Goal: Task Accomplishment & Management: Use online tool/utility

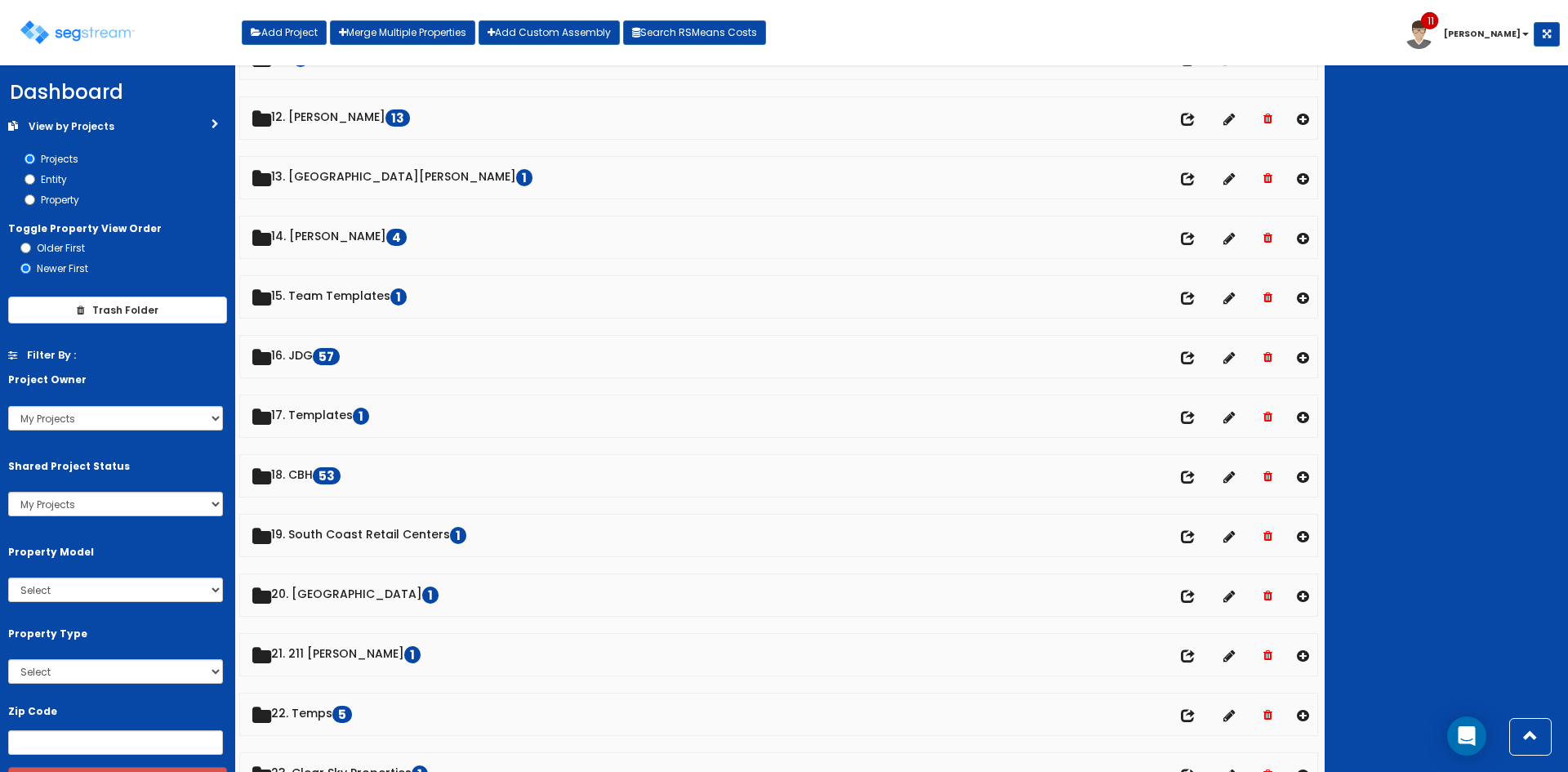
scroll to position [687, 0]
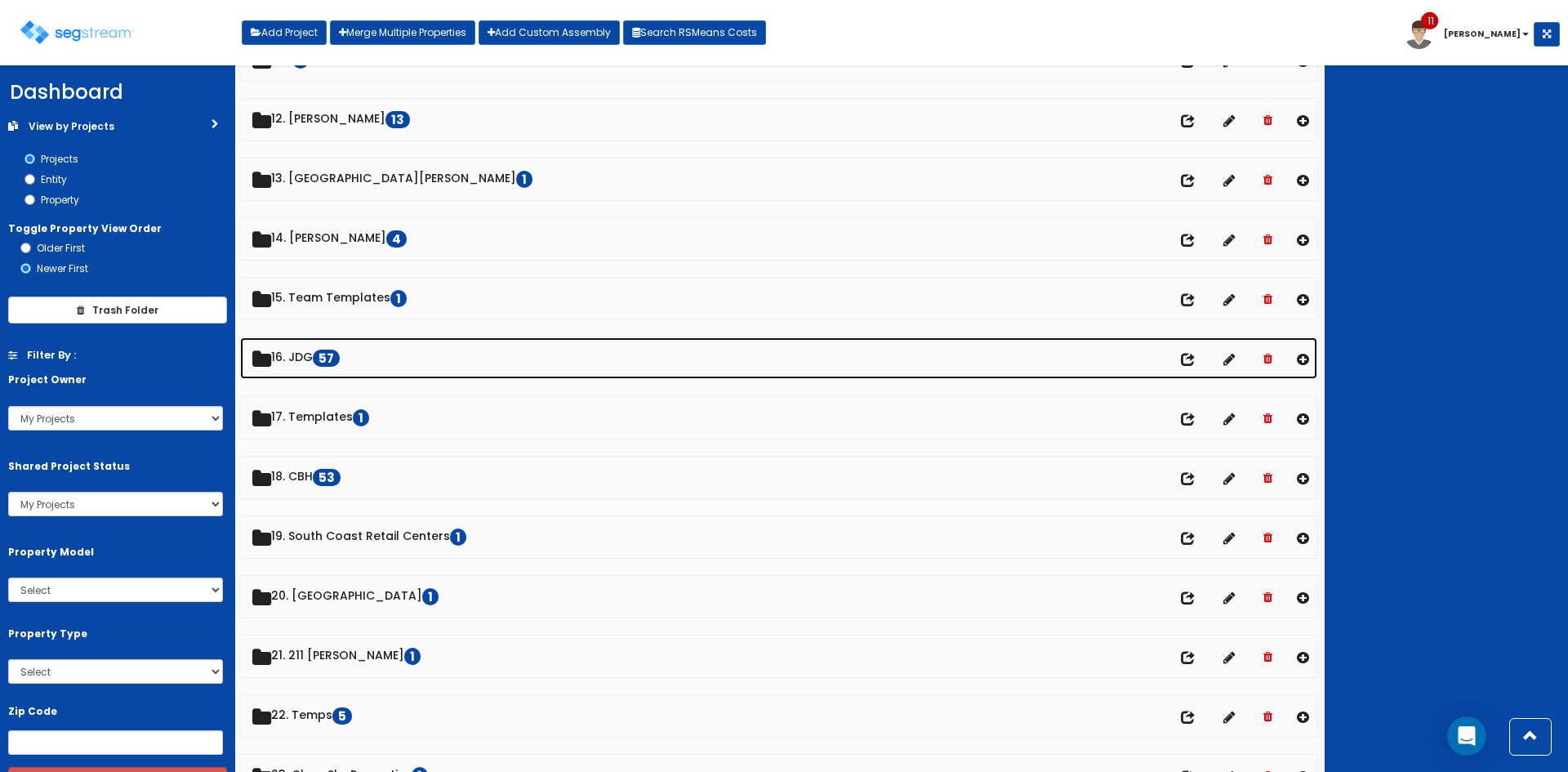
click at [308, 357] on link "16. JDG 57" at bounding box center [779, 358] width 1077 height 42
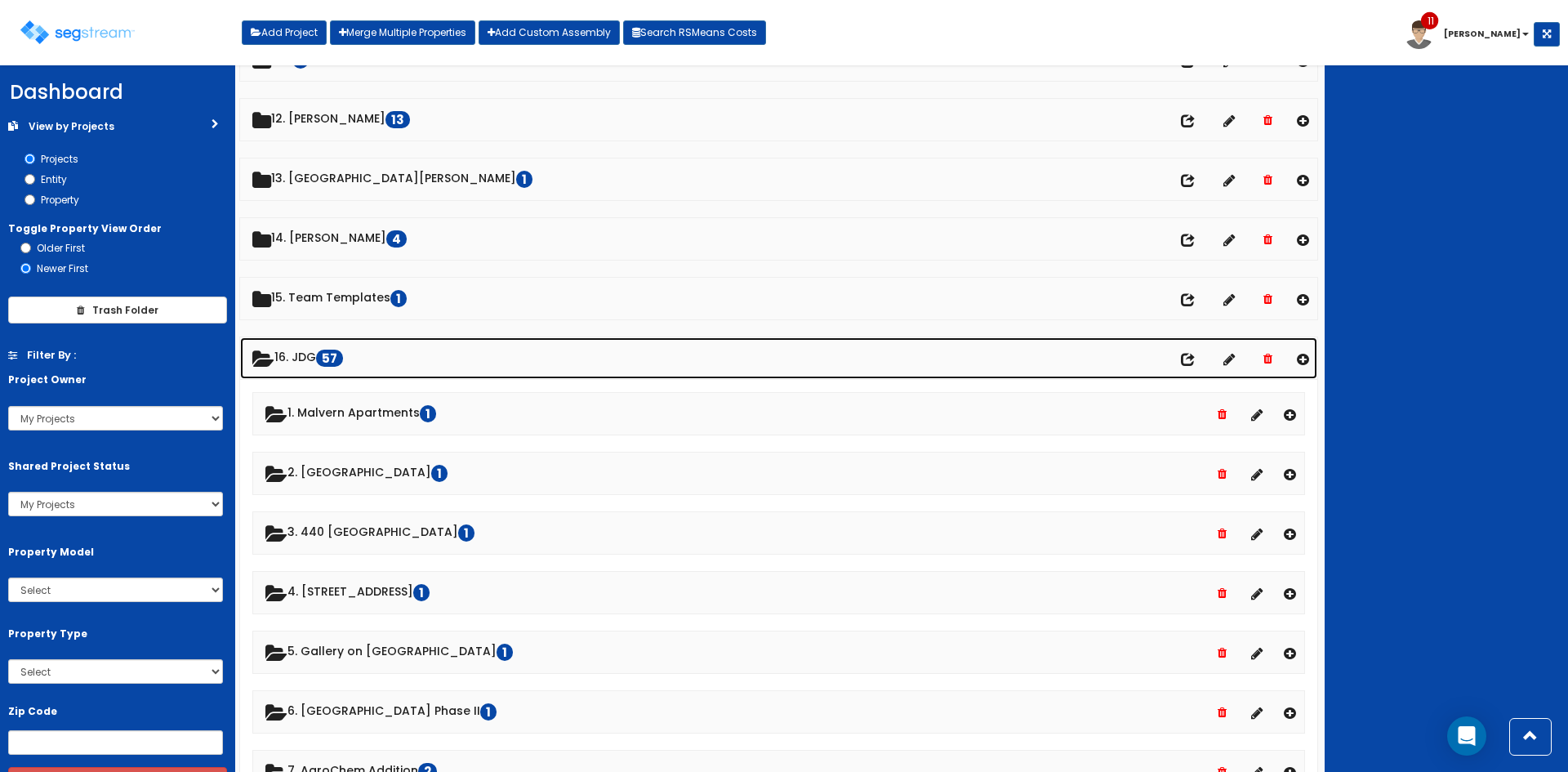
click at [308, 357] on link "16. JDG 57" at bounding box center [779, 358] width 1077 height 42
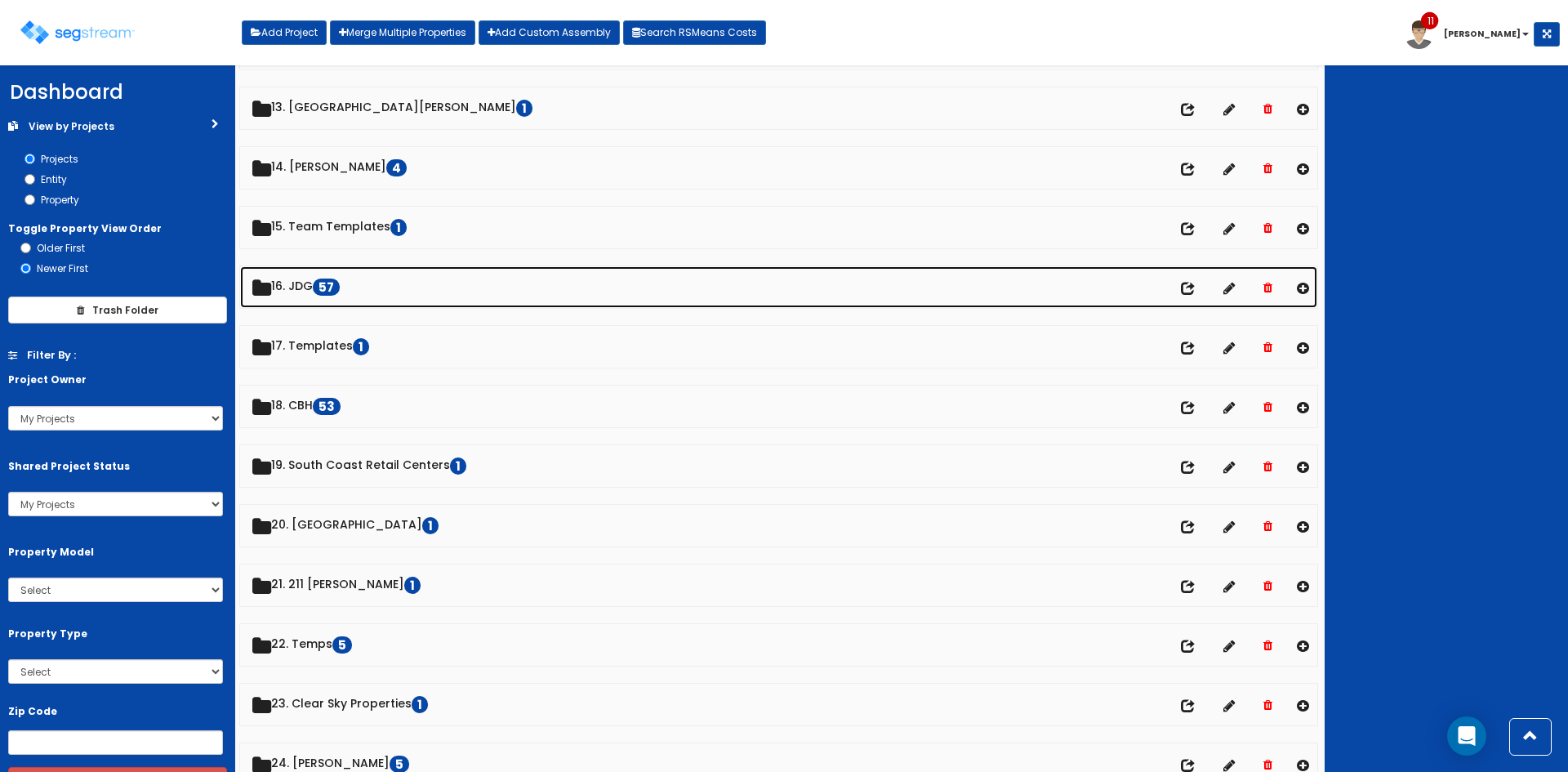
scroll to position [759, 0]
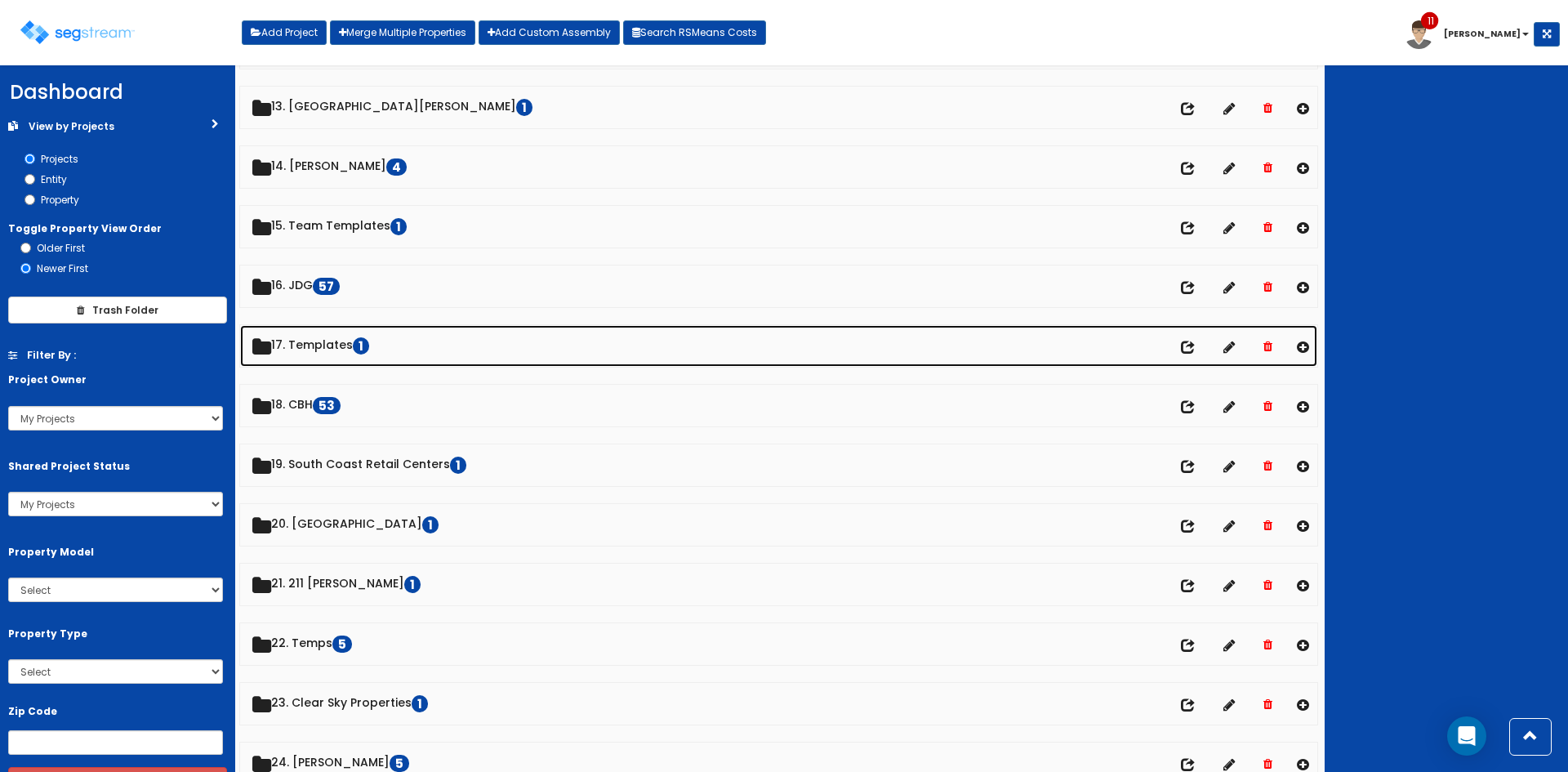
click at [325, 348] on link "17. Templates 1" at bounding box center [779, 346] width 1077 height 42
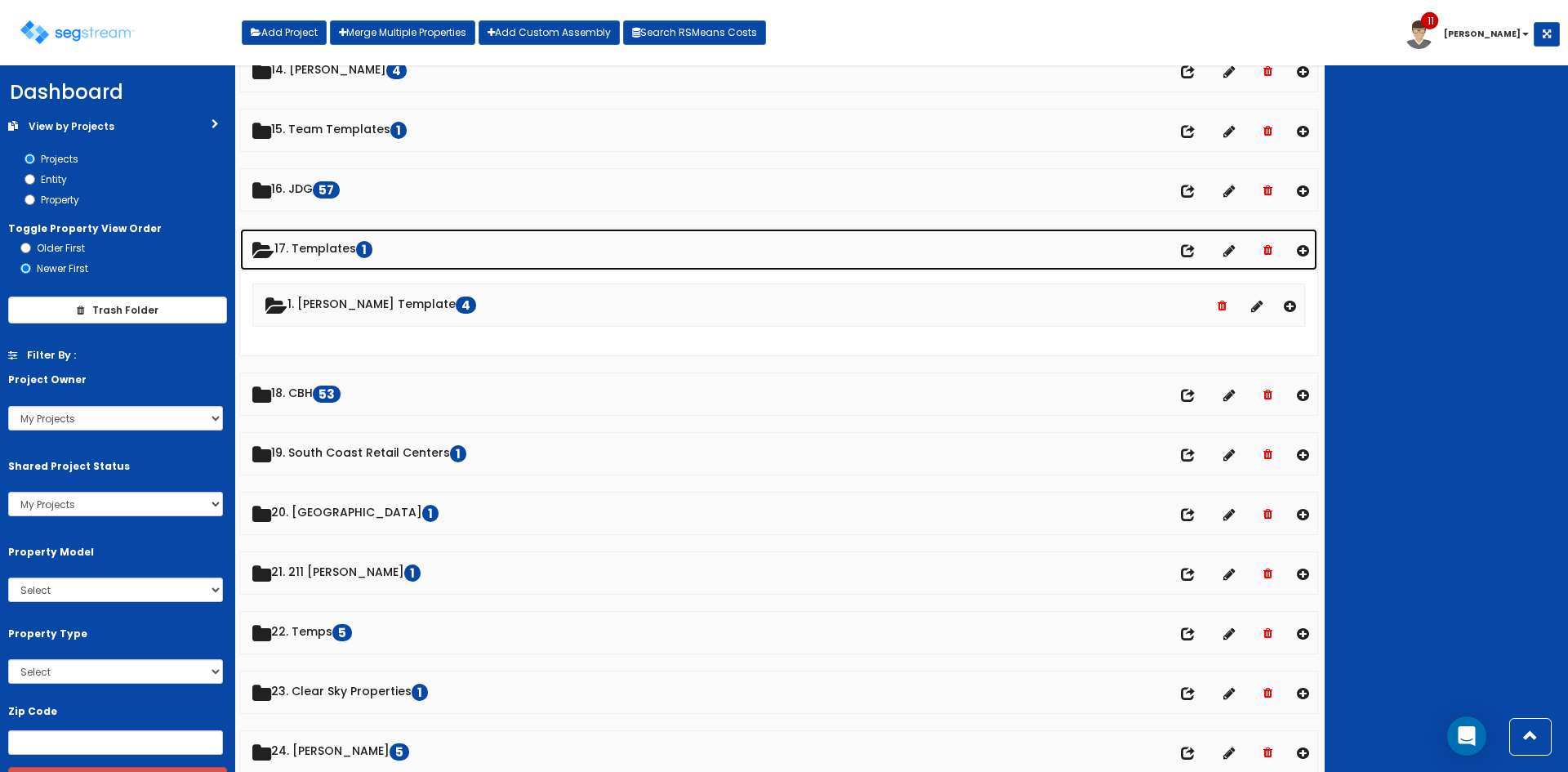
scroll to position [873, 0]
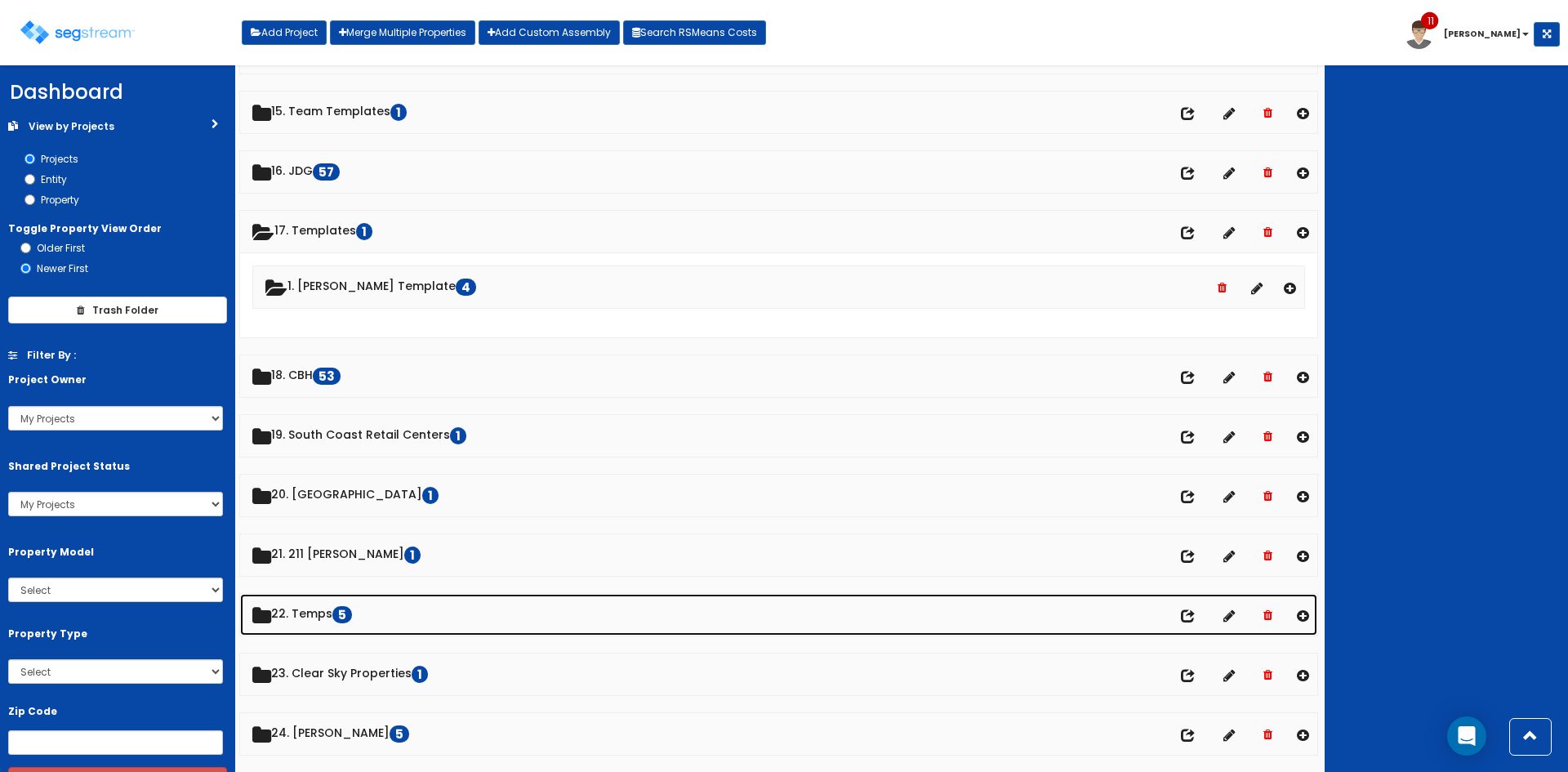
click at [320, 616] on link "22. Temps 5" at bounding box center [779, 615] width 1077 height 42
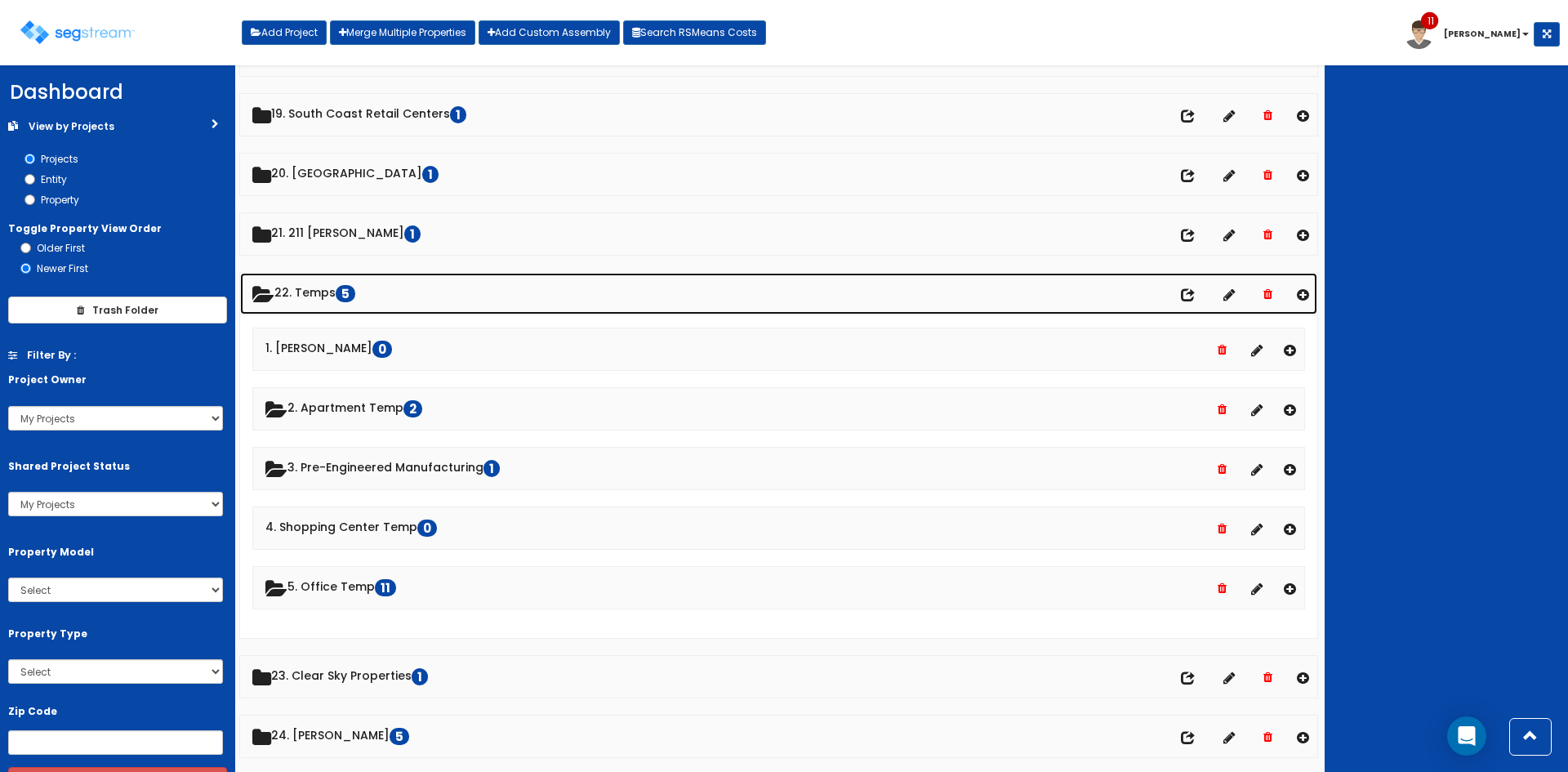
scroll to position [1197, 0]
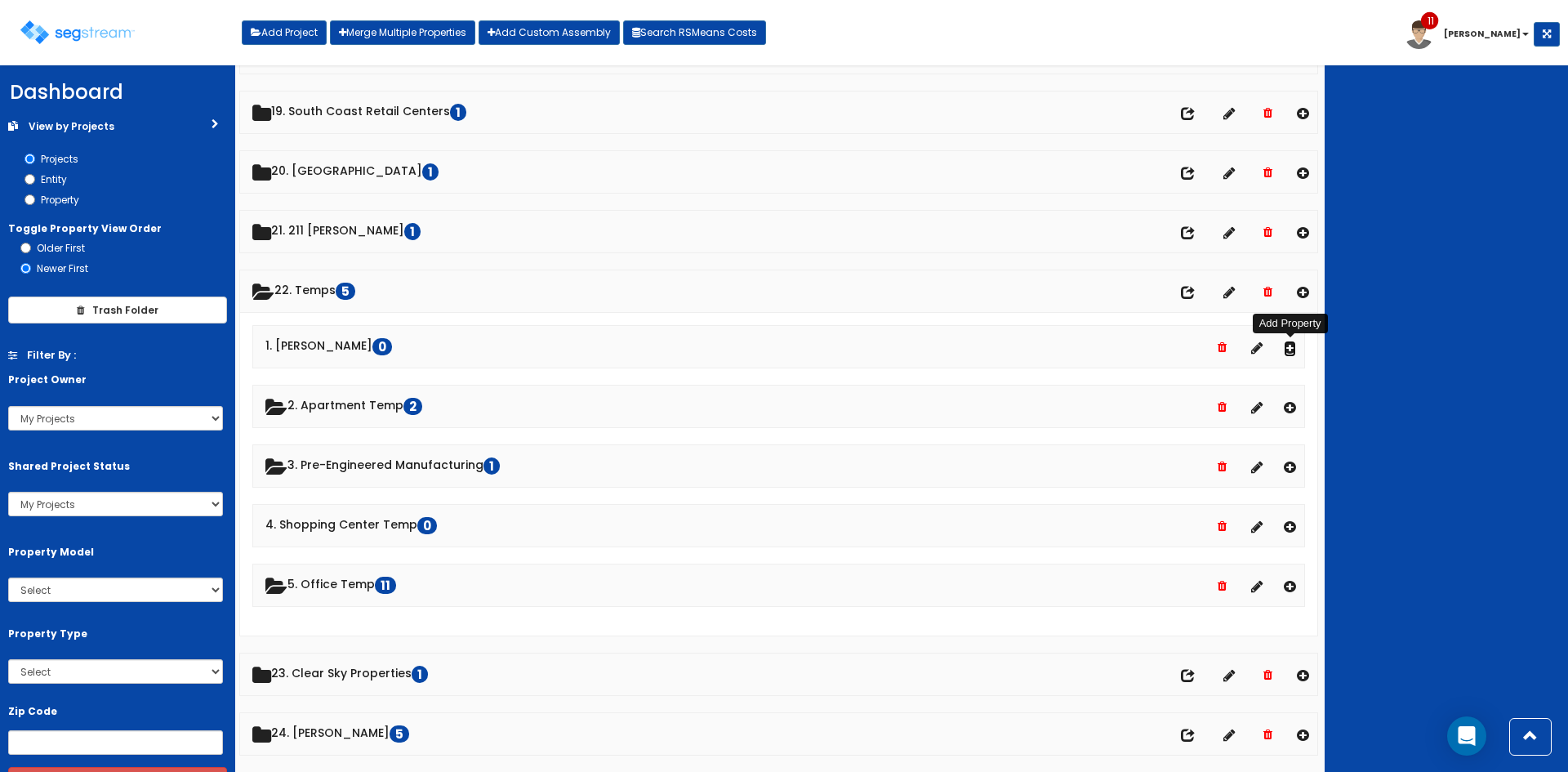
click at [1289, 354] on icon at bounding box center [1289, 347] width 12 height 14
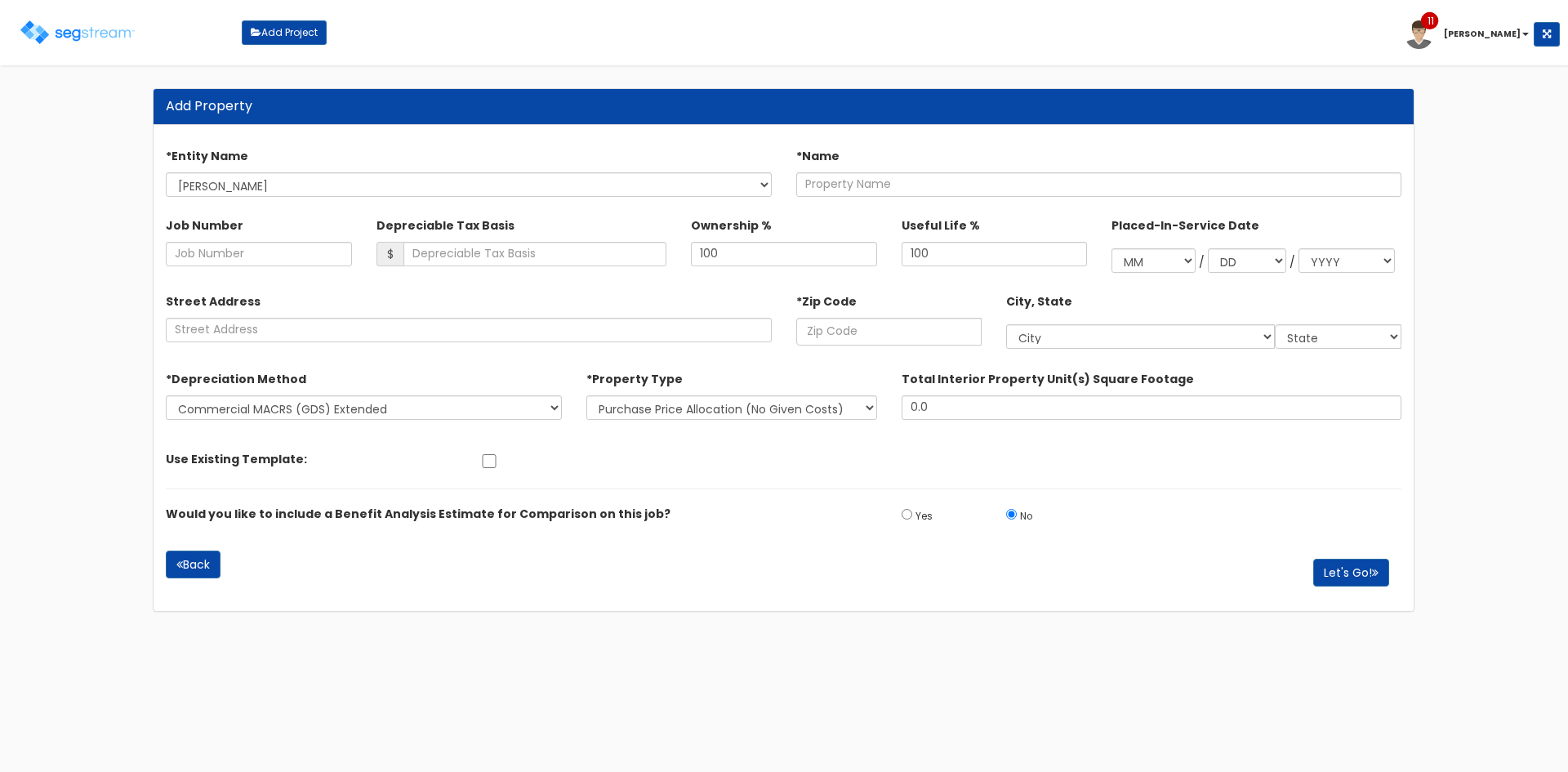
select select "353"
click at [208, 568] on button "Back" at bounding box center [193, 564] width 54 height 28
select select "353"
click at [61, 36] on img at bounding box center [77, 31] width 115 height 24
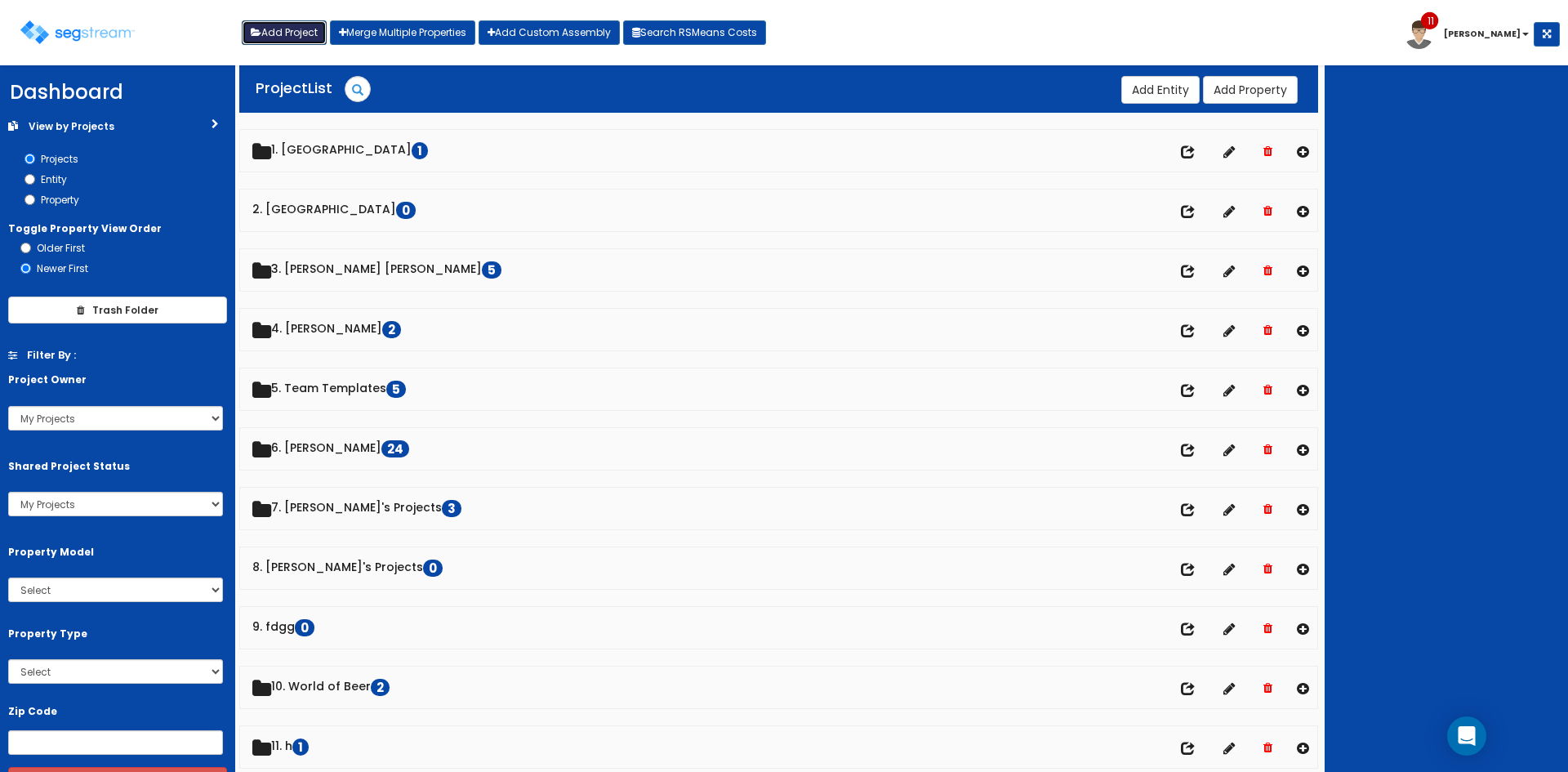
click at [267, 31] on button "Add Project" at bounding box center [283, 32] width 85 height 25
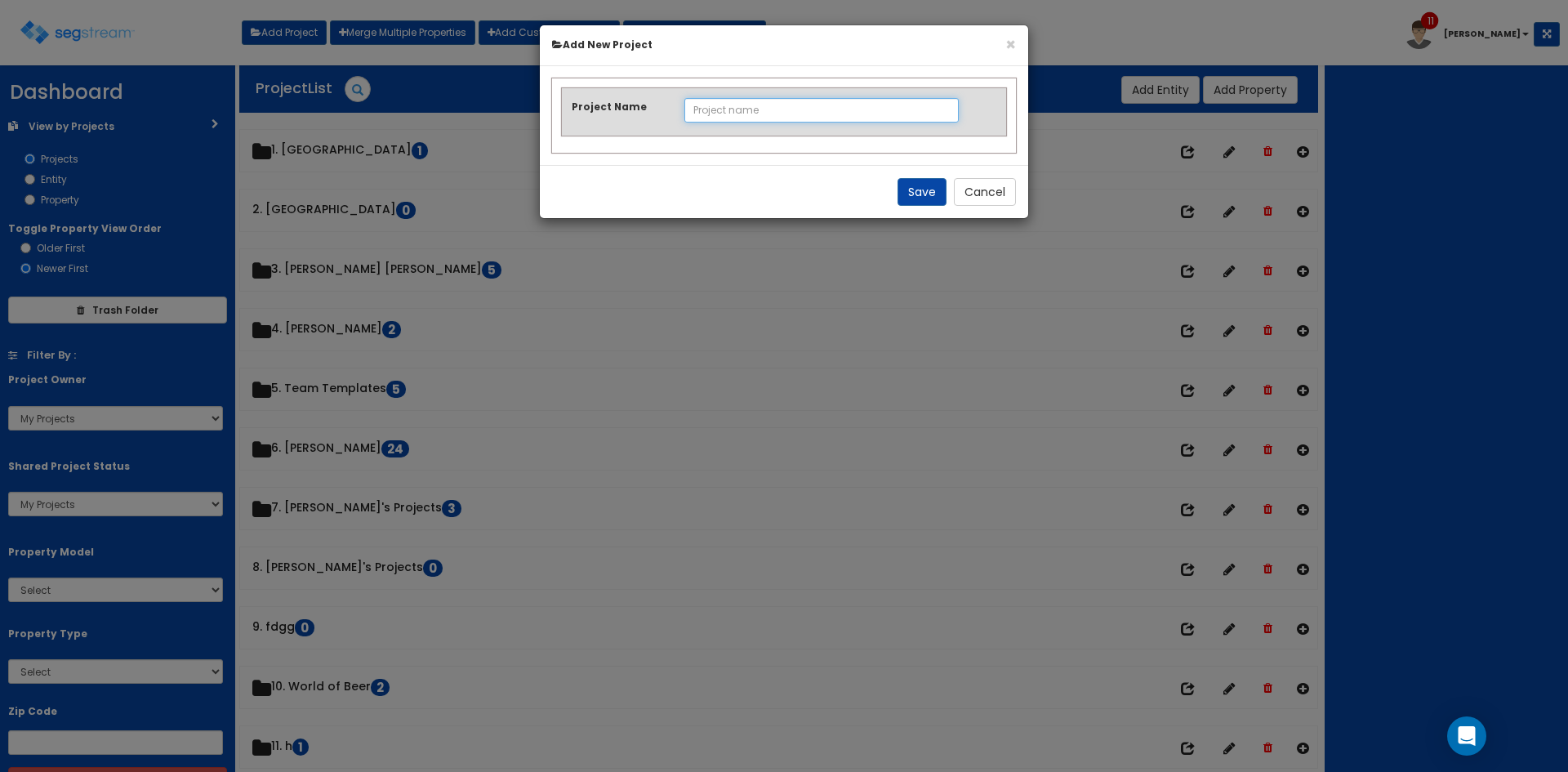
click at [788, 112] on input "Project Name" at bounding box center [822, 111] width 275 height 25
type input "R"
type input "SegStream Pro Temp"
click at [907, 196] on button "Save" at bounding box center [921, 192] width 49 height 28
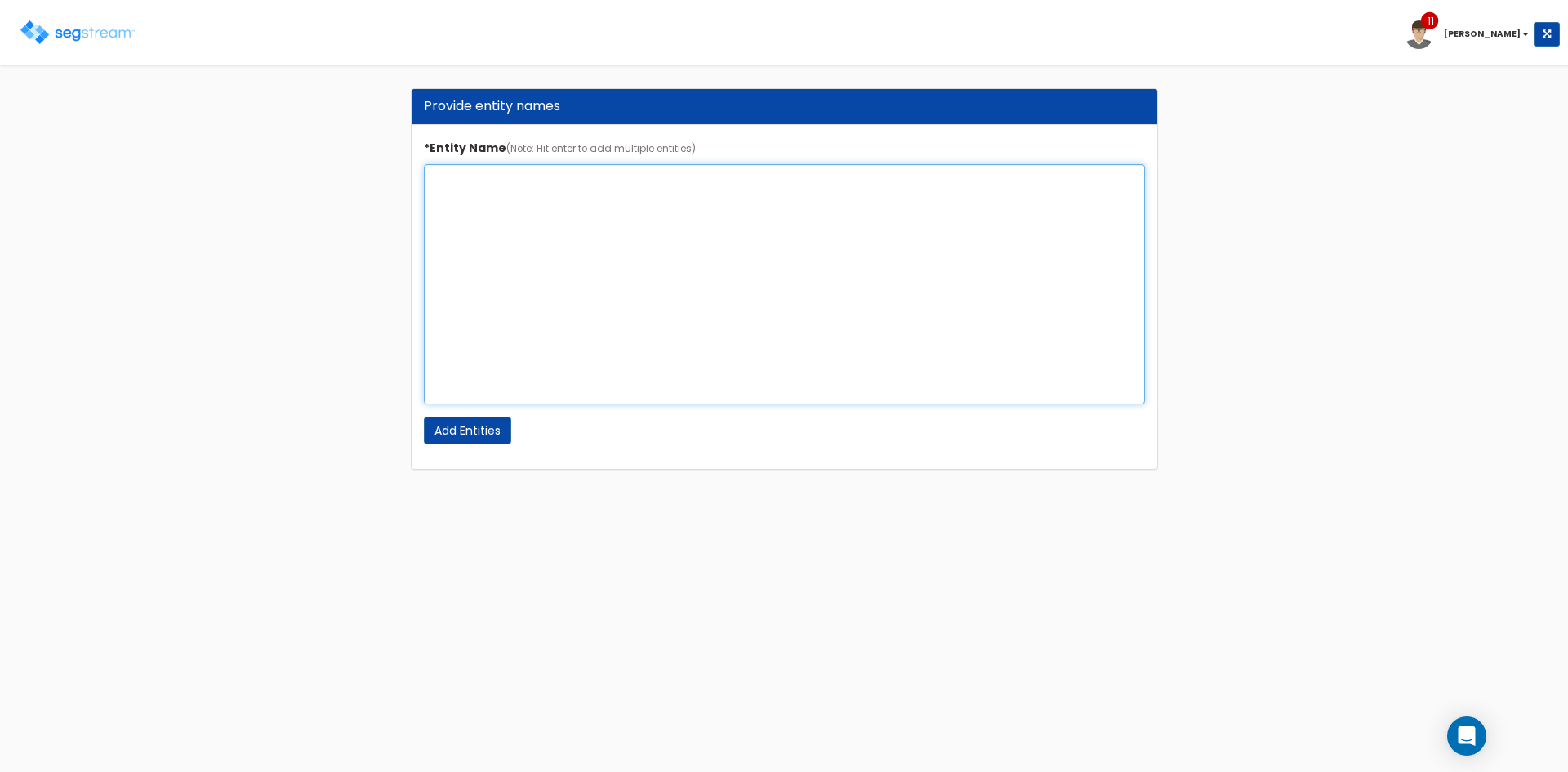
click at [591, 219] on textarea "*Entity Name (Note: Hit enter to add multiple entities)" at bounding box center [784, 284] width 721 height 240
type textarea "SegStream Pro Temp"
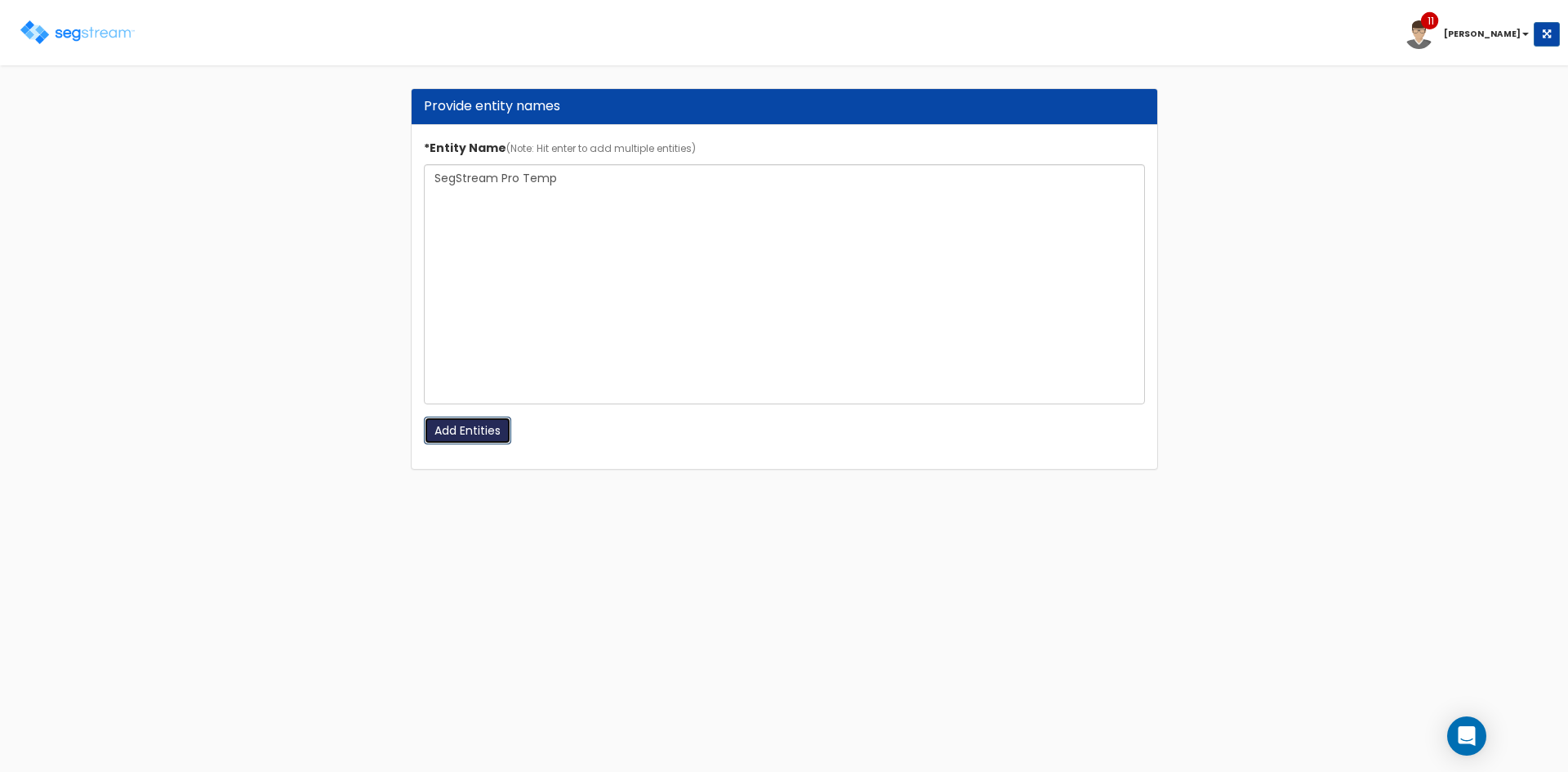
click at [494, 435] on input "Add Entities" at bounding box center [468, 429] width 88 height 28
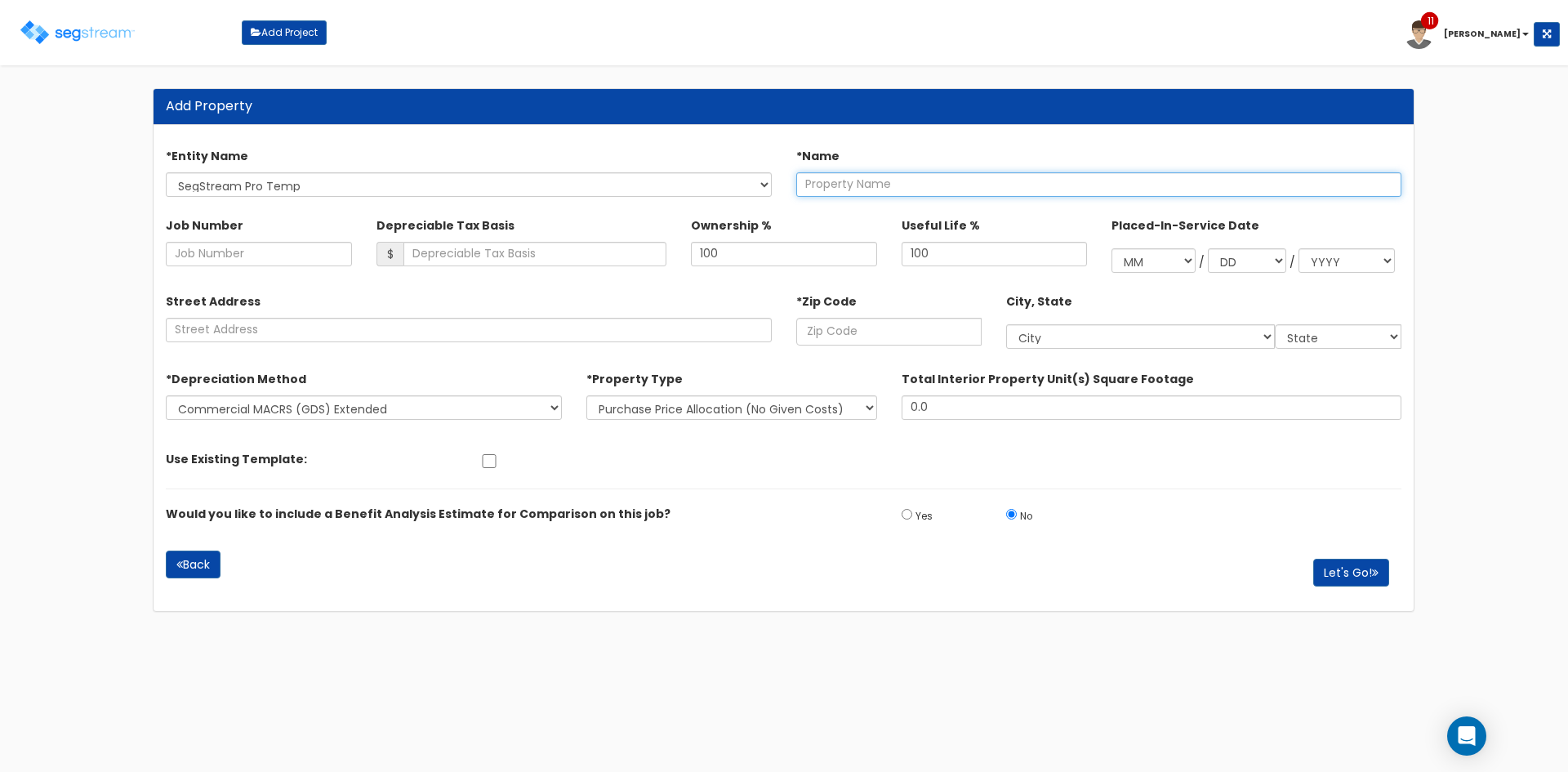
click at [874, 186] on input "text" at bounding box center [1098, 185] width 606 height 25
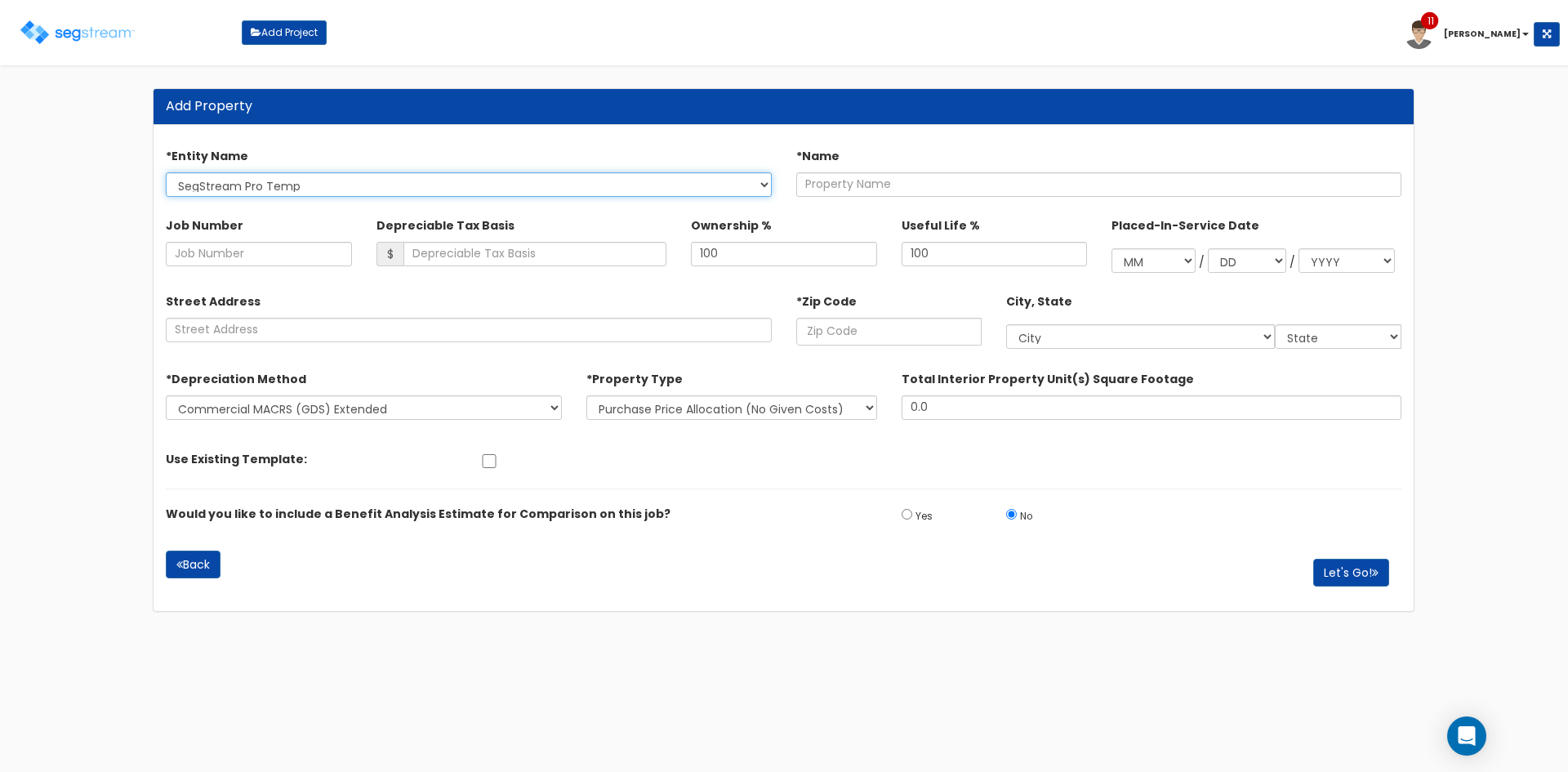
click at [348, 190] on select "SegStream Pro Temp" at bounding box center [469, 185] width 606 height 25
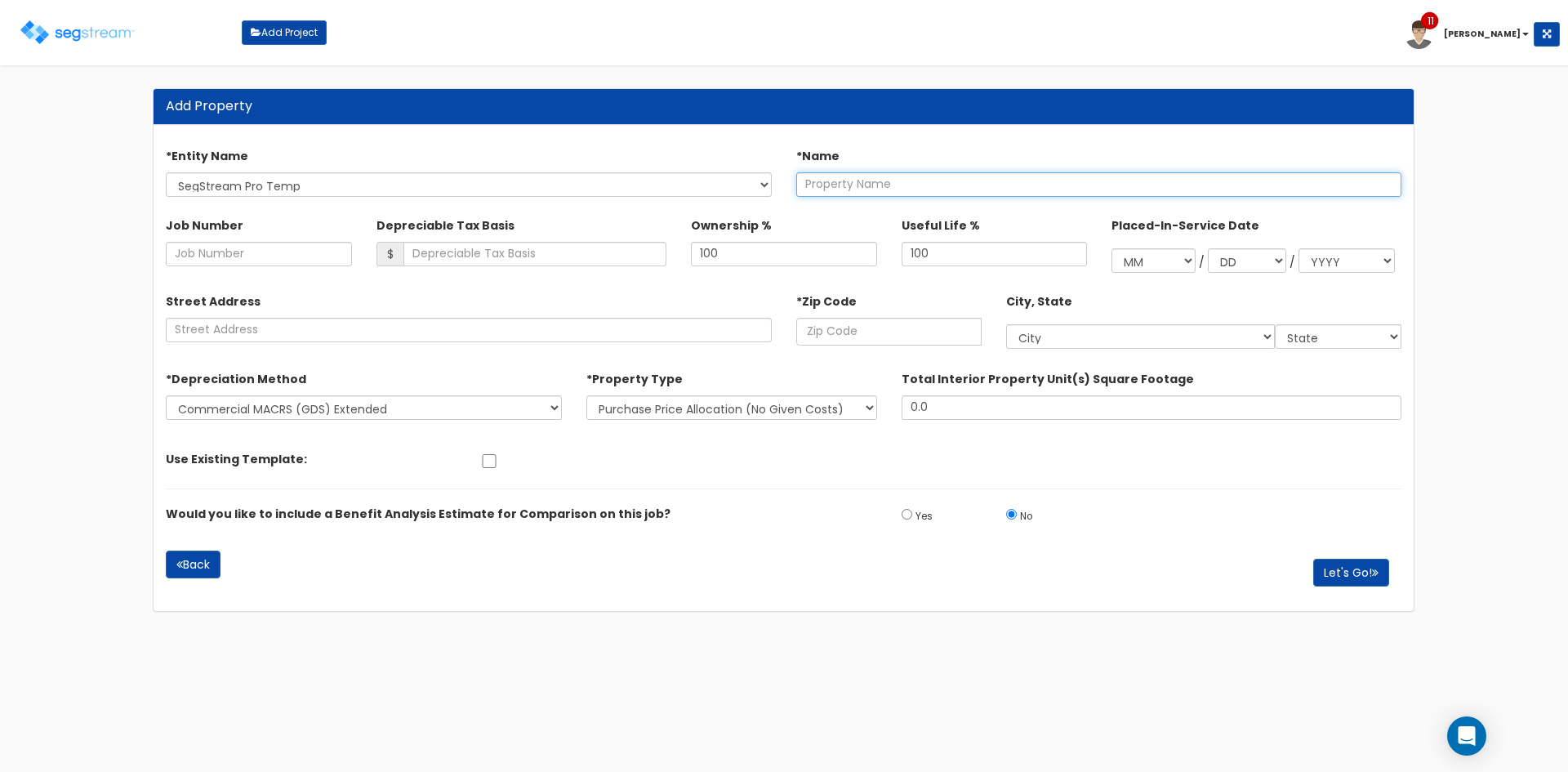
click at [891, 178] on input "text" at bounding box center [1098, 185] width 606 height 25
type input "SegStream Pro Temp"
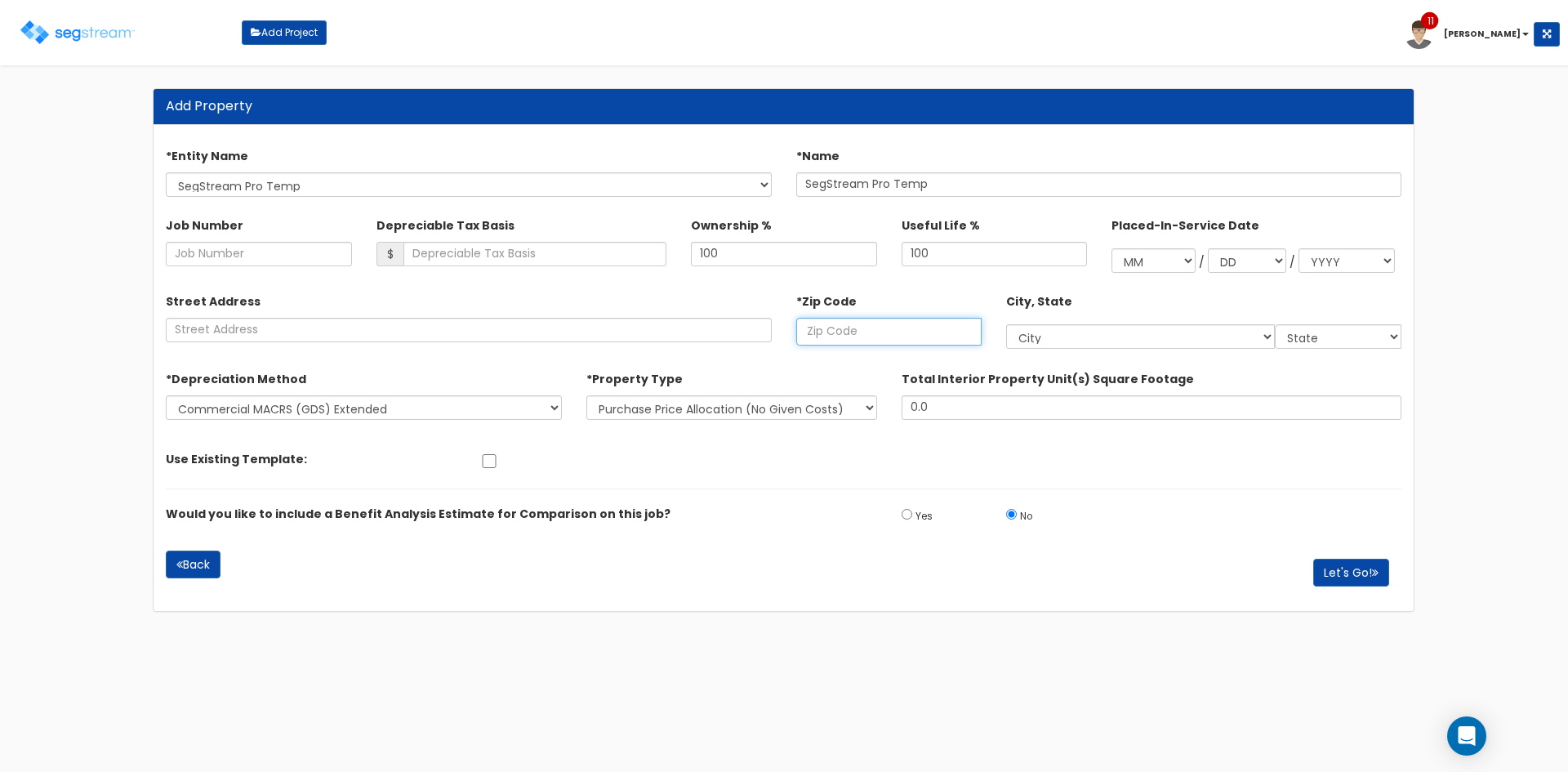
click at [890, 337] on input "text" at bounding box center [889, 331] width 185 height 28
type input "301"
select select "GA"
type input "30157"
click at [1362, 572] on button "Let's Go!" at bounding box center [1351, 572] width 76 height 28
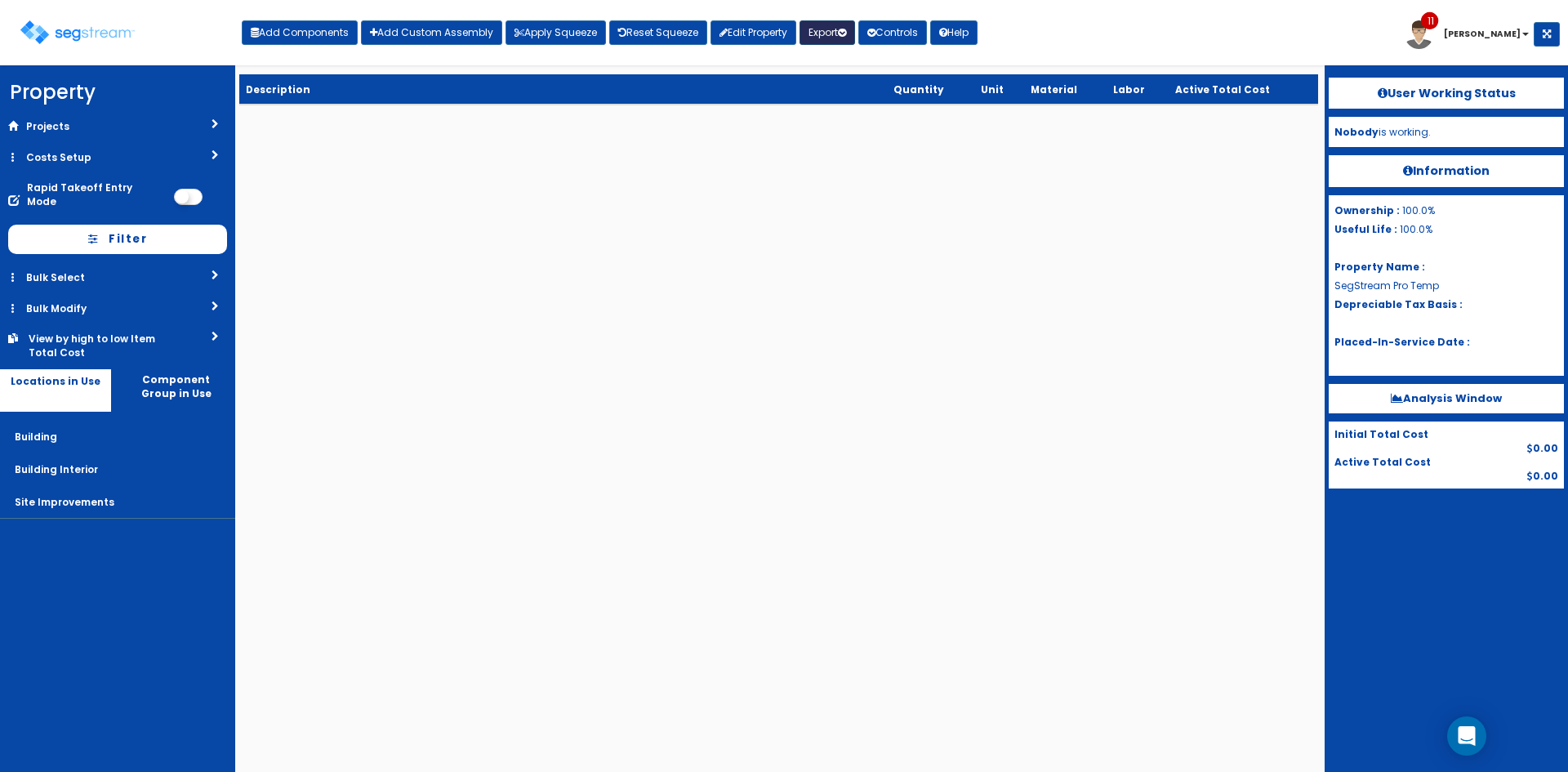
click at [839, 27] on button "Export" at bounding box center [827, 32] width 55 height 25
drag, startPoint x: 1096, startPoint y: 56, endPoint x: 891, endPoint y: 45, distance: 205.3
click at [1082, 55] on div "Toggle navigation Add Components Add Custom Assembly Apply Squeeze Reset Squeez…" at bounding box center [784, 39] width 1552 height 53
click at [897, 42] on button "Controls" at bounding box center [892, 32] width 69 height 25
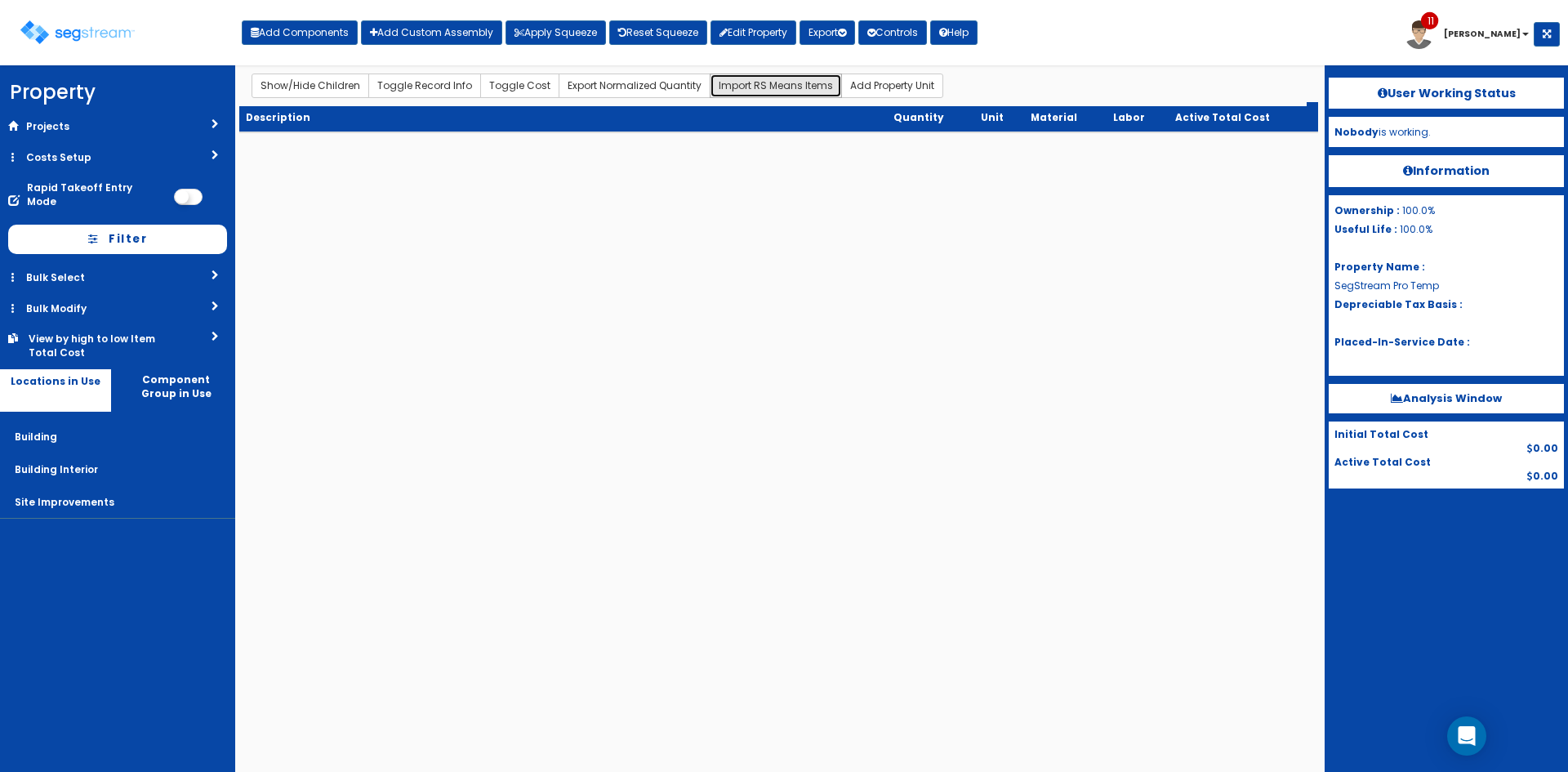
click at [744, 94] on button "Import RS Means Items" at bounding box center [776, 86] width 133 height 25
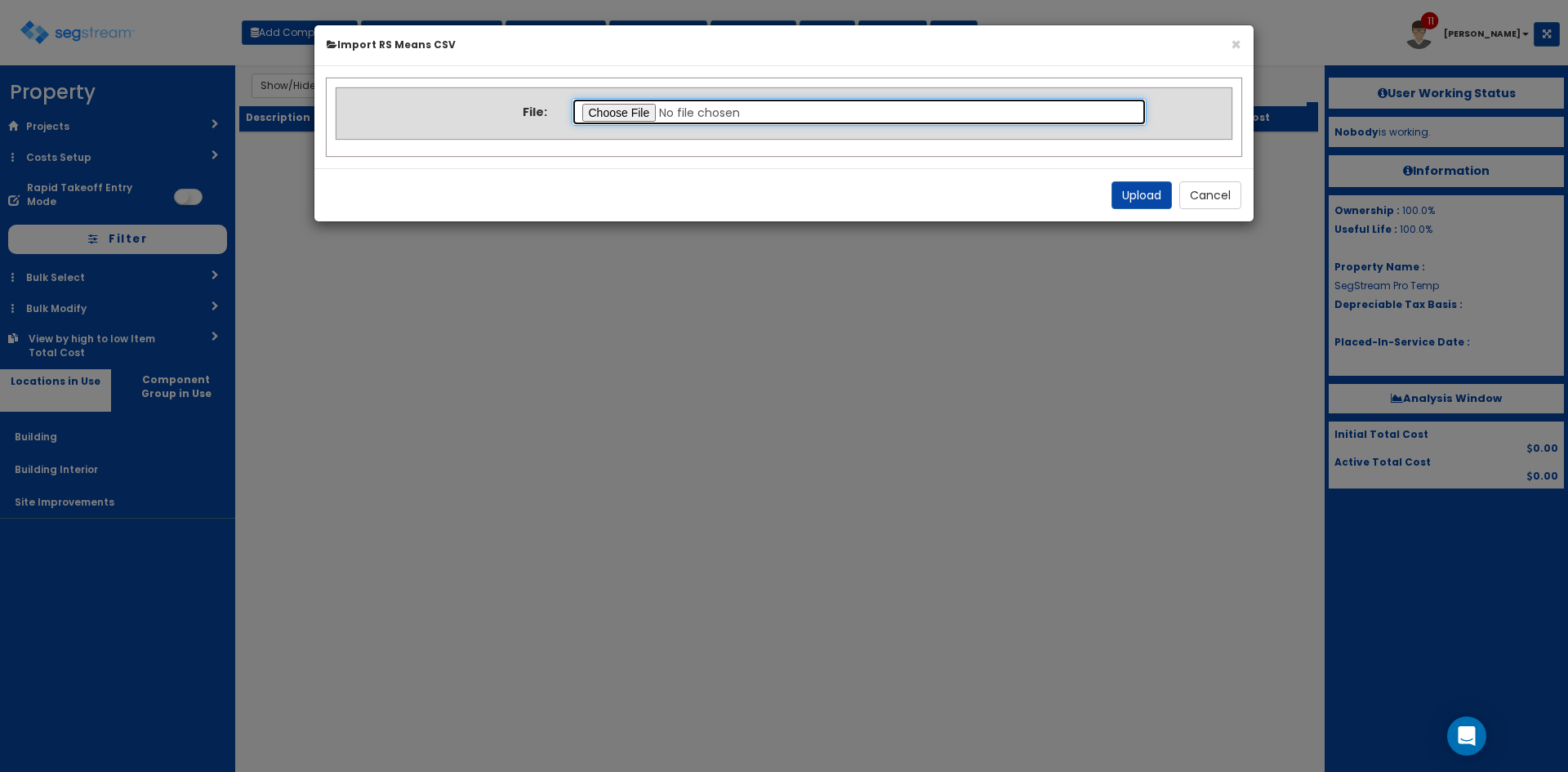
click at [638, 115] on input "file" at bounding box center [859, 112] width 575 height 28
type input "C:\fakepath\New Note Sheet For Pro.csv"
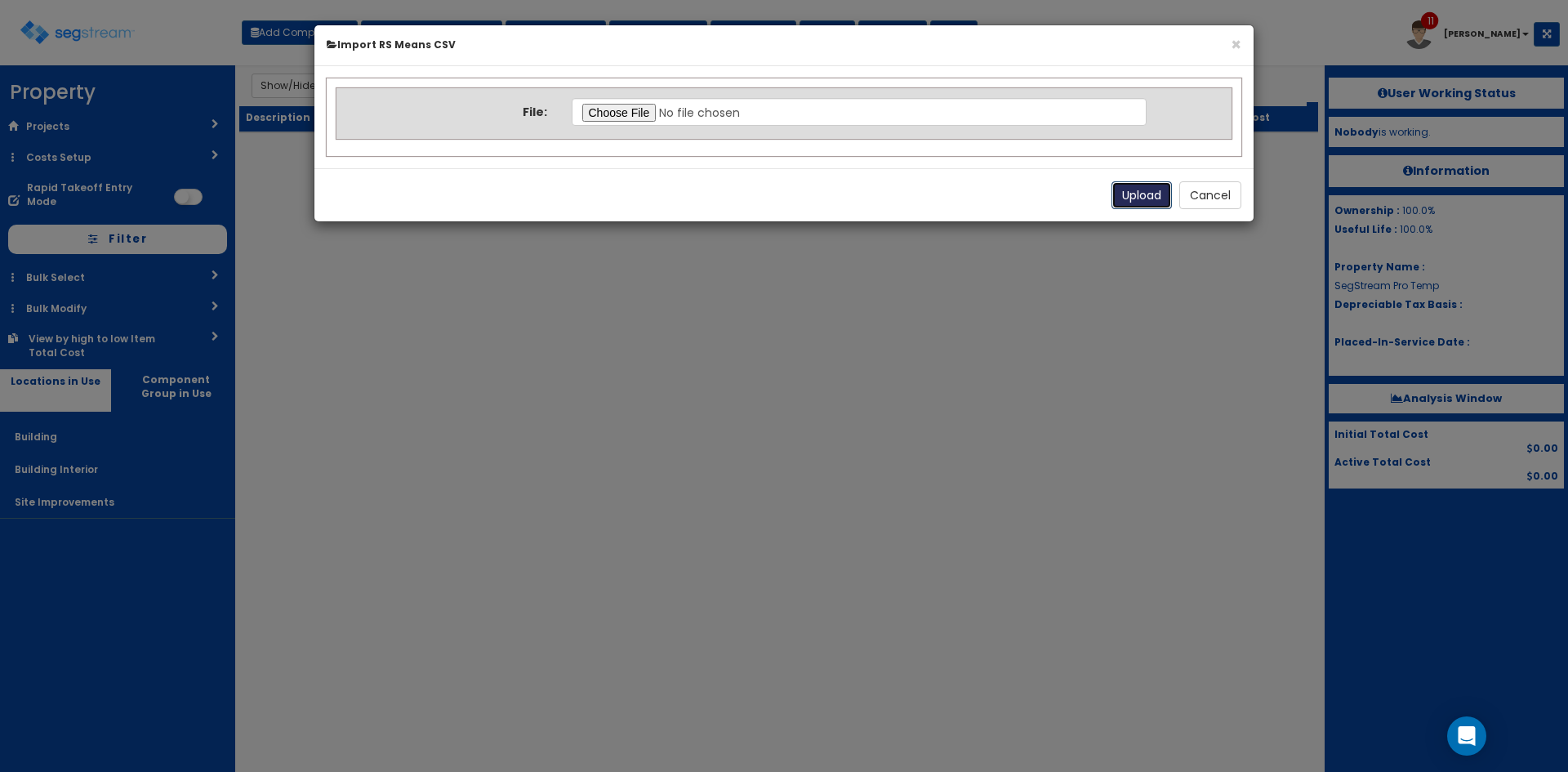
click at [1141, 200] on button "Upload" at bounding box center [1141, 195] width 60 height 28
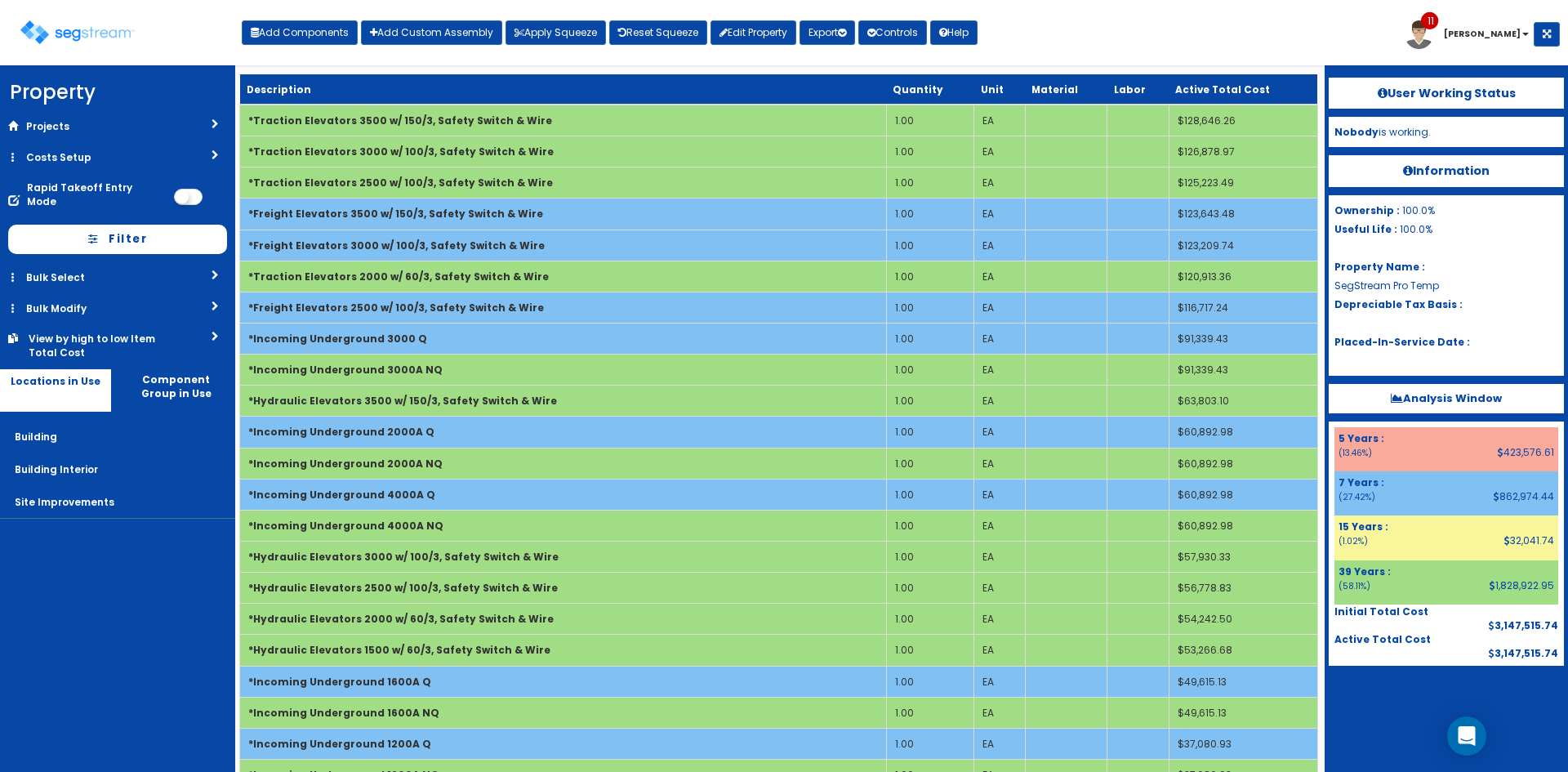
click at [1140, 31] on div "Toggle navigation Add Components Add Custom Assembly Apply Squeeze Reset Squeez…" at bounding box center [784, 39] width 1552 height 53
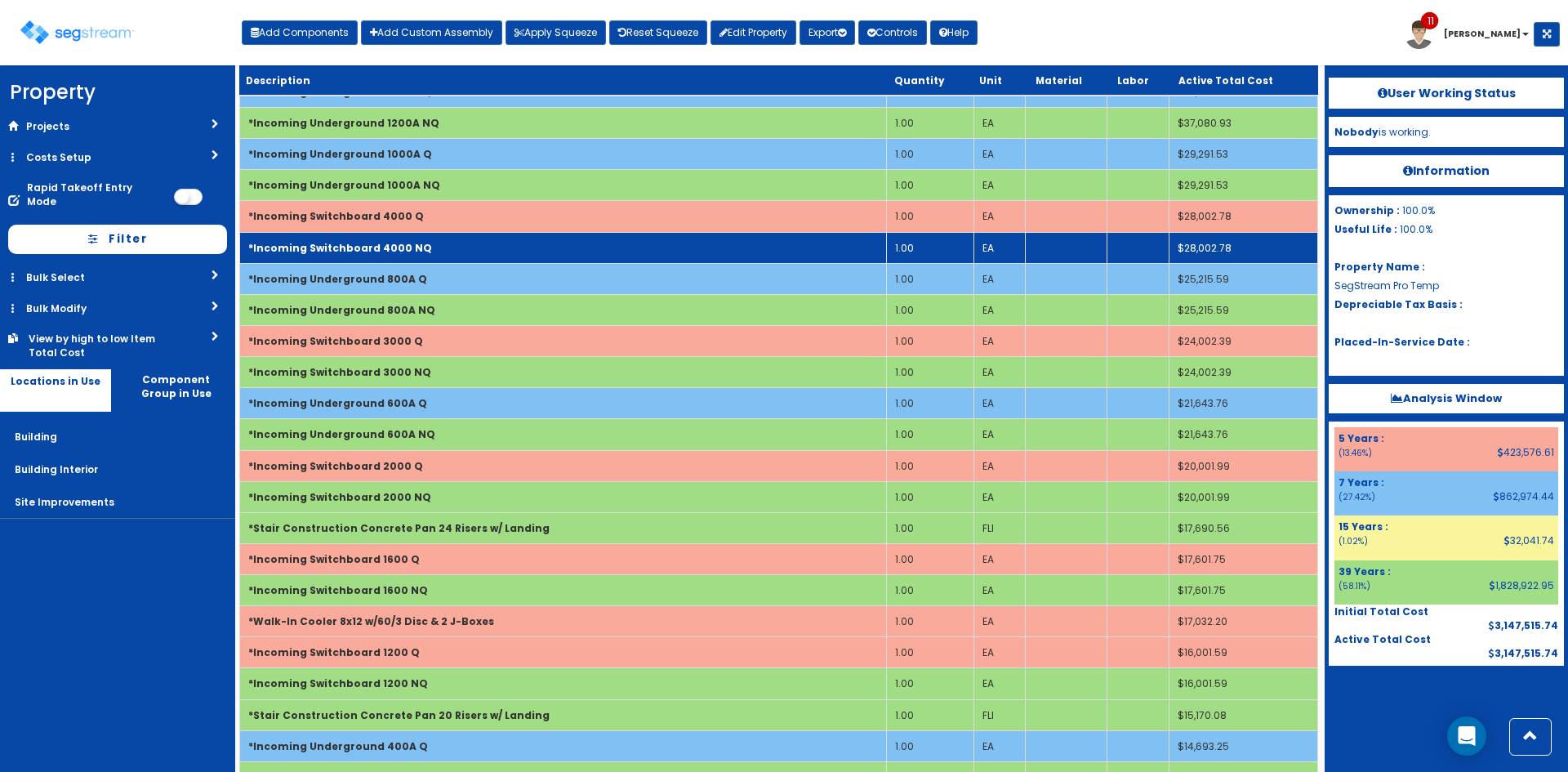
scroll to position [653, 0]
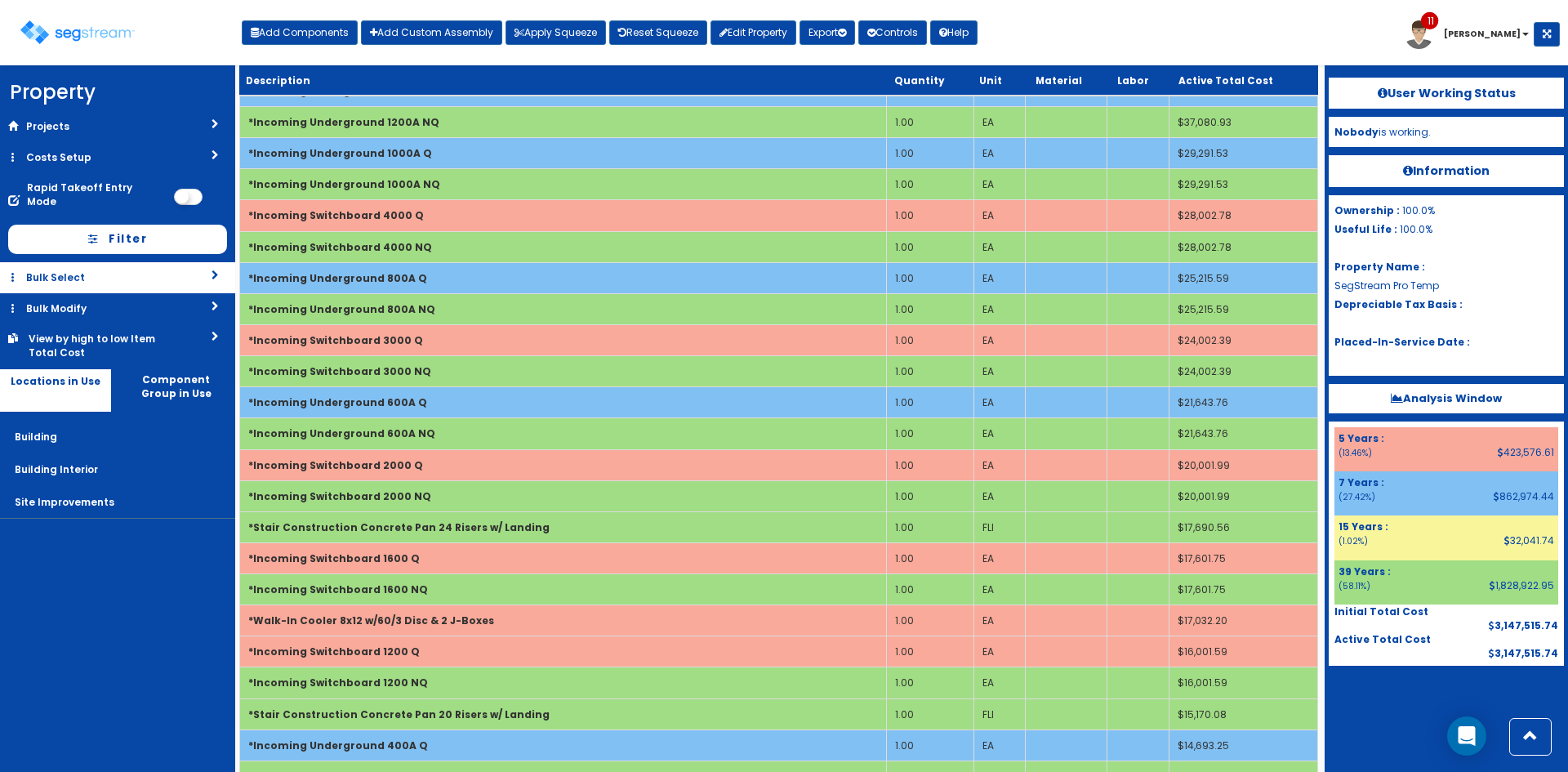
click at [125, 269] on link "Bulk Select" at bounding box center [117, 278] width 235 height 31
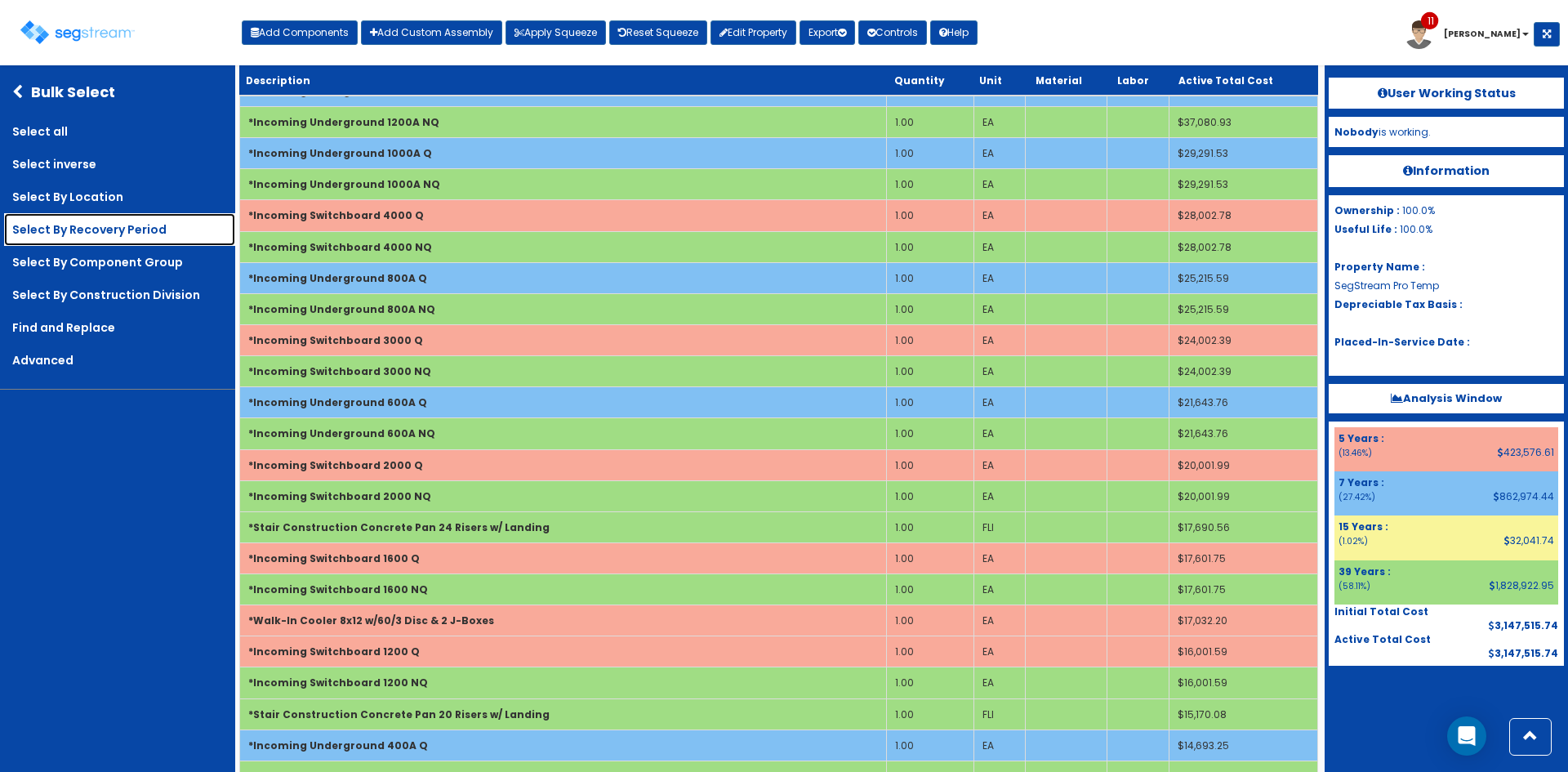
click at [132, 239] on link "Select By Recovery Period" at bounding box center [119, 229] width 231 height 32
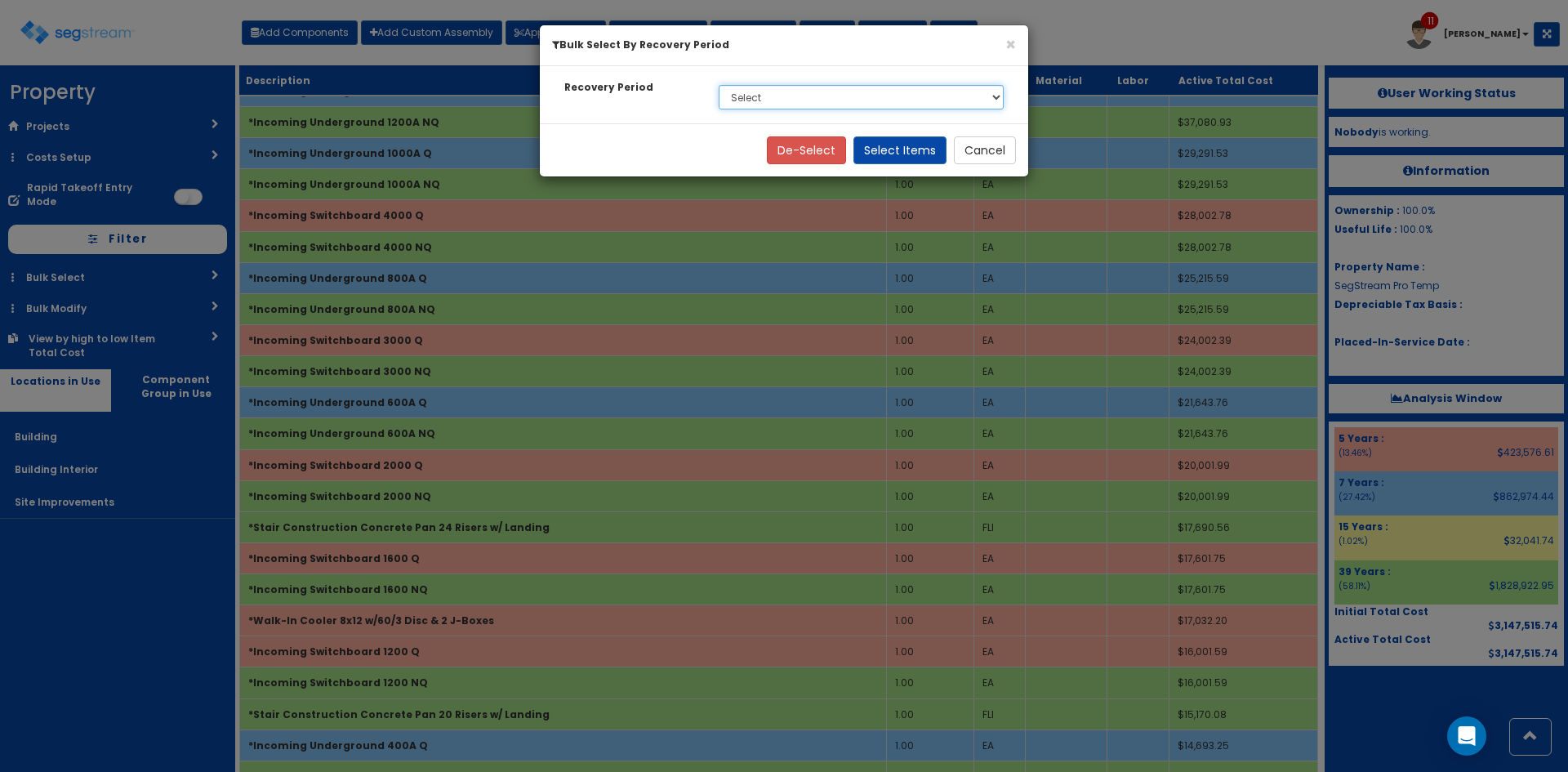
click at [951, 105] on select "Select 5 Years 7 Years 15 Years 39 Years" at bounding box center [861, 97] width 285 height 25
select select "7Y"
click at [719, 85] on select "Select 5 Years 7 Years 15 Years 39 Years" at bounding box center [861, 97] width 285 height 25
click at [921, 156] on button "Select Items" at bounding box center [900, 150] width 94 height 28
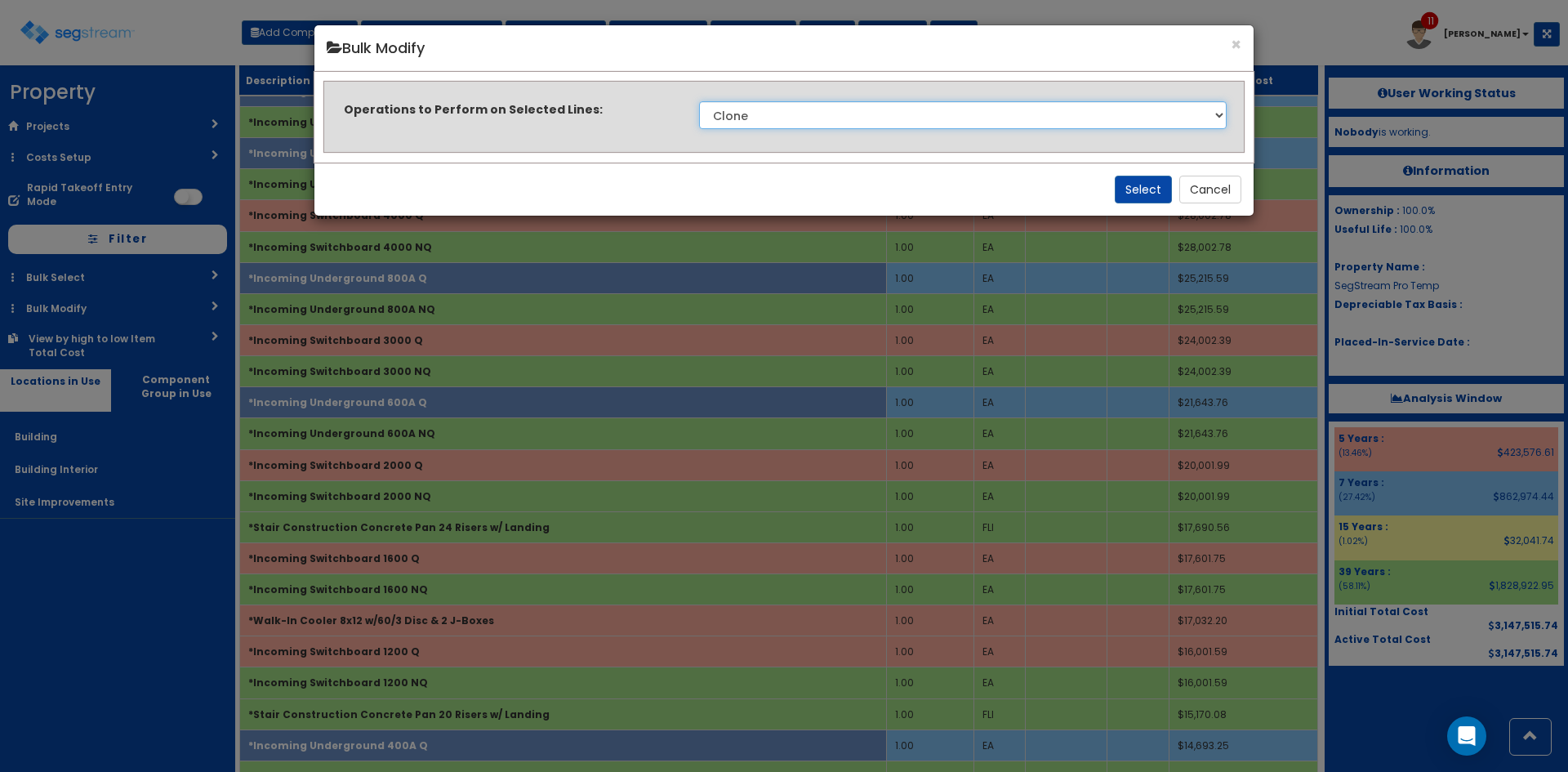
click at [1035, 109] on select "Clone Delete Delete Zero Quantities Modify Component Group Modify Cost Sources …" at bounding box center [962, 115] width 528 height 28
select select "modifyRecoveryPeriod"
click at [699, 101] on select "Clone Delete Delete Zero Quantities Modify Component Group Modify Cost Sources …" at bounding box center [962, 115] width 528 height 28
click at [1151, 190] on button "Select" at bounding box center [1143, 189] width 57 height 28
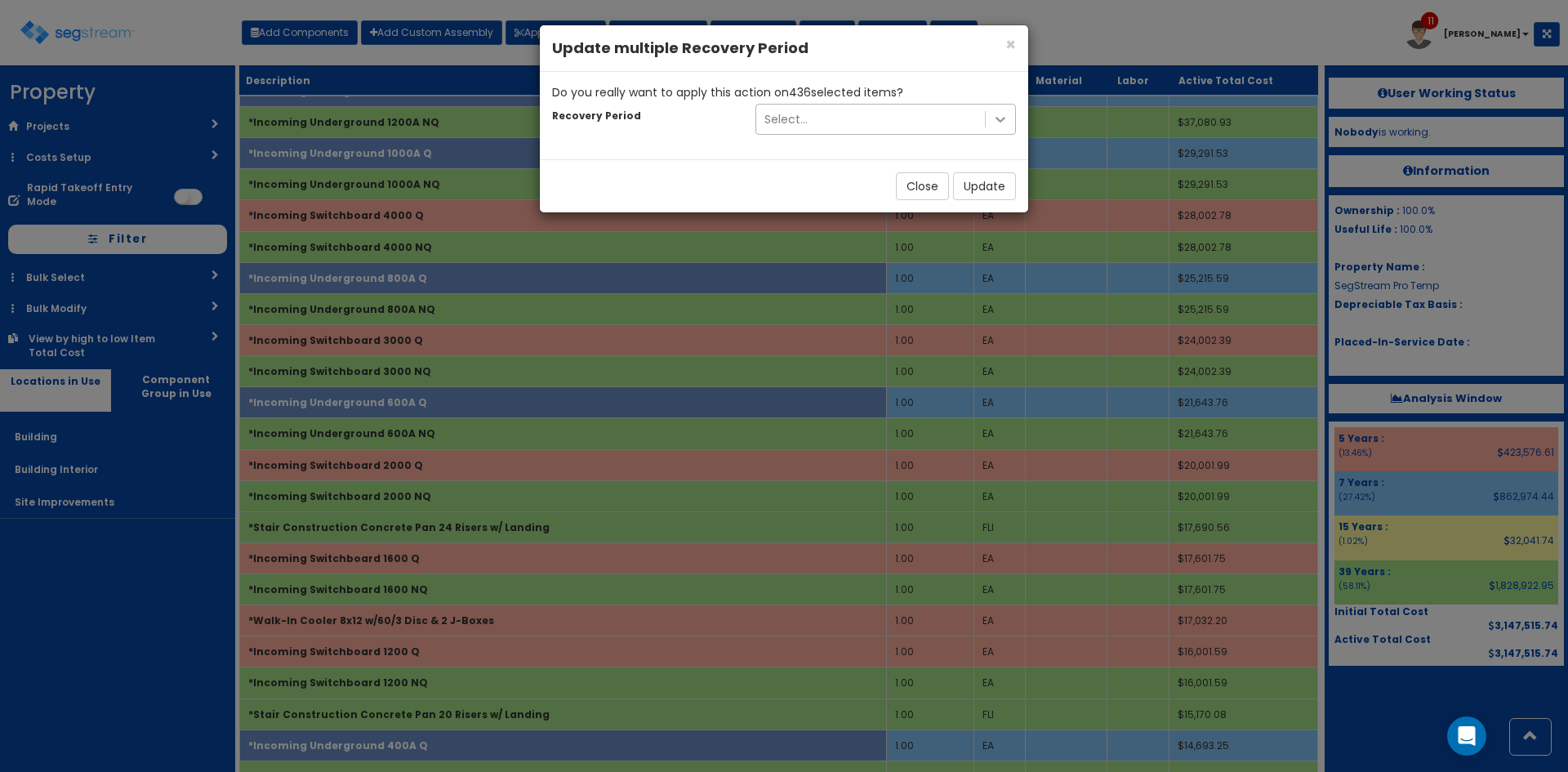
click at [1001, 120] on icon at bounding box center [1000, 119] width 10 height 6
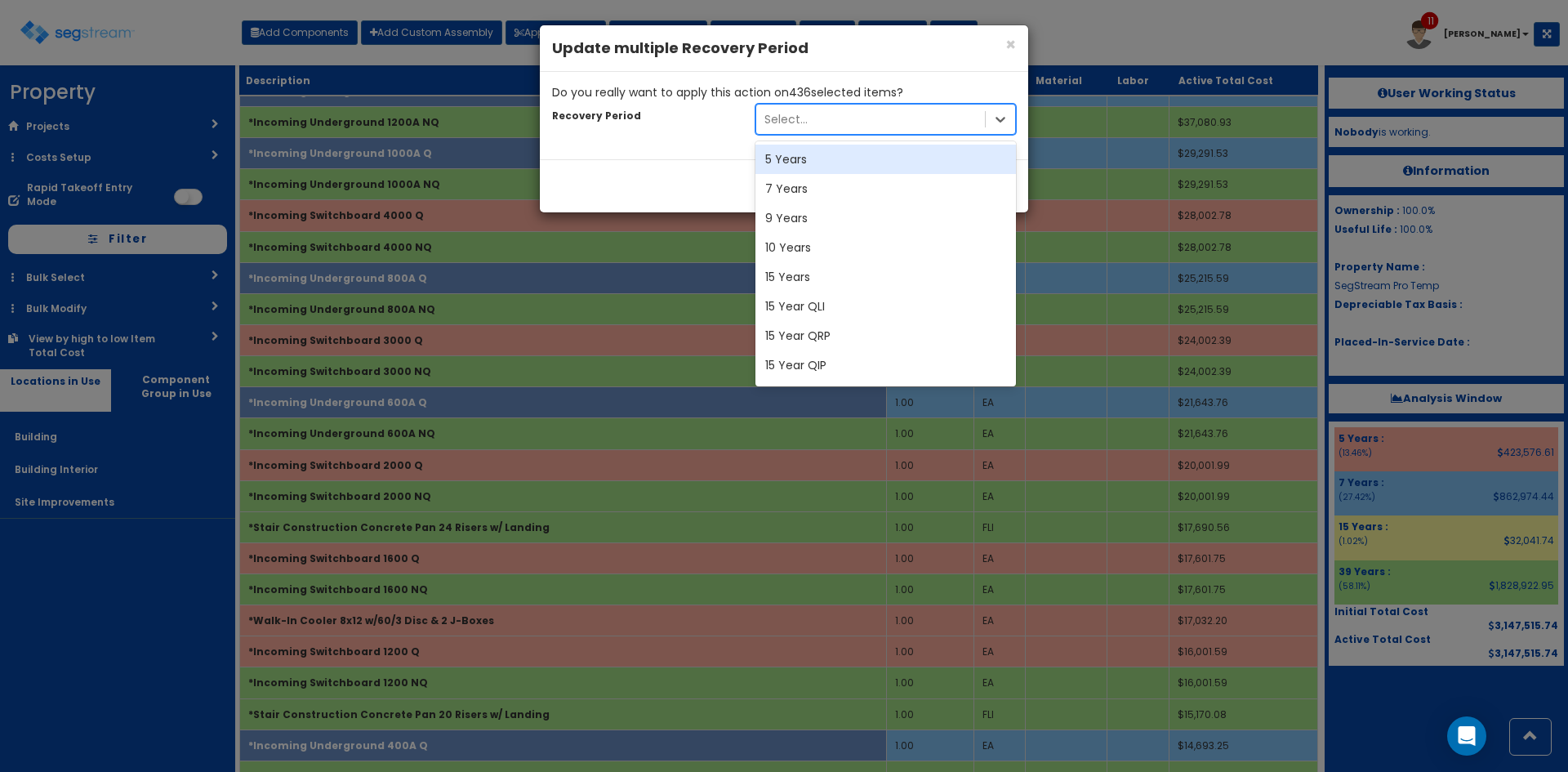
click at [826, 160] on div "5 Years" at bounding box center [885, 158] width 261 height 30
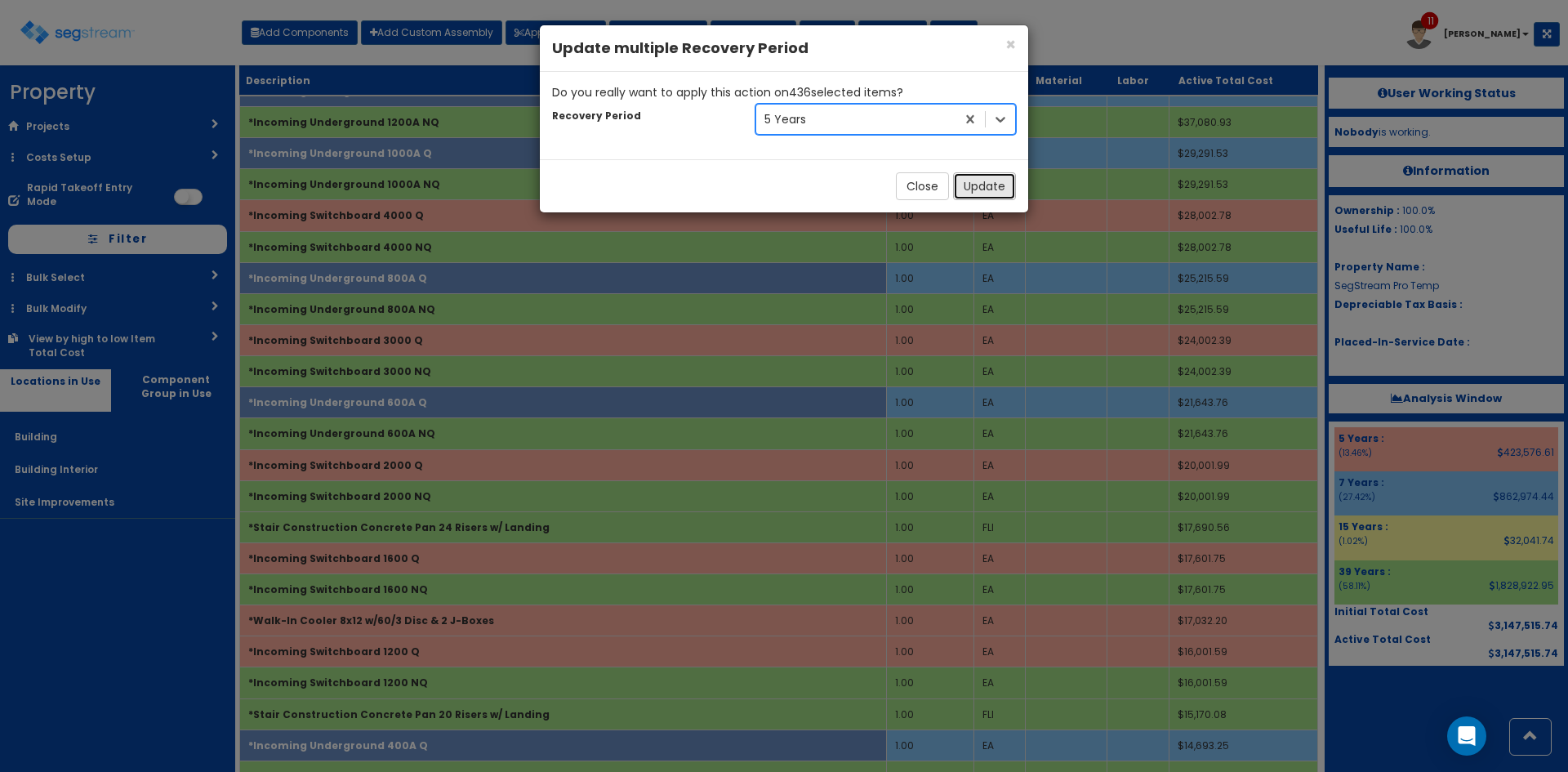
click at [990, 188] on button "Update" at bounding box center [985, 186] width 63 height 28
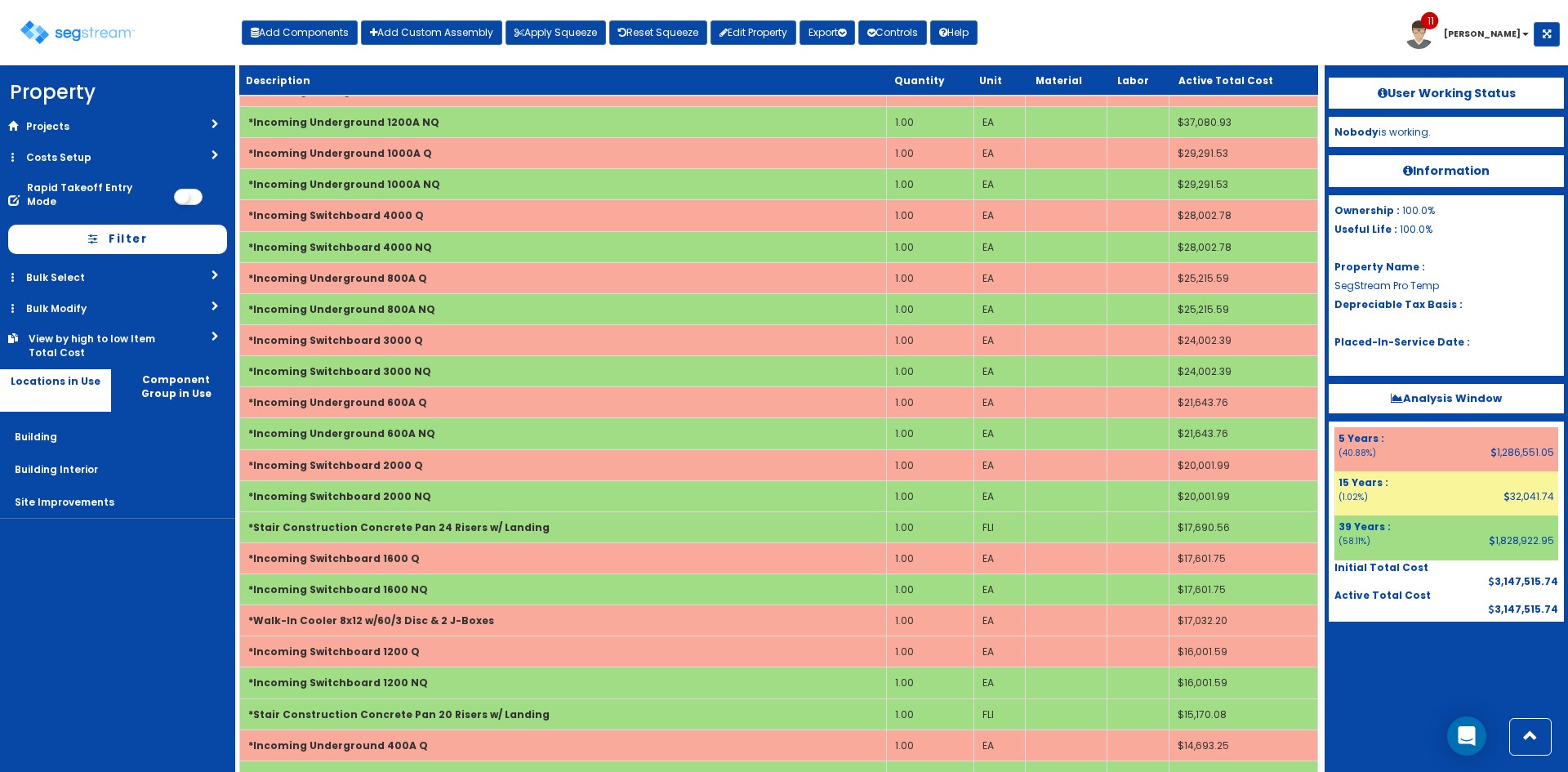
click at [1068, 26] on div "Toggle navigation Add Components Add Custom Assembly Apply Squeeze Reset Squeez…" at bounding box center [784, 39] width 1552 height 53
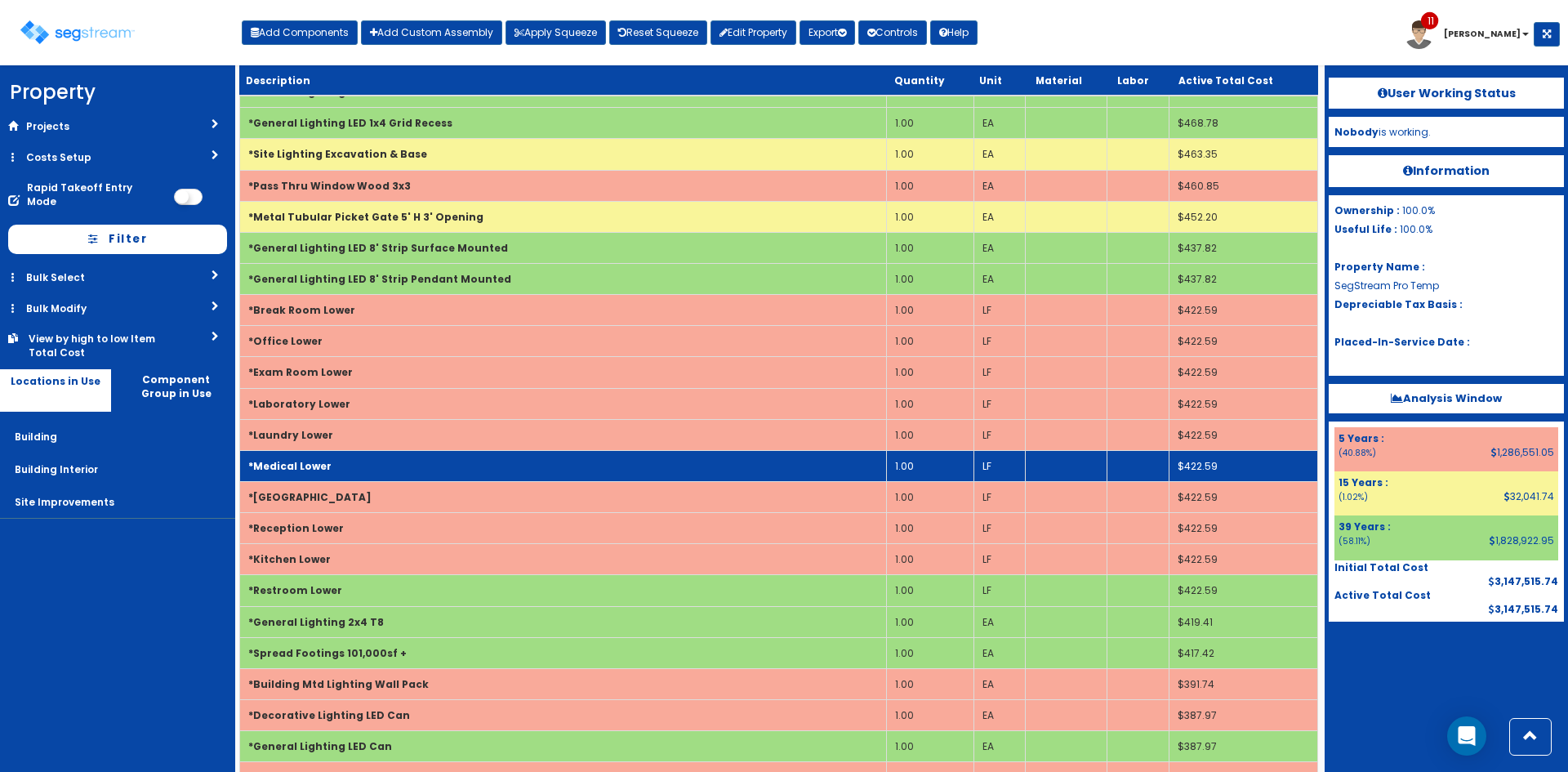
scroll to position [10026, 0]
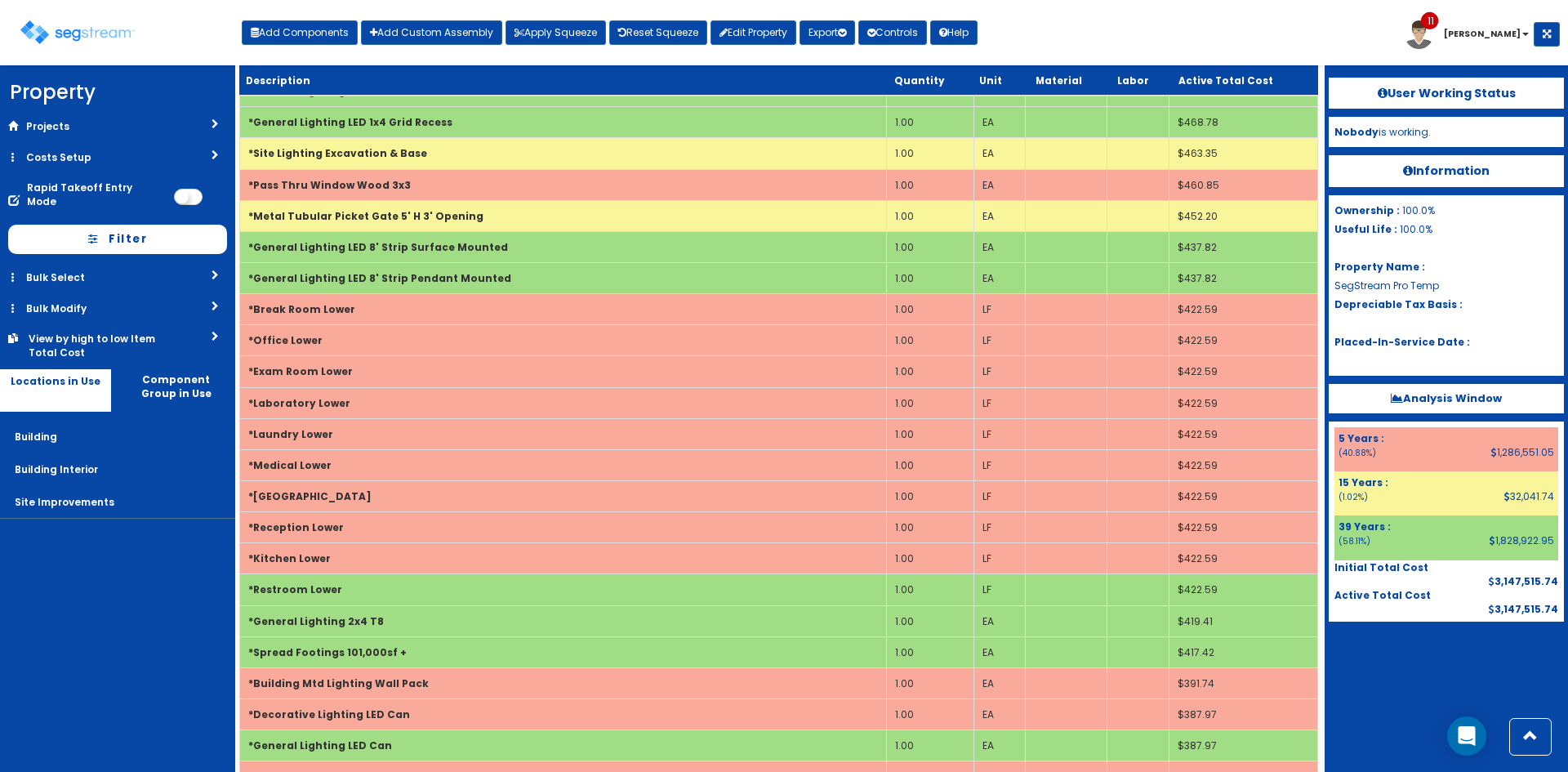
click at [1141, 29] on div "Toggle navigation Add Components Add Custom Assembly Apply Squeeze Reset Squeez…" at bounding box center [784, 39] width 1552 height 53
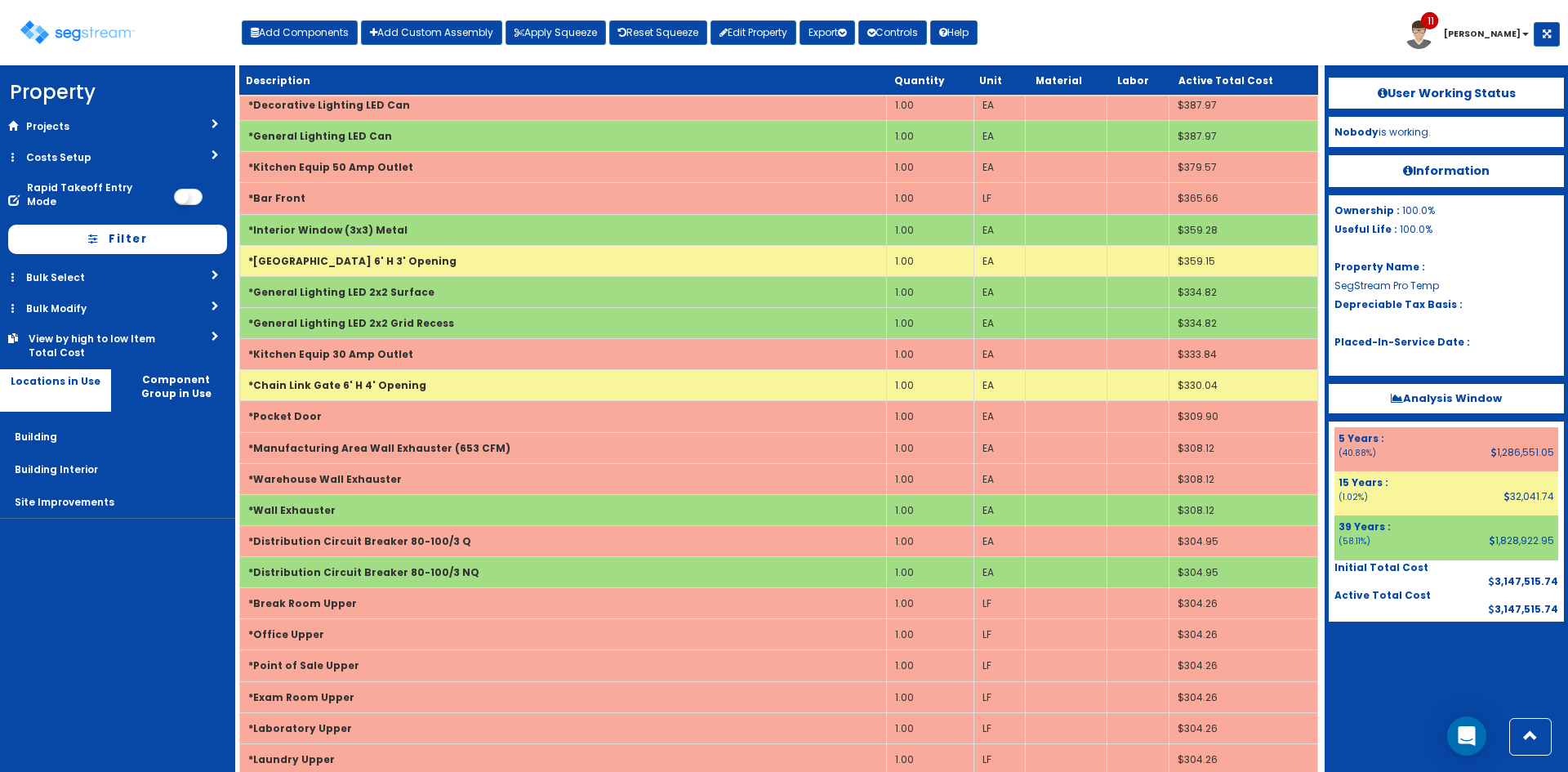
scroll to position [15961, 0]
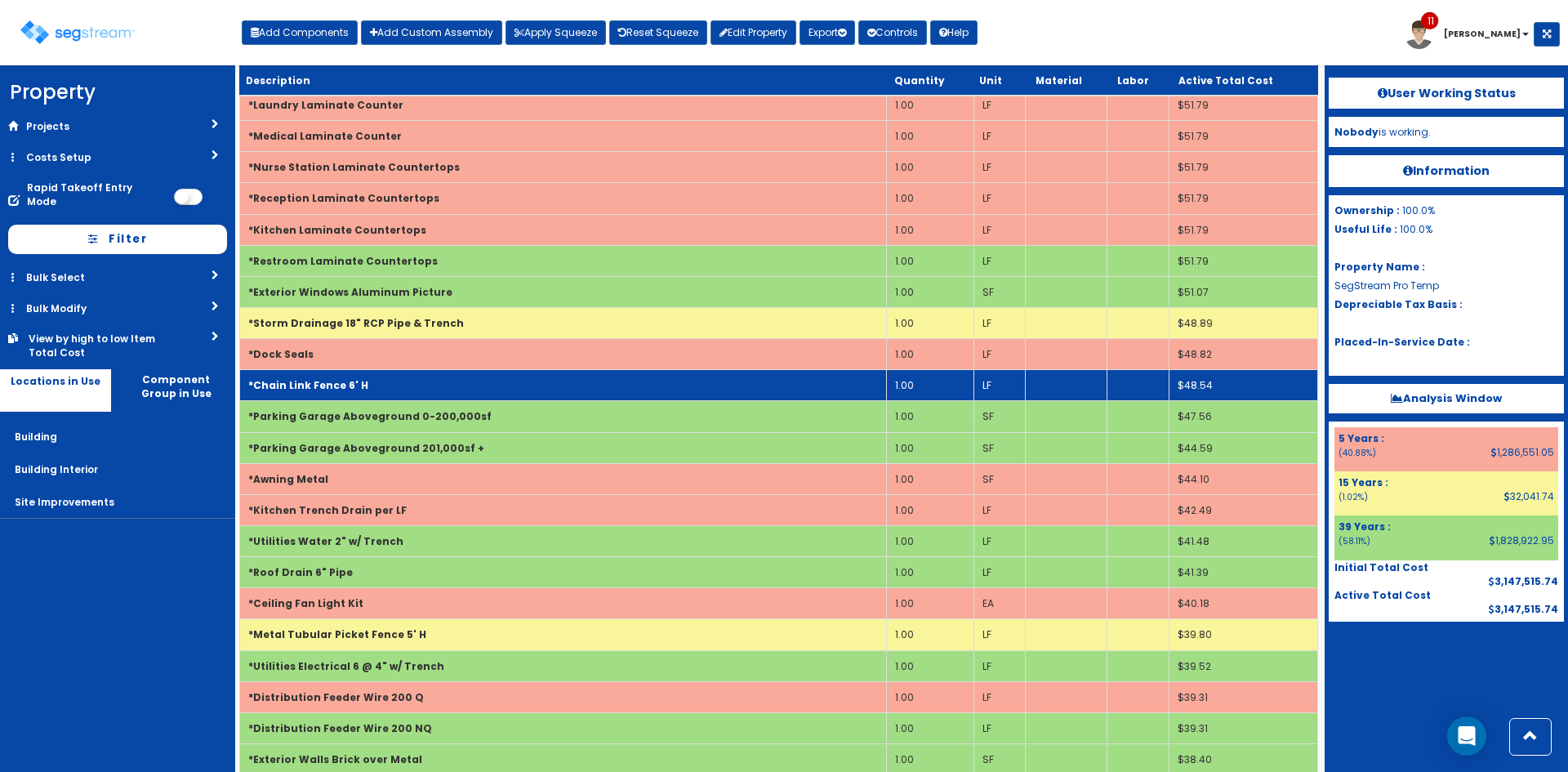
click at [834, 375] on td "*Chain Link Fence 6' H" at bounding box center [564, 386] width 647 height 31
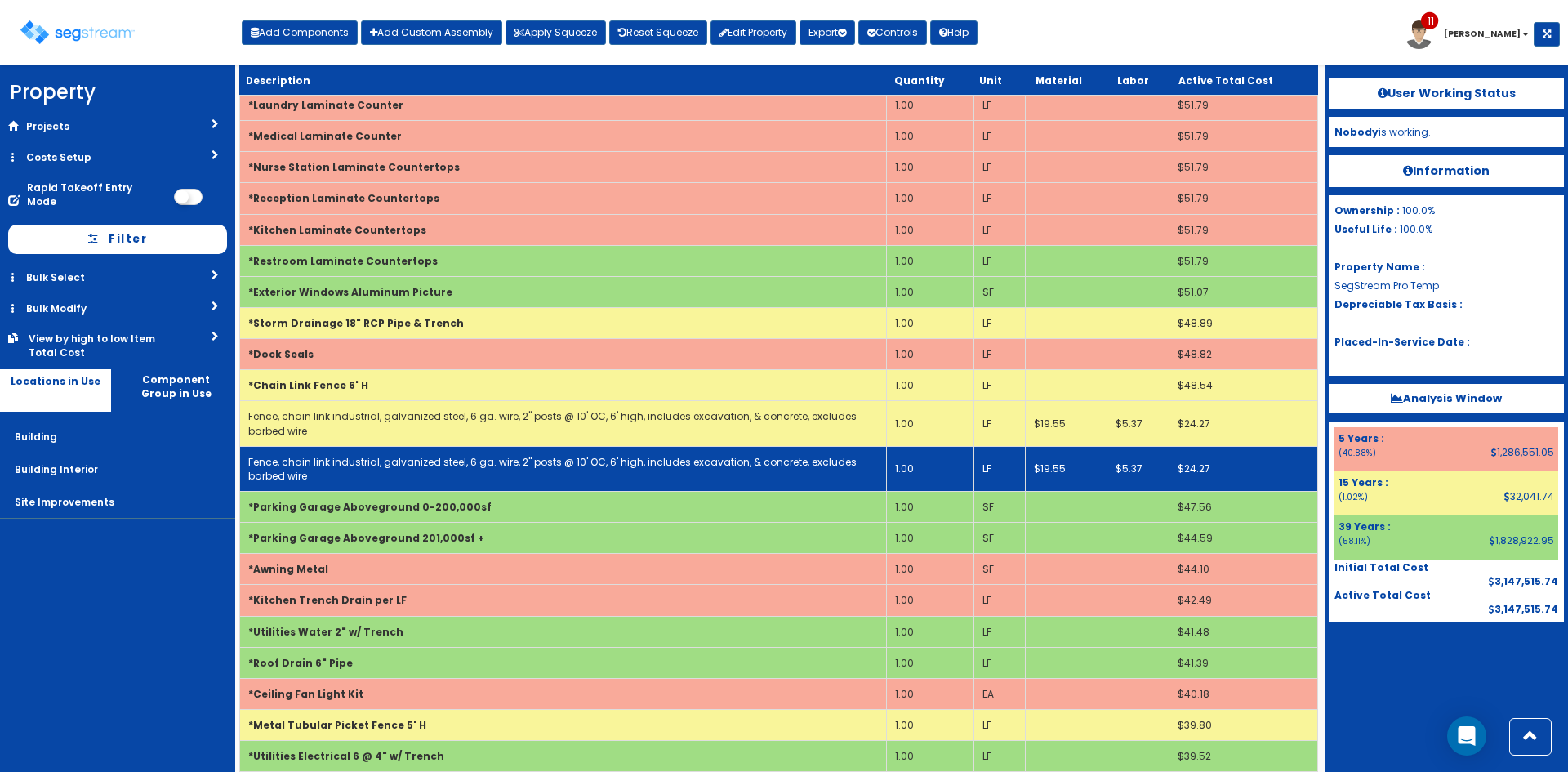
click at [838, 468] on link "Fence, chain link industrial, galvanized steel, 6 ga. wire, 2" posts @ 10' OC, …" at bounding box center [552, 469] width 608 height 28
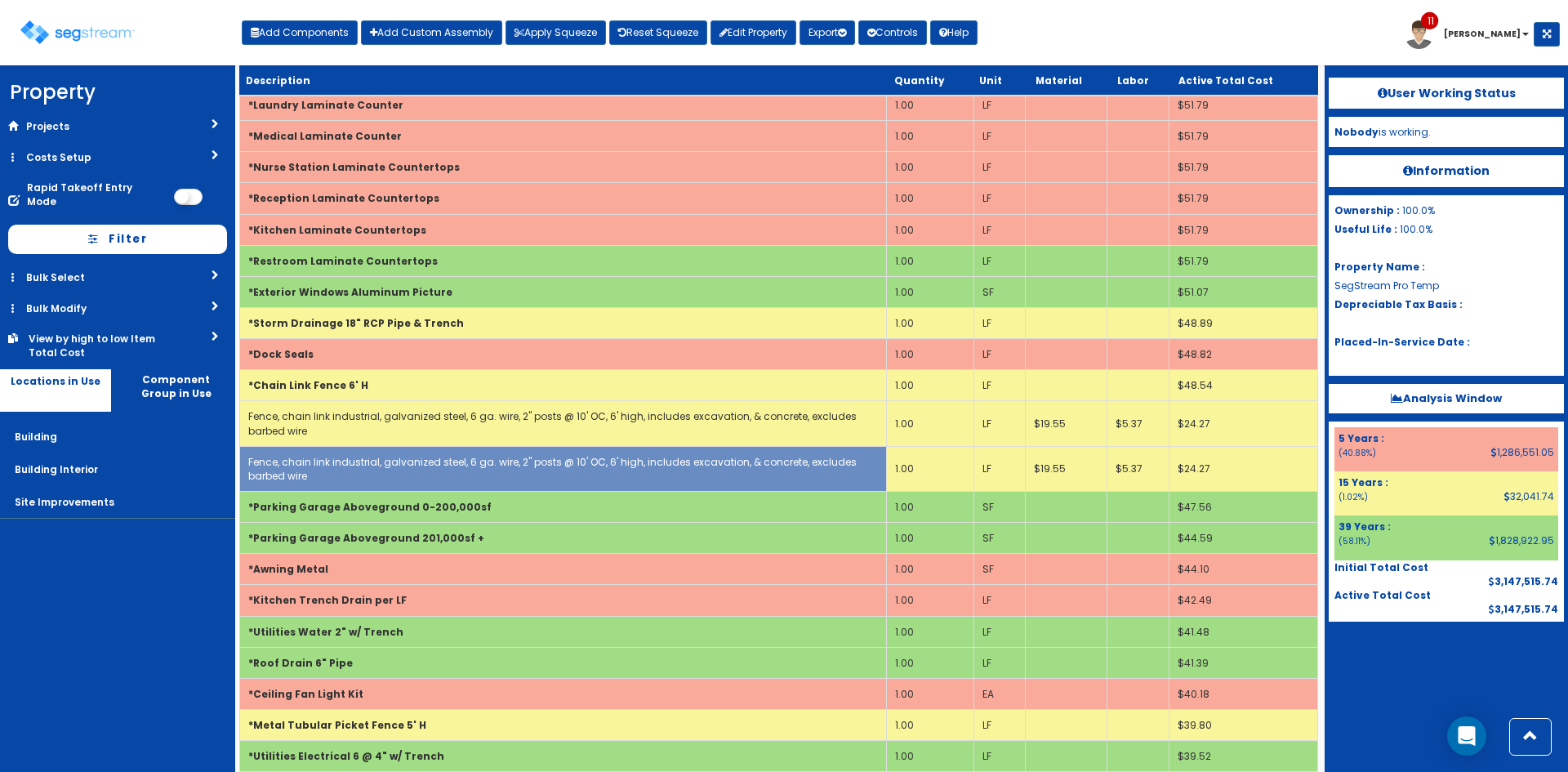
drag, startPoint x: 1378, startPoint y: 670, endPoint x: 1369, endPoint y: 659, distance: 14.2
click at [1378, 669] on div at bounding box center [1446, 662] width 235 height 82
click at [115, 297] on link "Bulk Modify" at bounding box center [117, 308] width 235 height 31
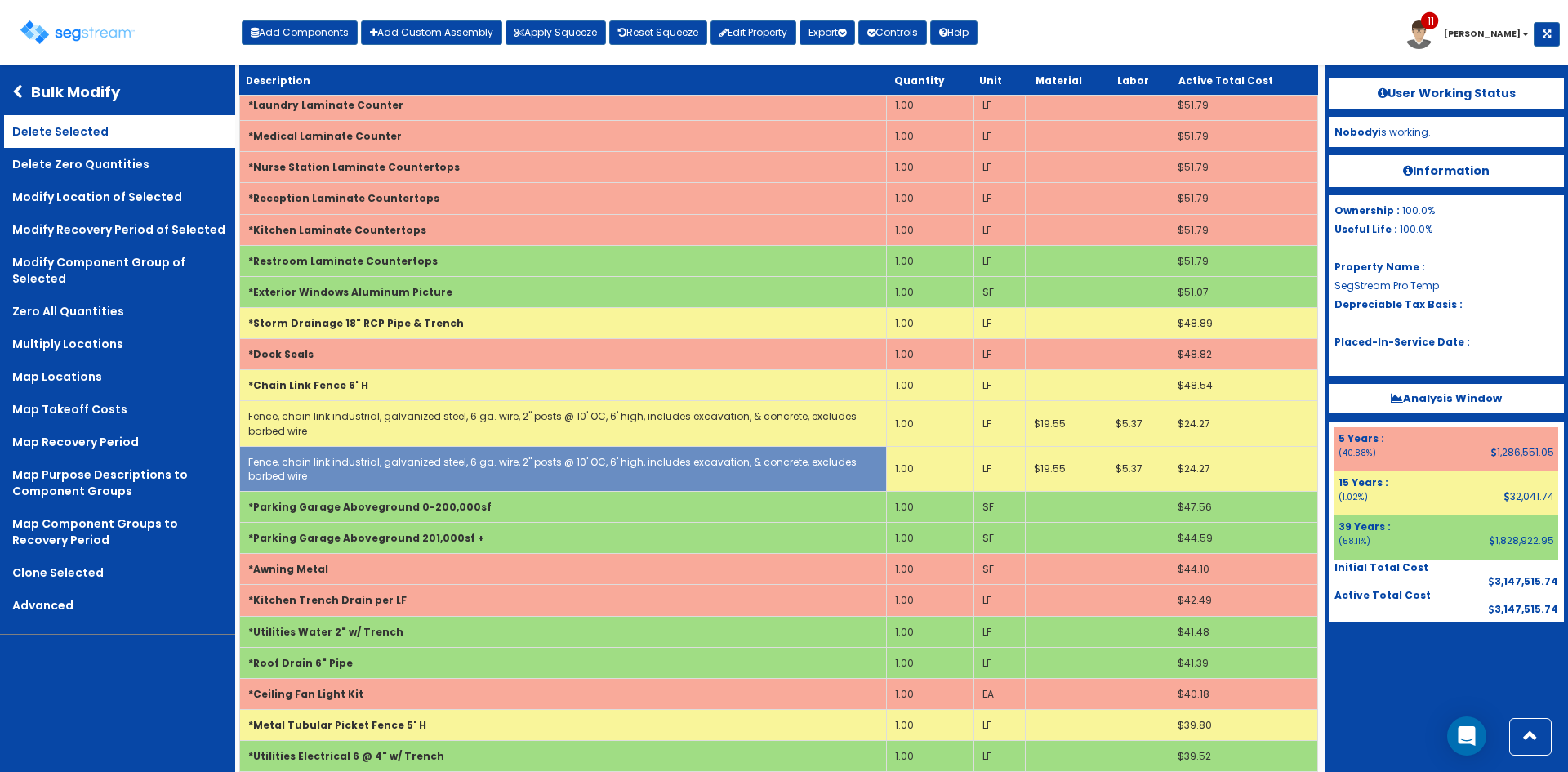
click at [115, 133] on link "Delete Selected" at bounding box center [119, 132] width 231 height 32
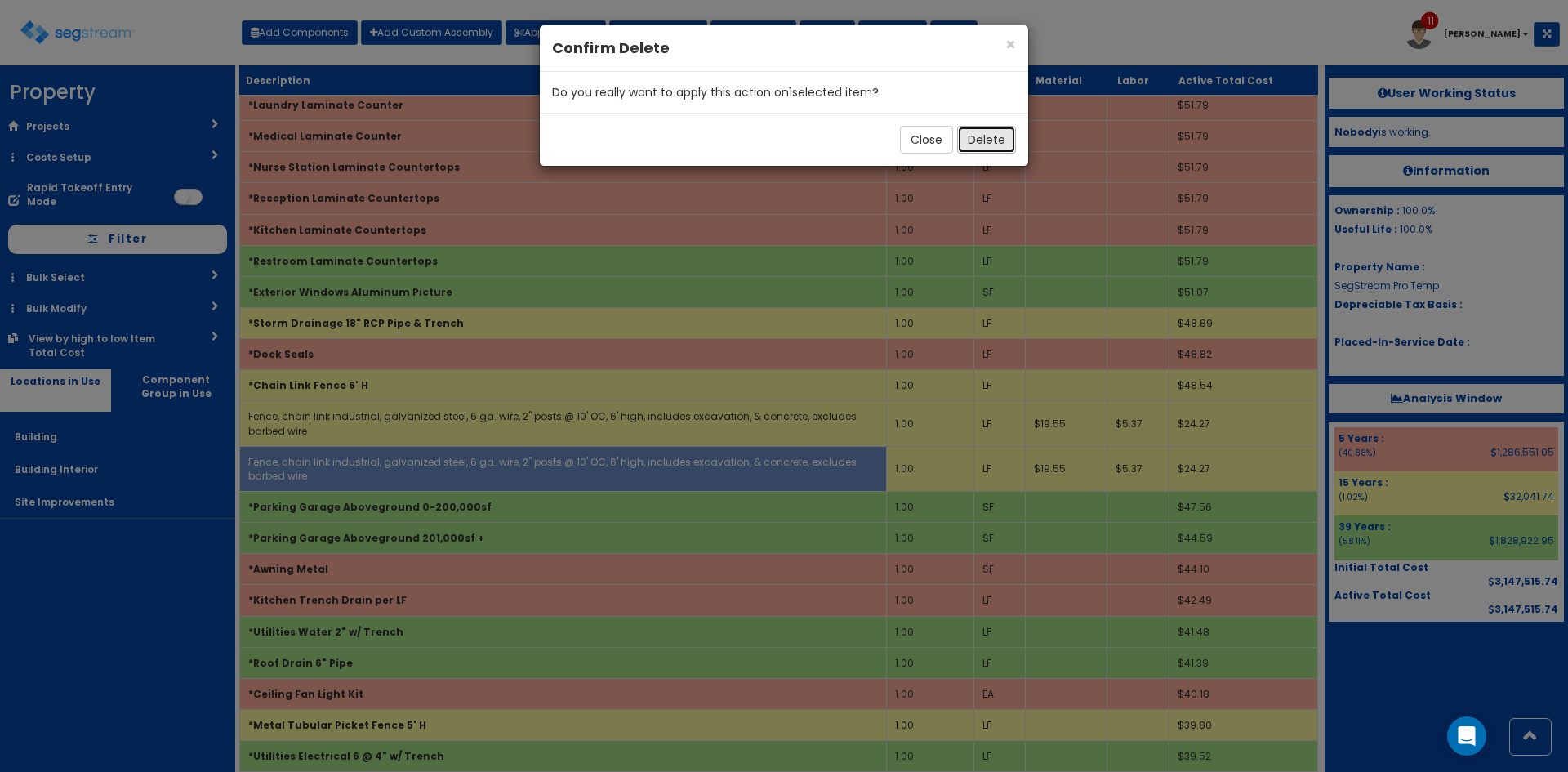
click at [988, 140] on button "Delete" at bounding box center [987, 139] width 59 height 28
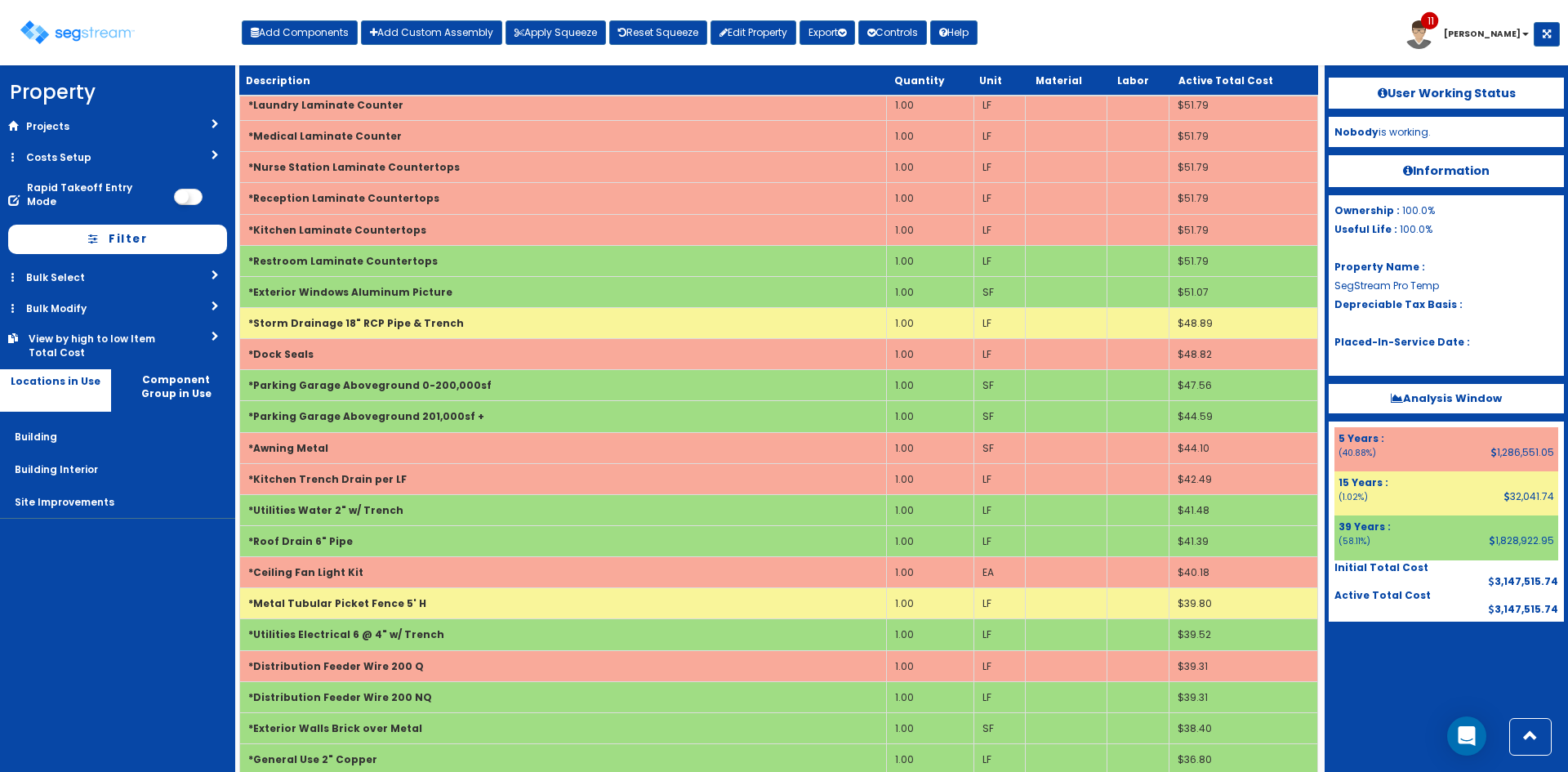
click at [1085, 30] on div "Toggle navigation Add Components Add Custom Assembly Apply Squeeze Reset Squeez…" at bounding box center [784, 39] width 1552 height 53
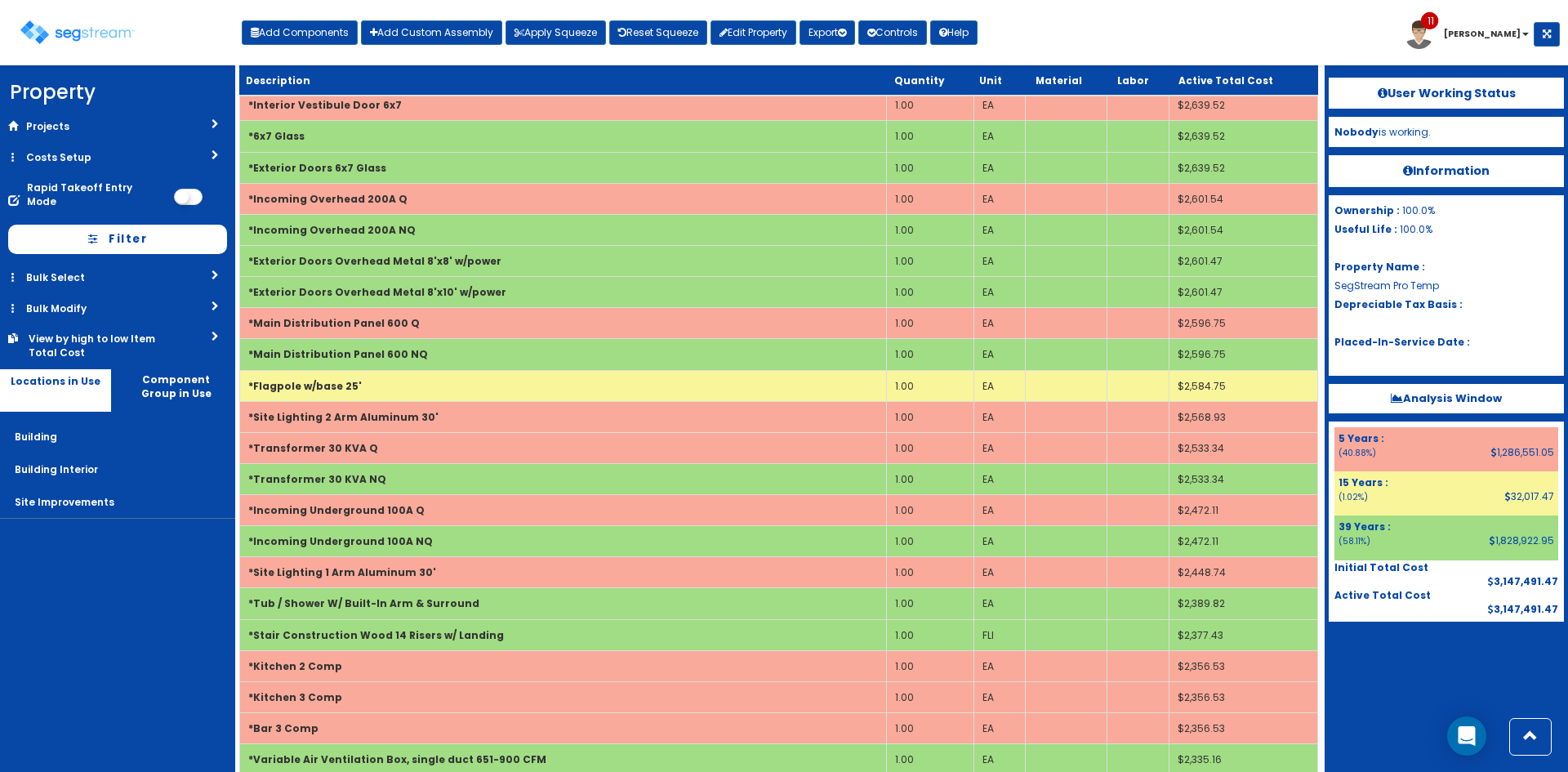
scroll to position [3286, 0]
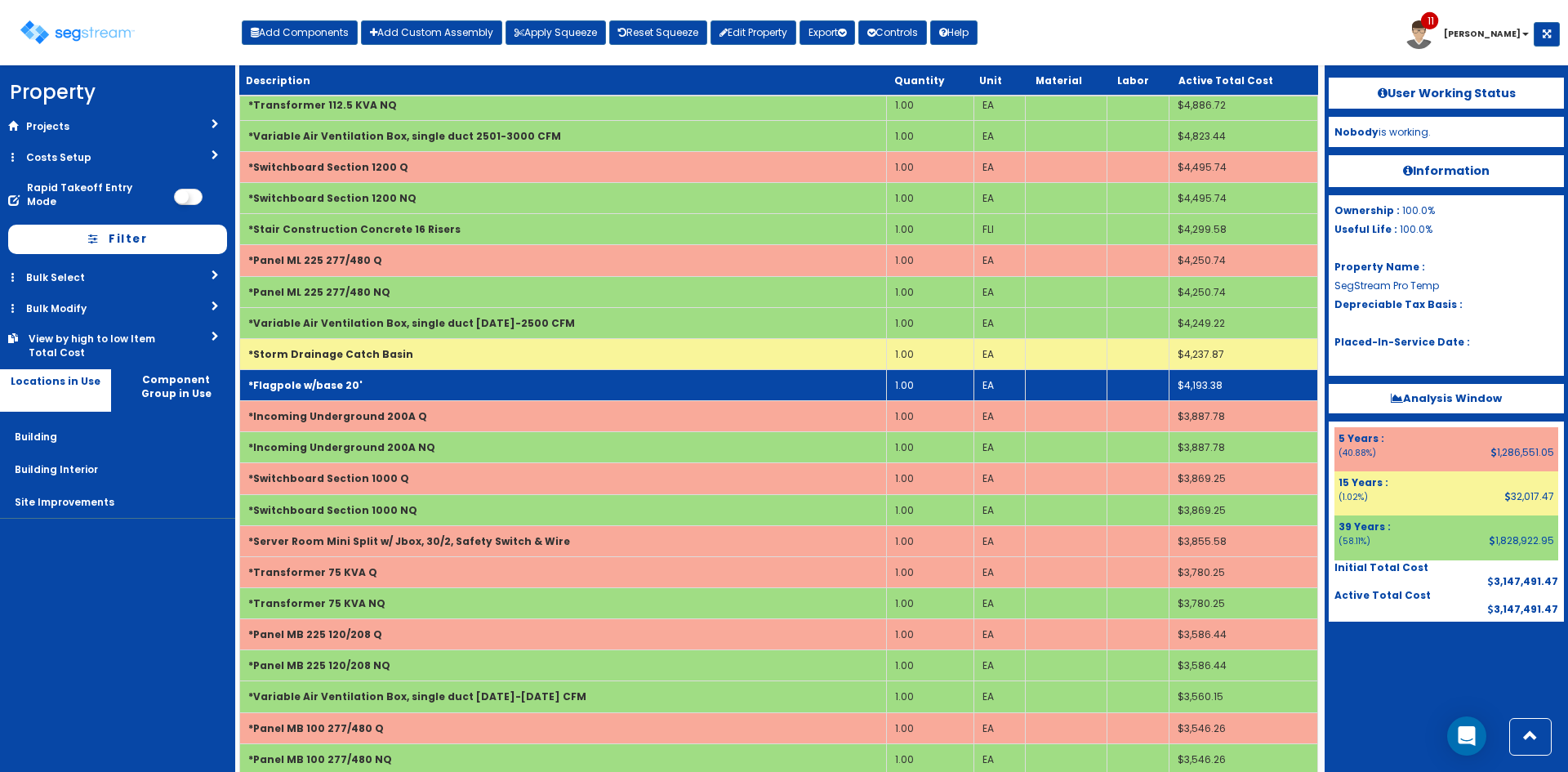
click at [530, 377] on td "*Flagpole w/base 20'" at bounding box center [564, 386] width 647 height 31
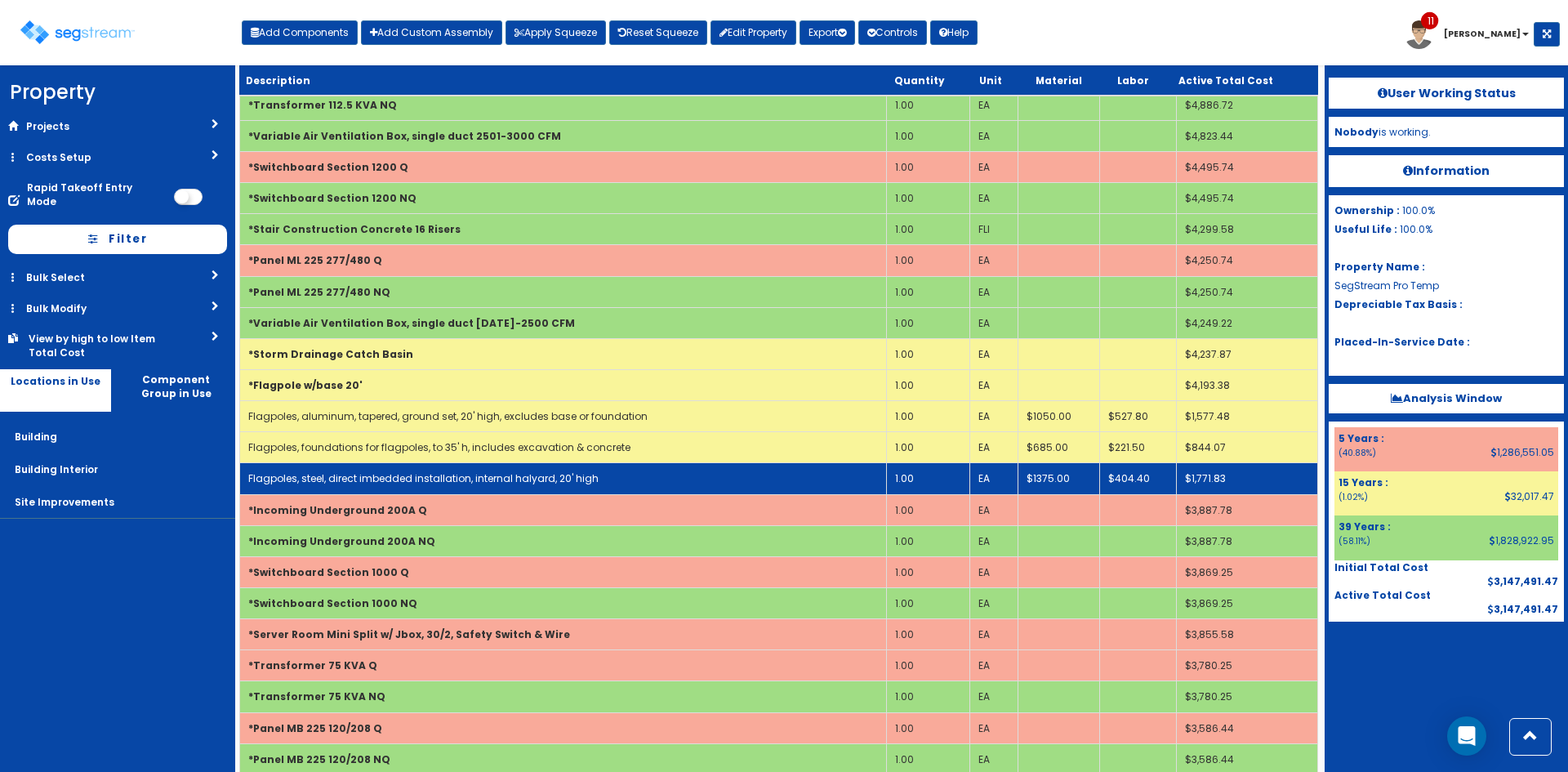
click at [682, 479] on td "Flagpoles, steel, direct imbedded installation, internal halyard, 20' high" at bounding box center [564, 478] width 647 height 31
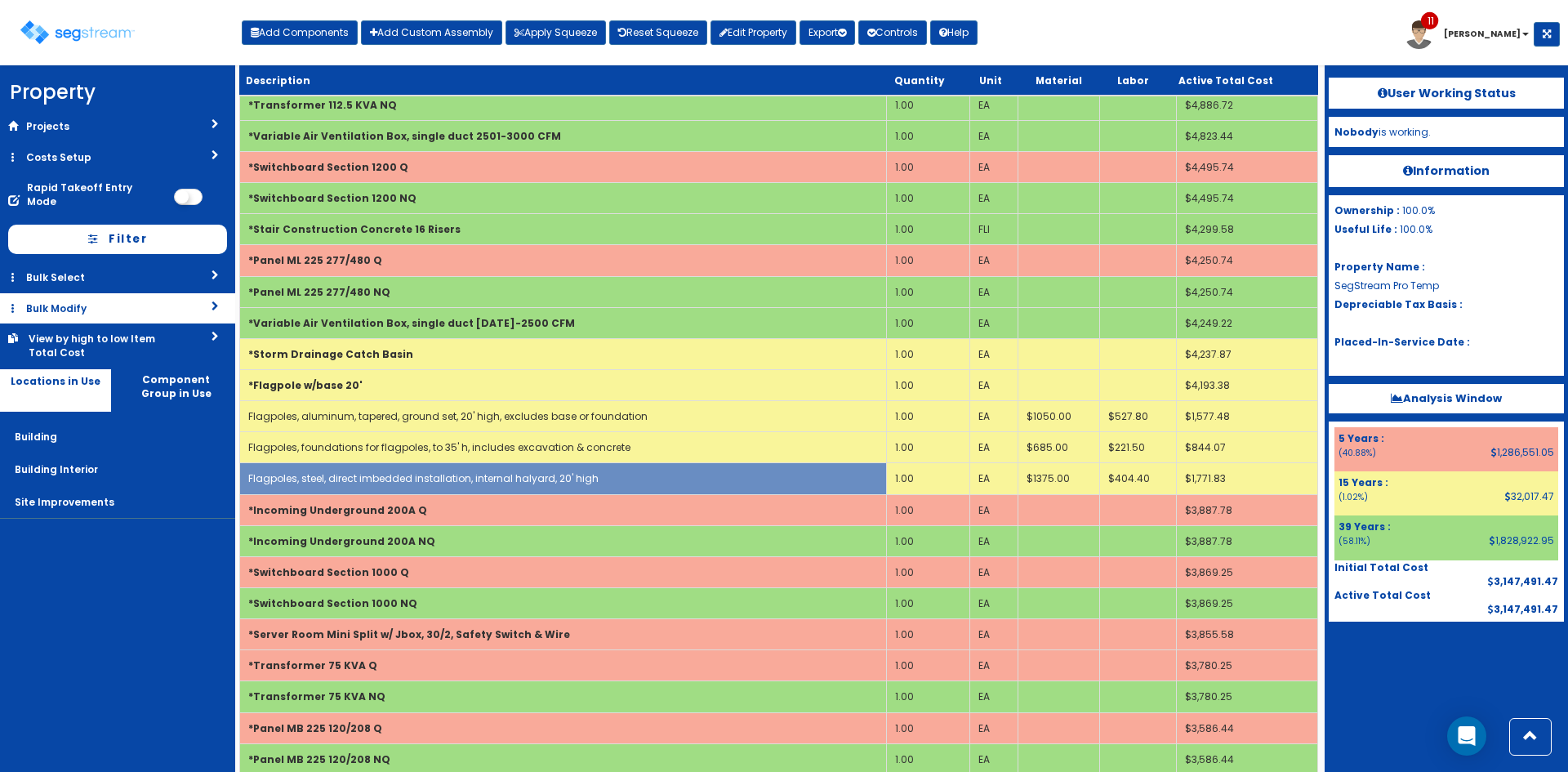
click at [187, 300] on link "Bulk Modify" at bounding box center [117, 308] width 235 height 31
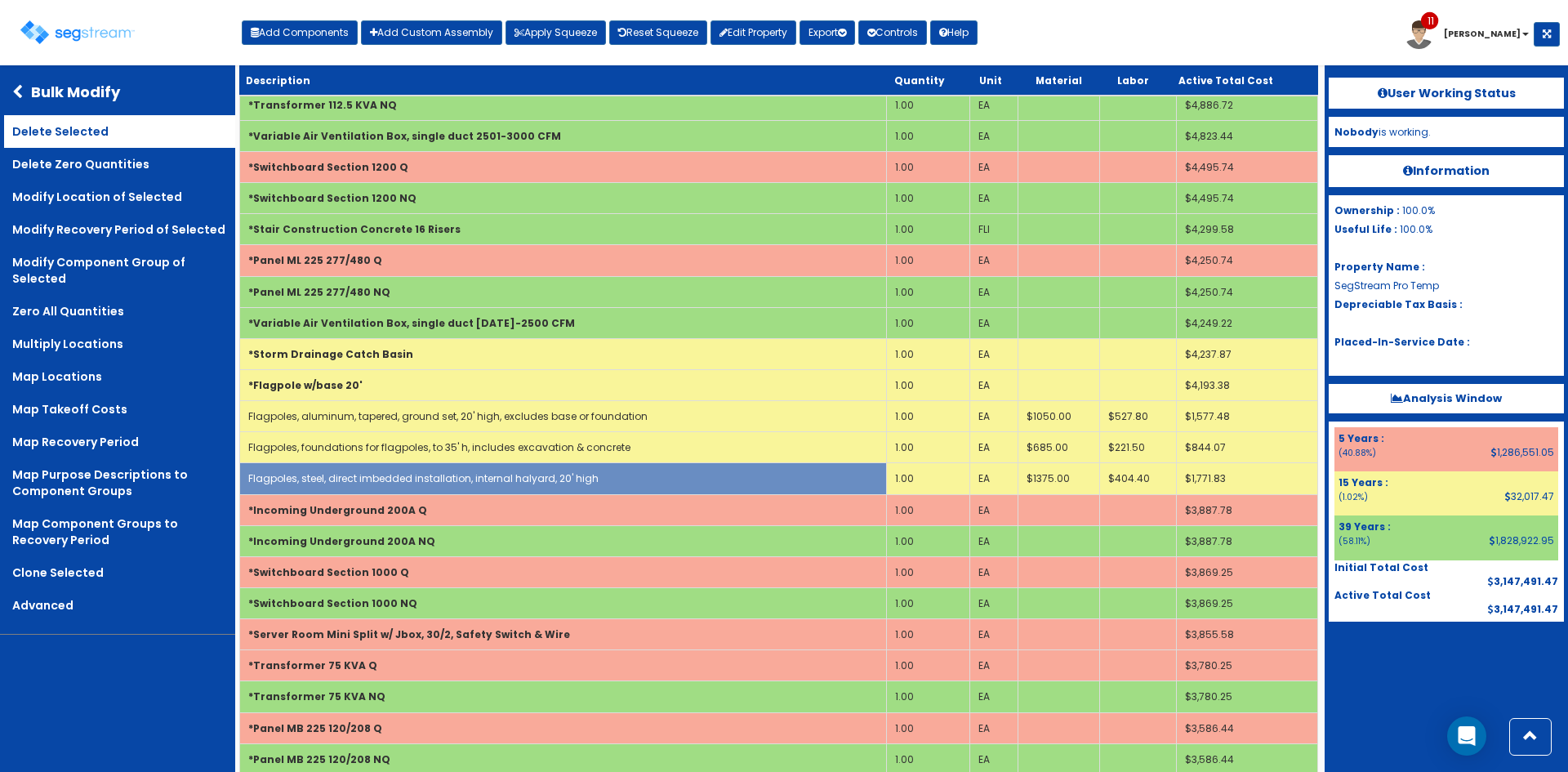
click at [105, 127] on link "Delete Selected" at bounding box center [119, 132] width 231 height 32
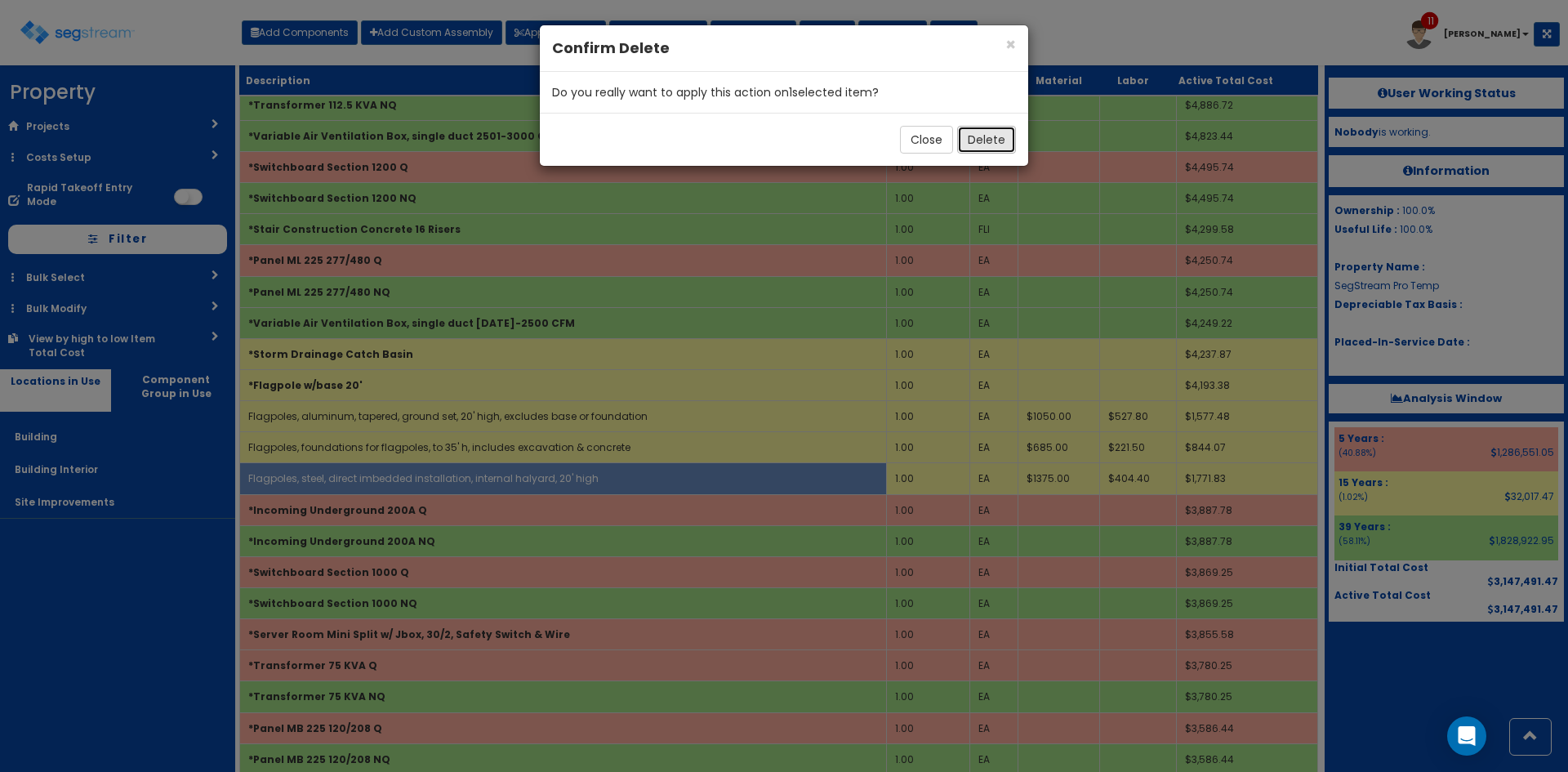
click at [1005, 139] on button "Delete" at bounding box center [987, 139] width 59 height 28
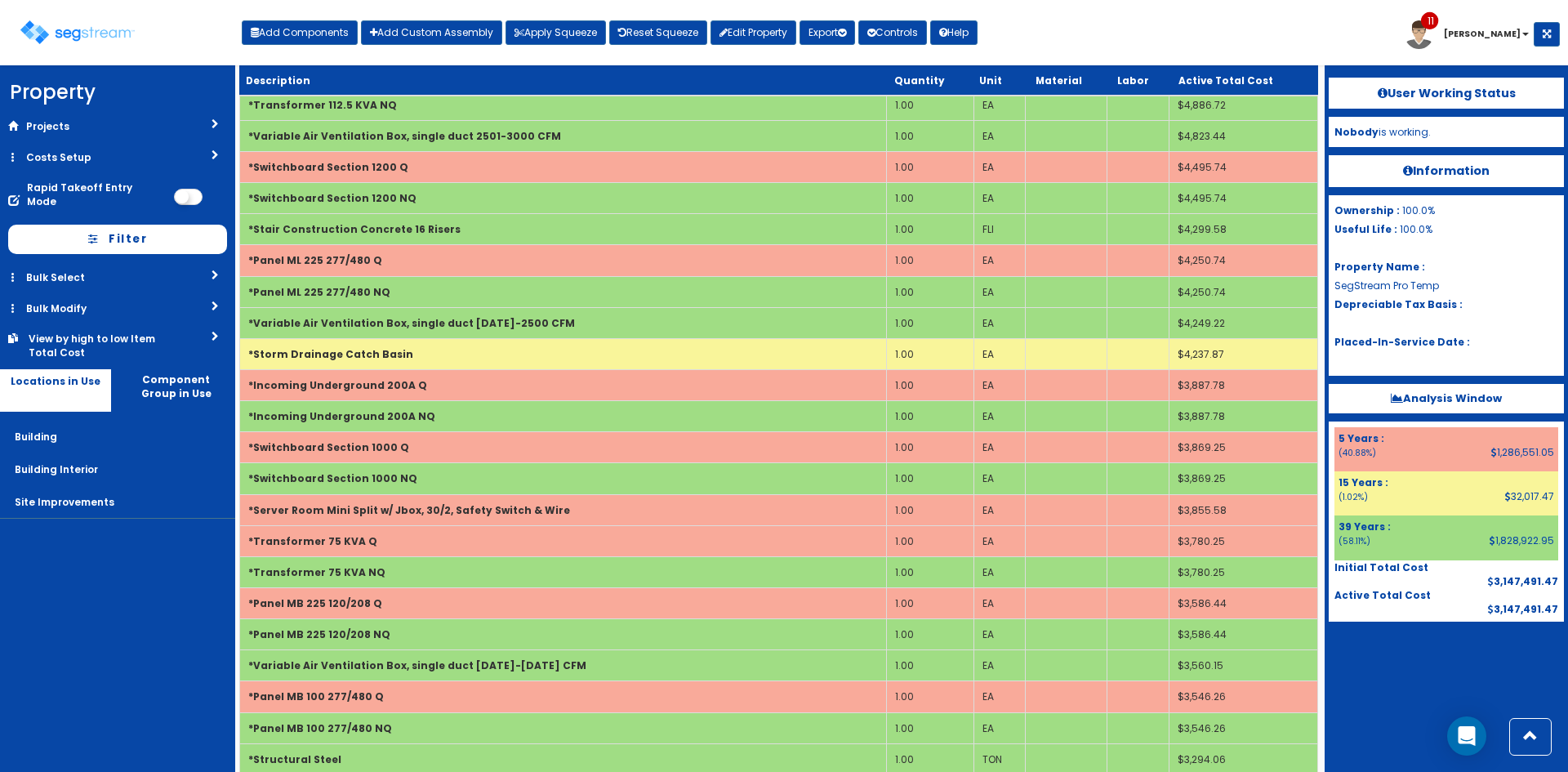
click at [1086, 15] on div "Toggle navigation Add Components Add Custom Assembly Apply Squeeze Reset Squeez…" at bounding box center [784, 39] width 1552 height 53
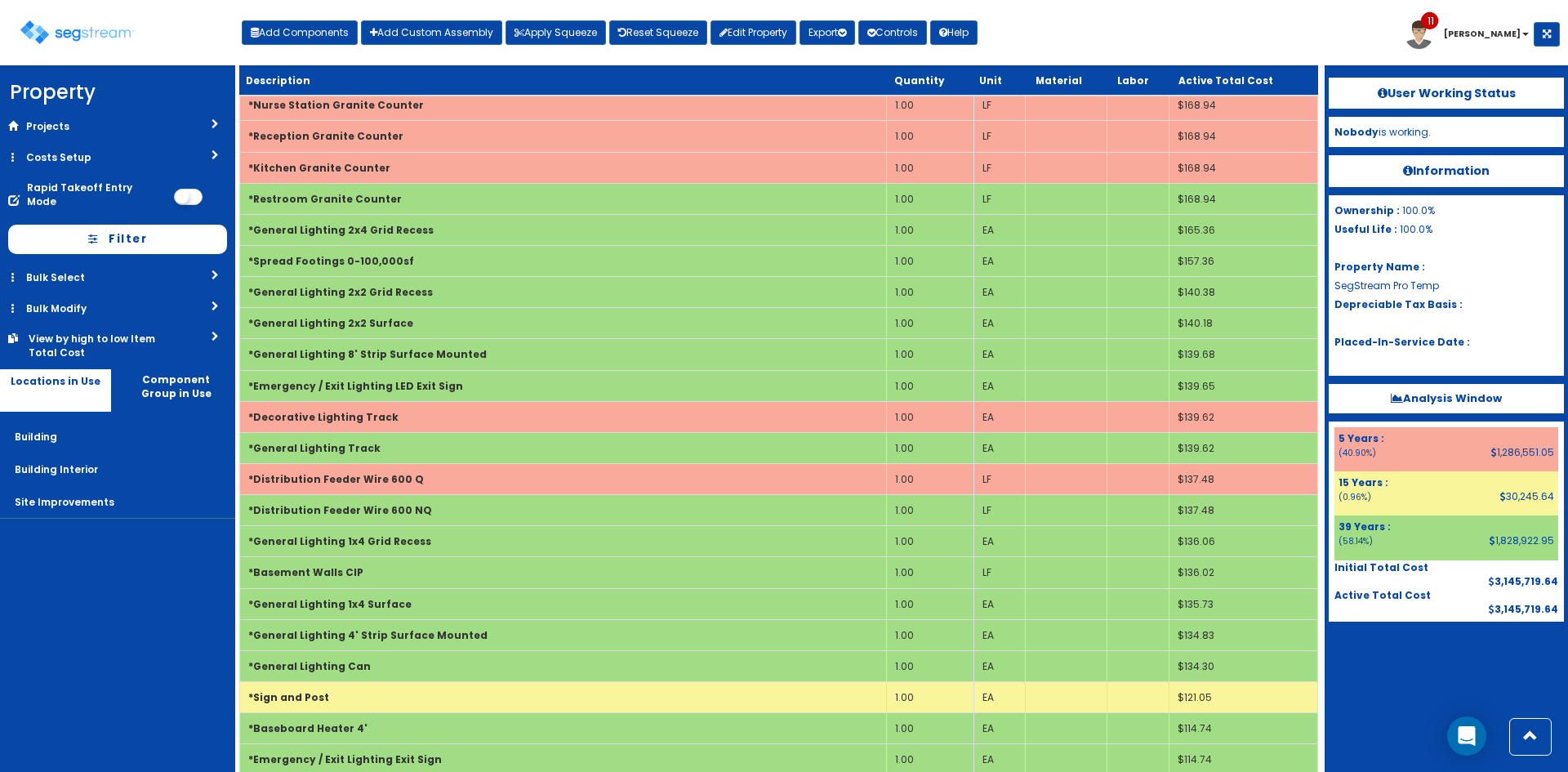
scroll to position [19449, 0]
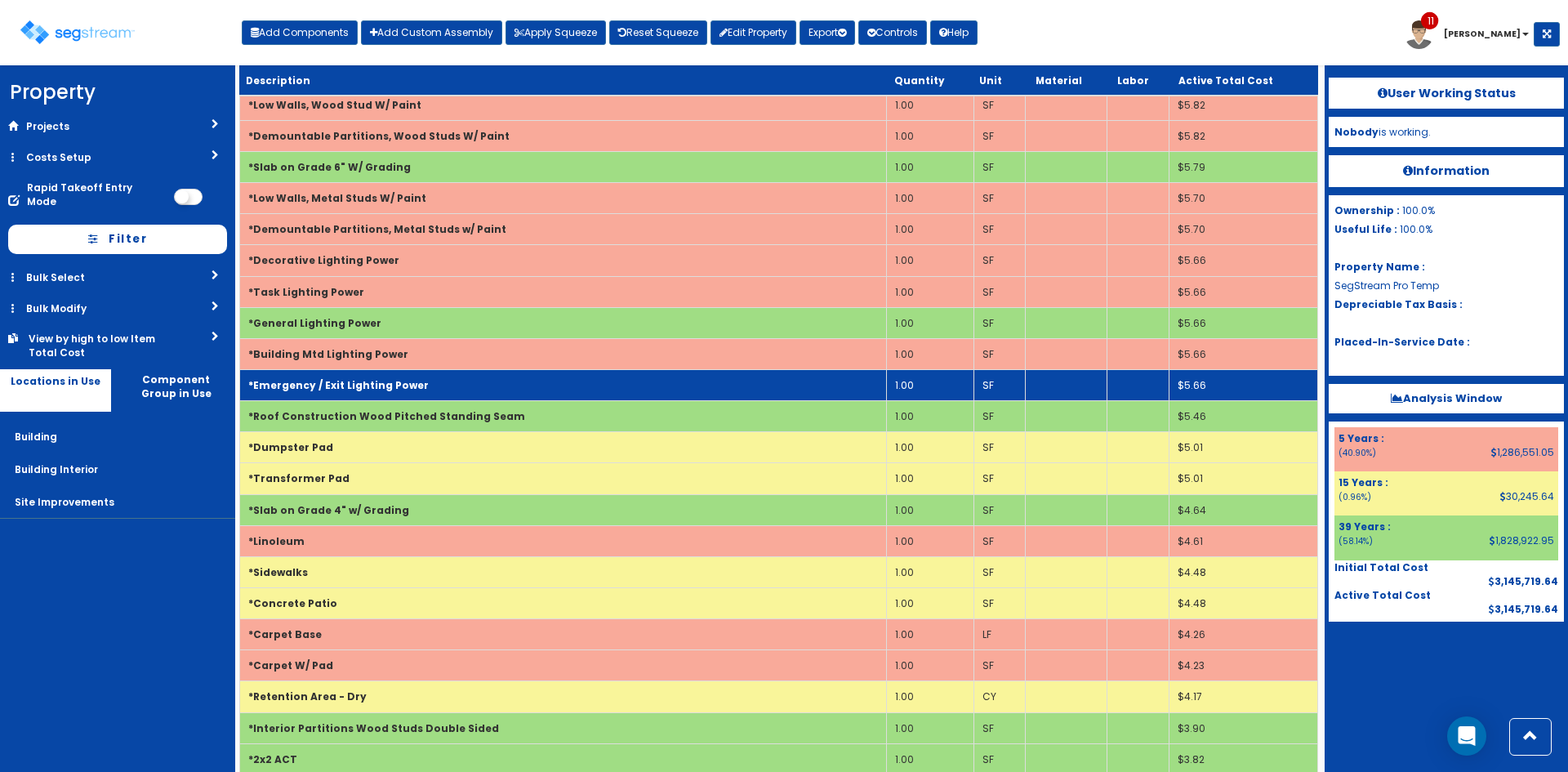
click at [404, 388] on b "*Emergency / Exit Lighting Power" at bounding box center [338, 385] width 180 height 14
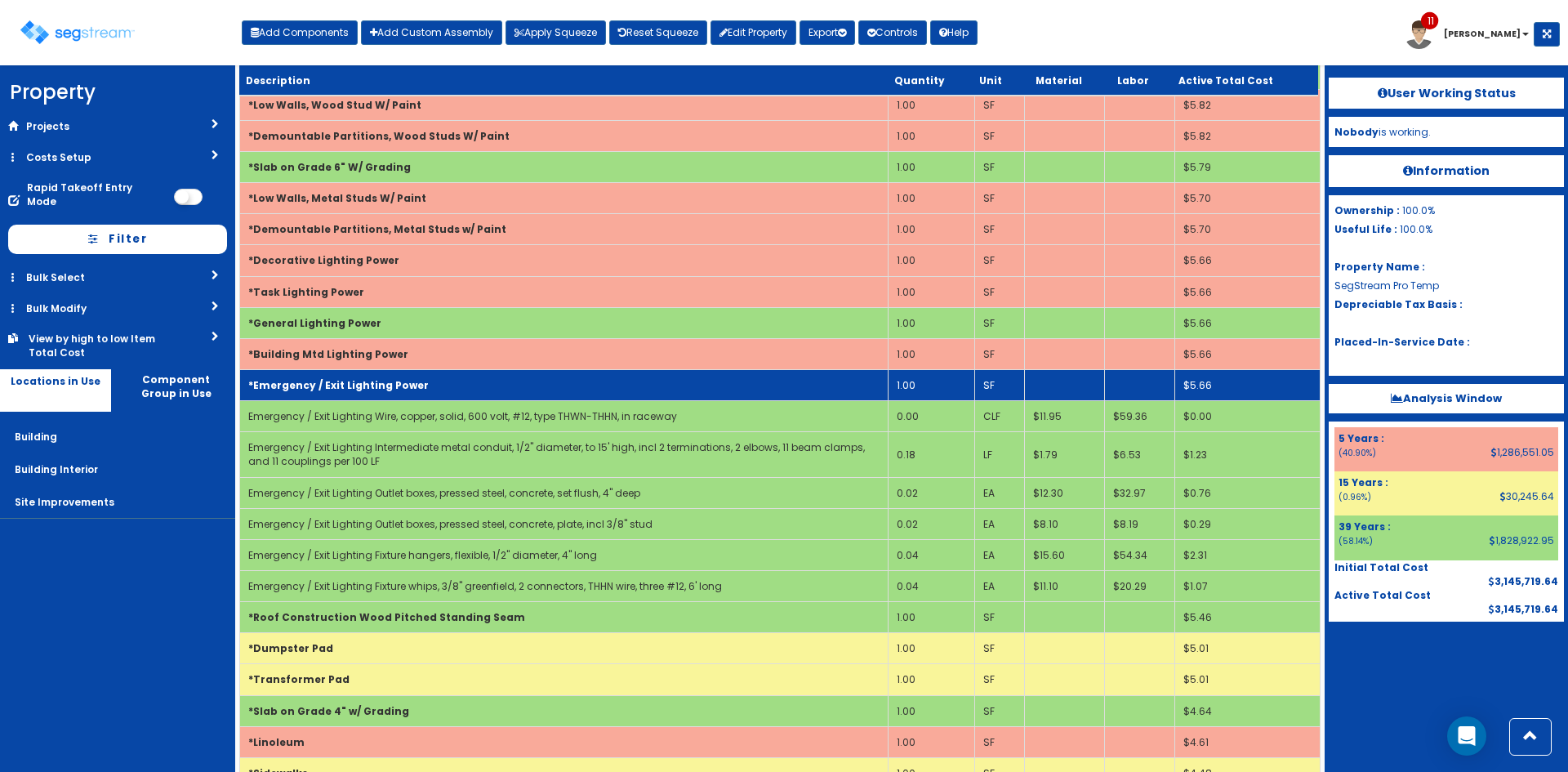
click at [920, 388] on td "1.00" at bounding box center [931, 386] width 87 height 31
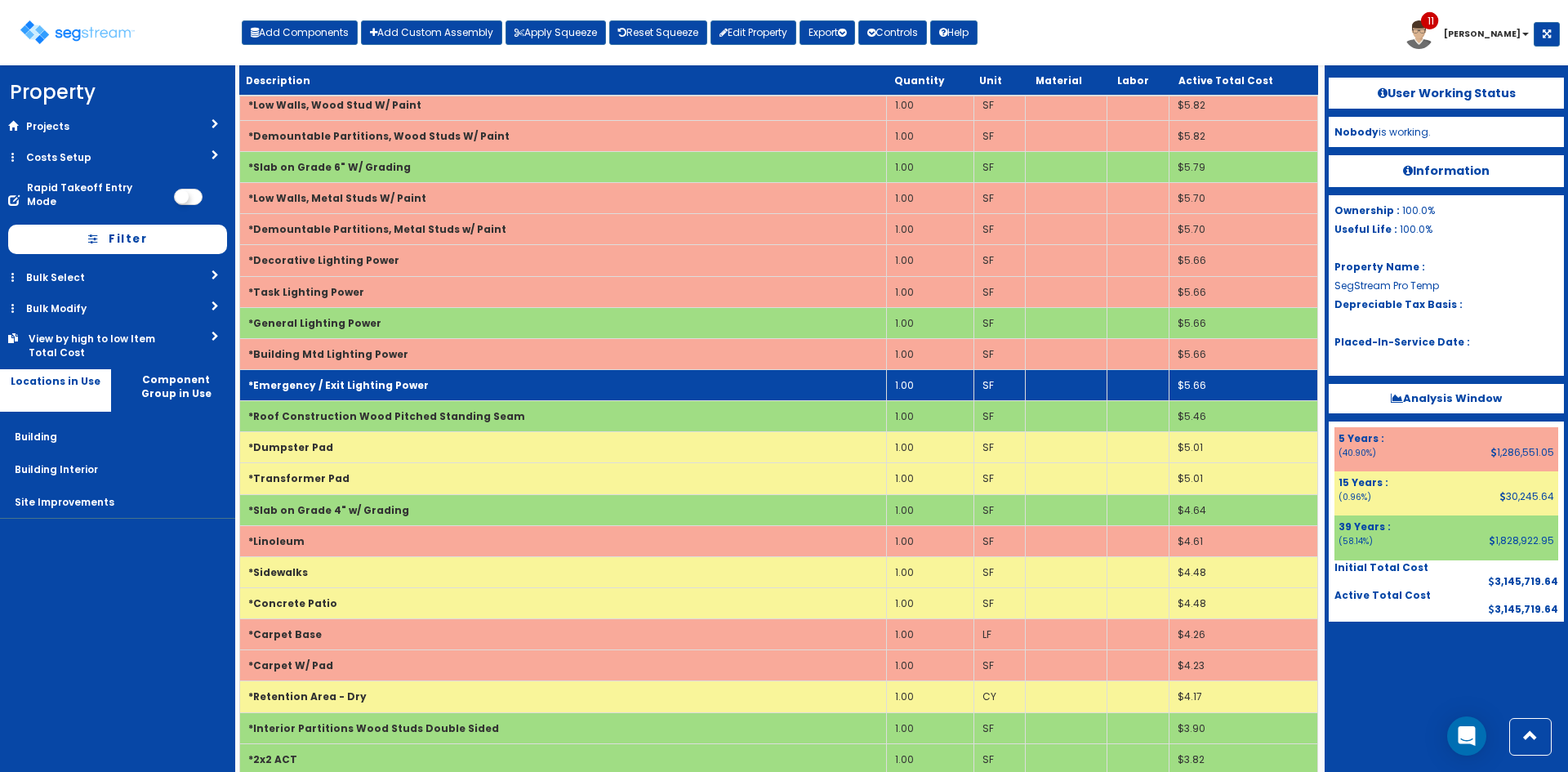
click at [648, 382] on td "*Emergency / Exit Lighting Power" at bounding box center [564, 386] width 647 height 31
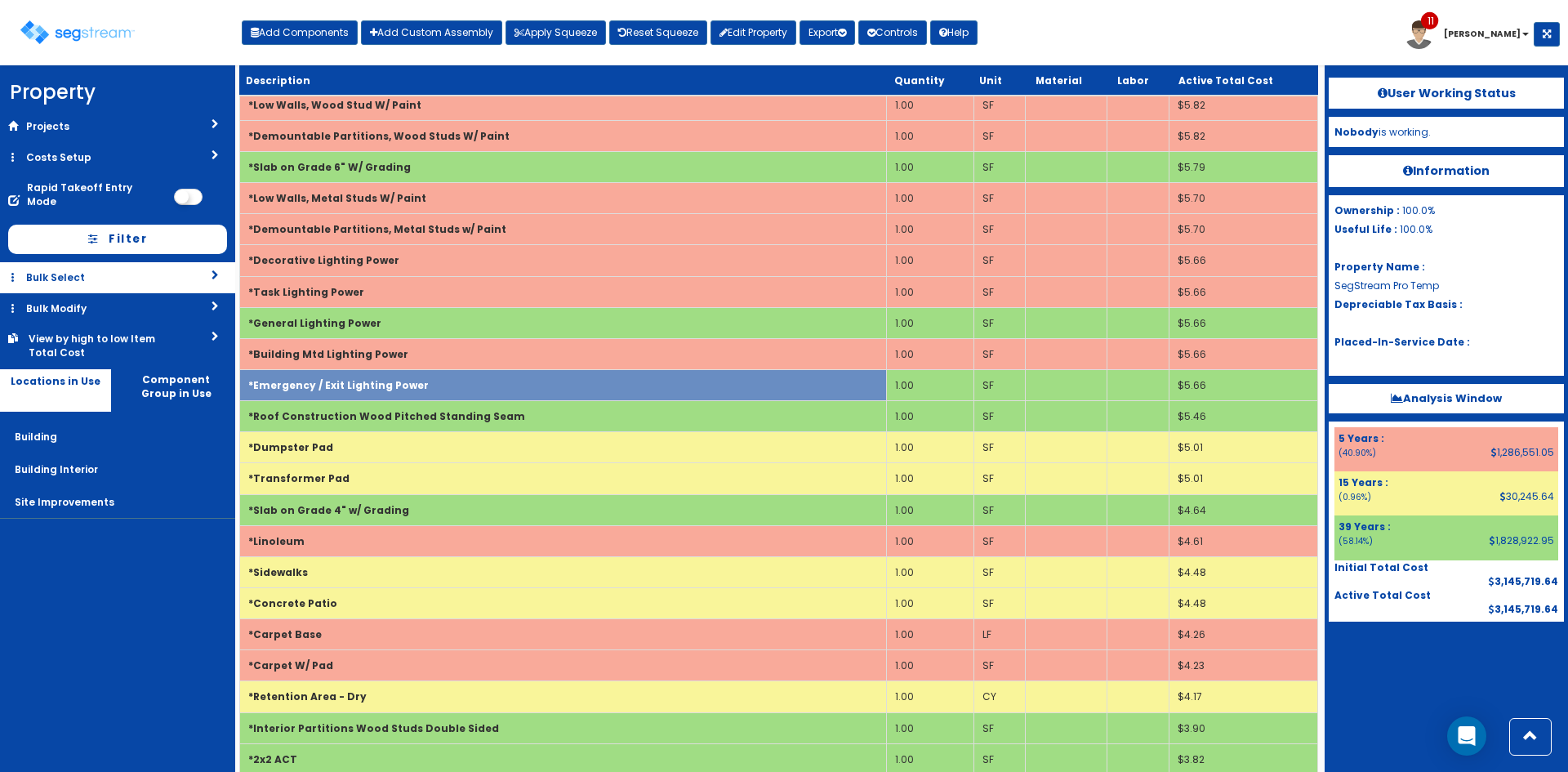
click at [76, 262] on link "Bulk Select" at bounding box center [117, 278] width 235 height 31
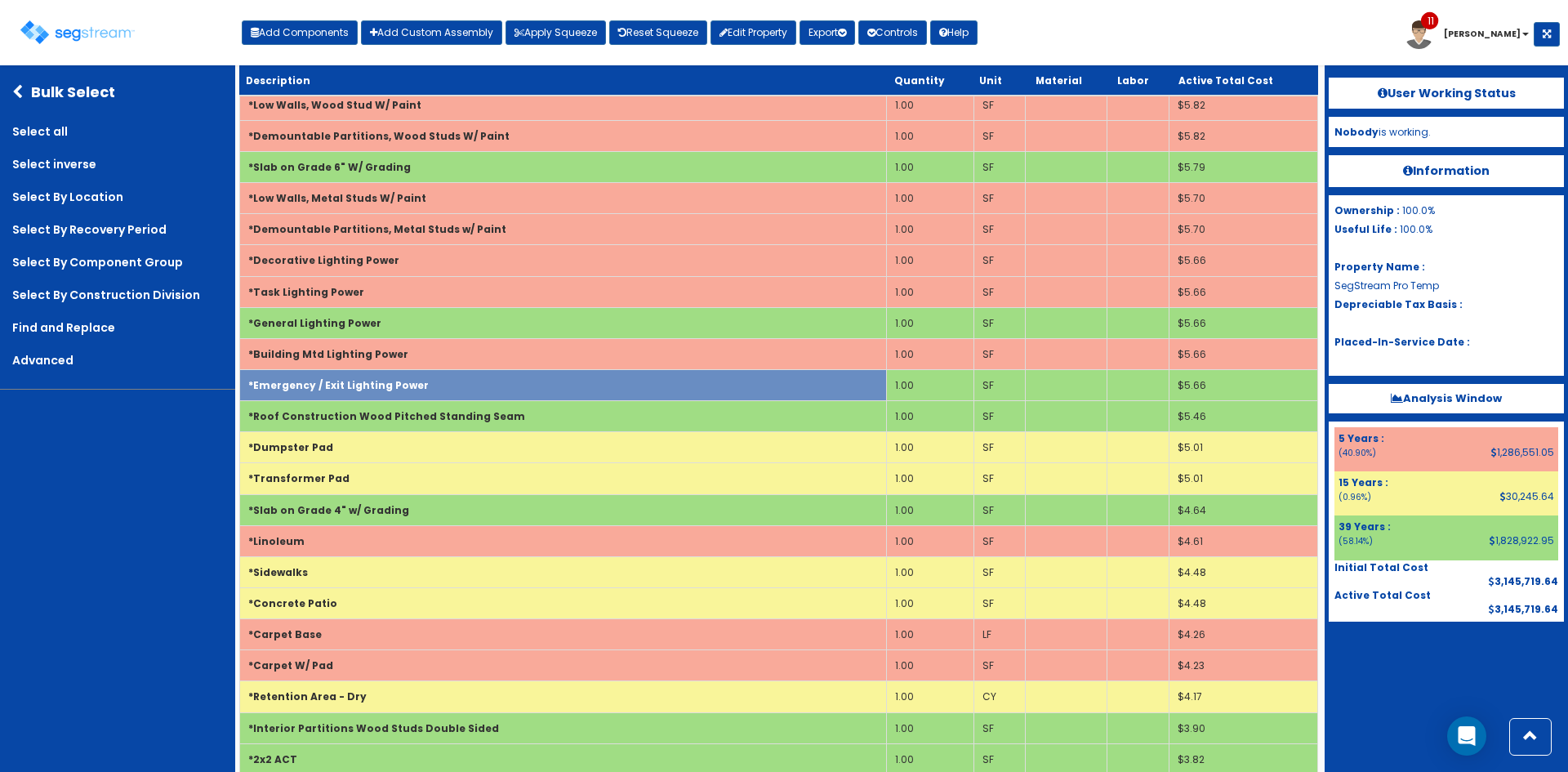
click at [22, 94] on icon at bounding box center [22, 92] width 19 height 14
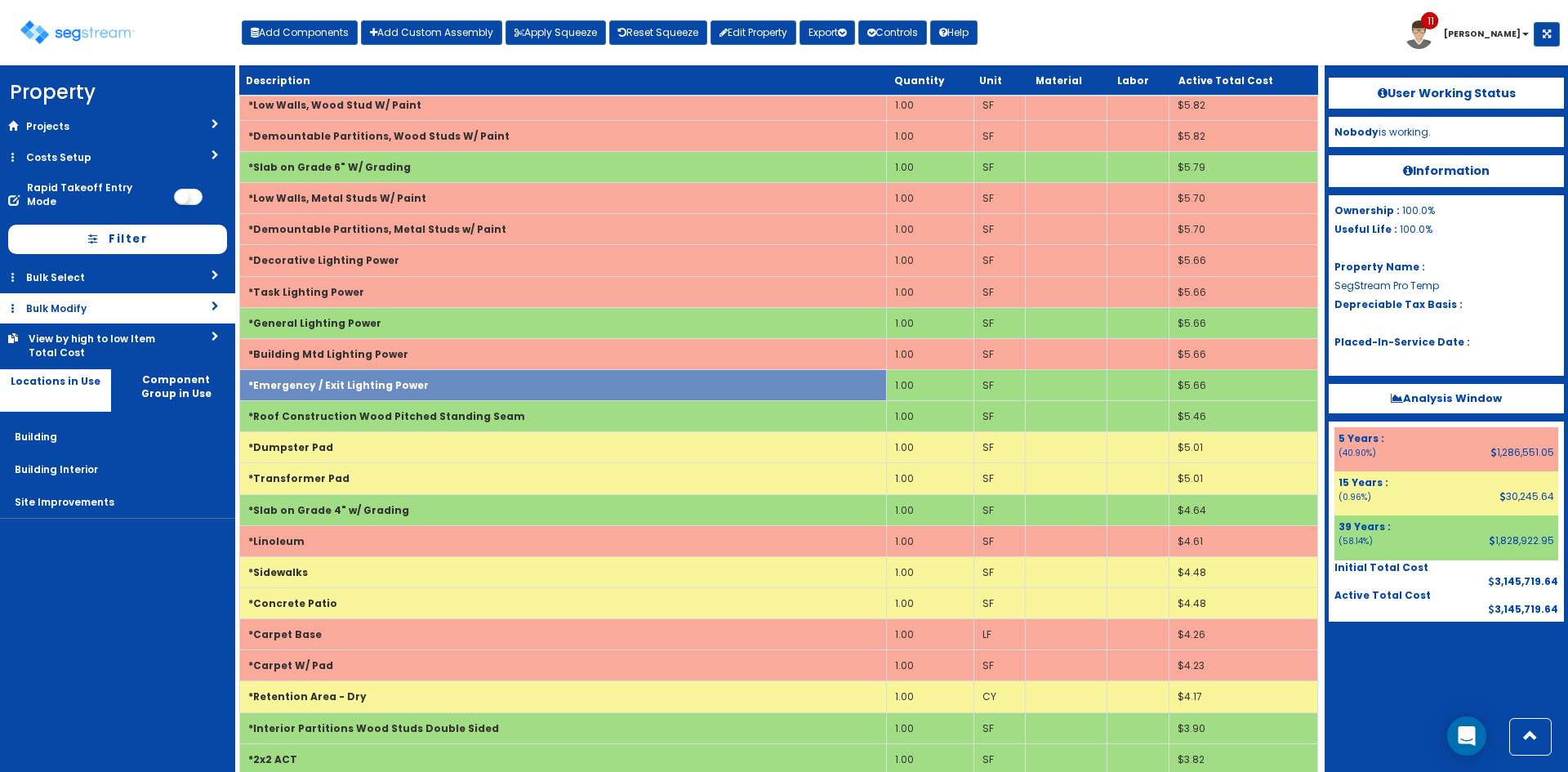
click at [71, 307] on link "Bulk Modify" at bounding box center [117, 308] width 235 height 31
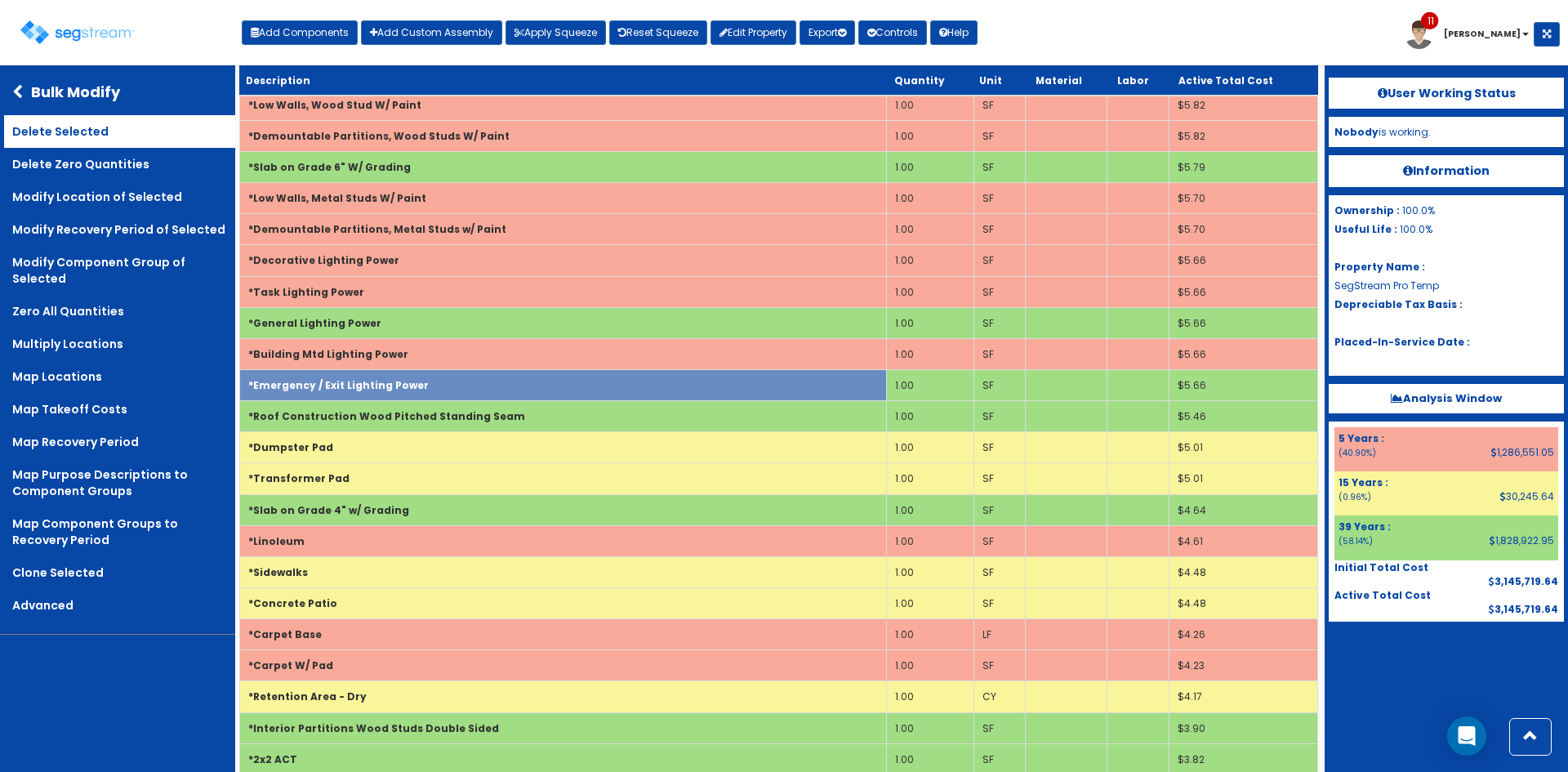
click at [102, 141] on link "Delete Selected" at bounding box center [119, 132] width 231 height 32
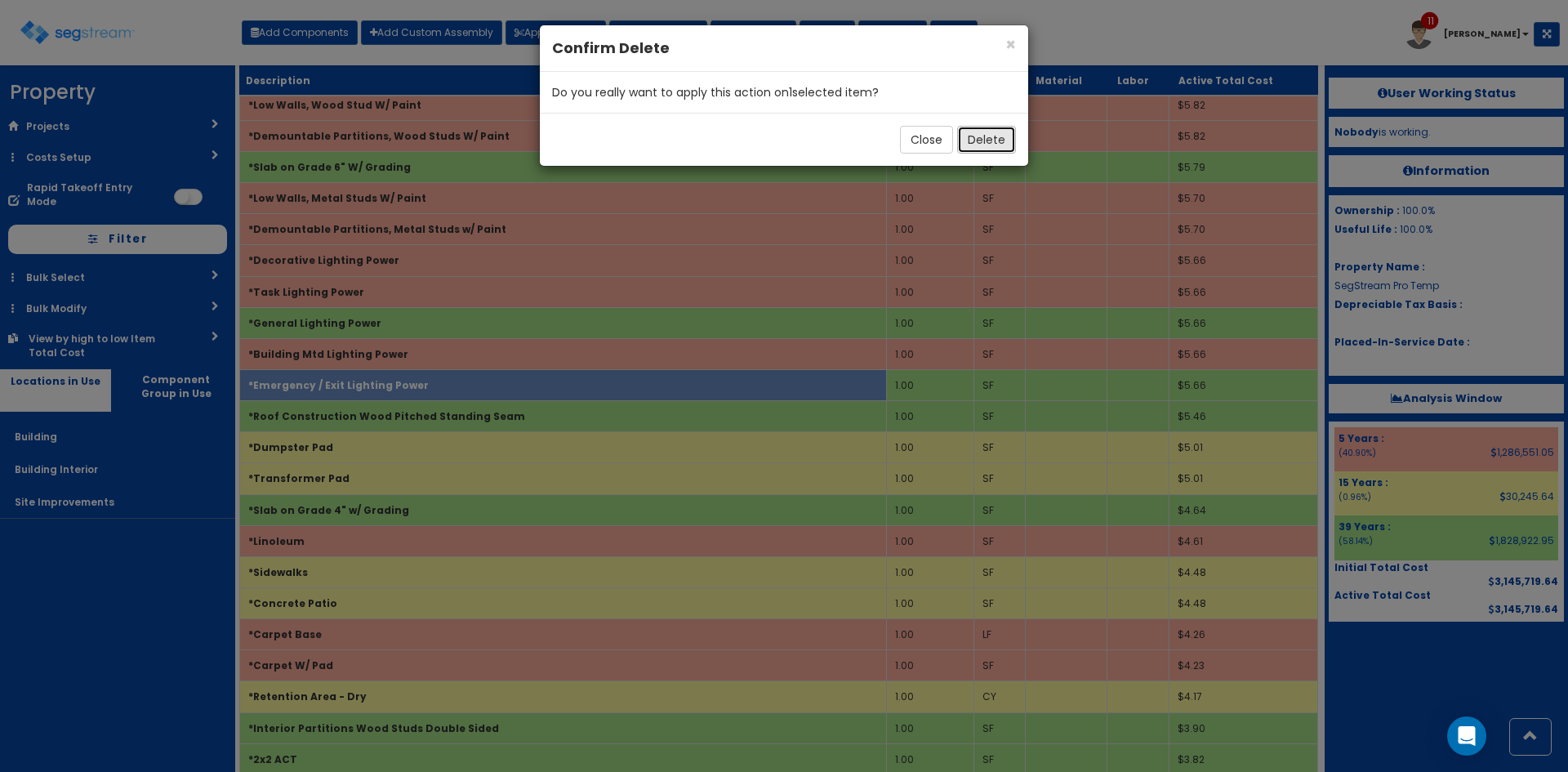
click at [981, 139] on button "Delete" at bounding box center [987, 139] width 59 height 28
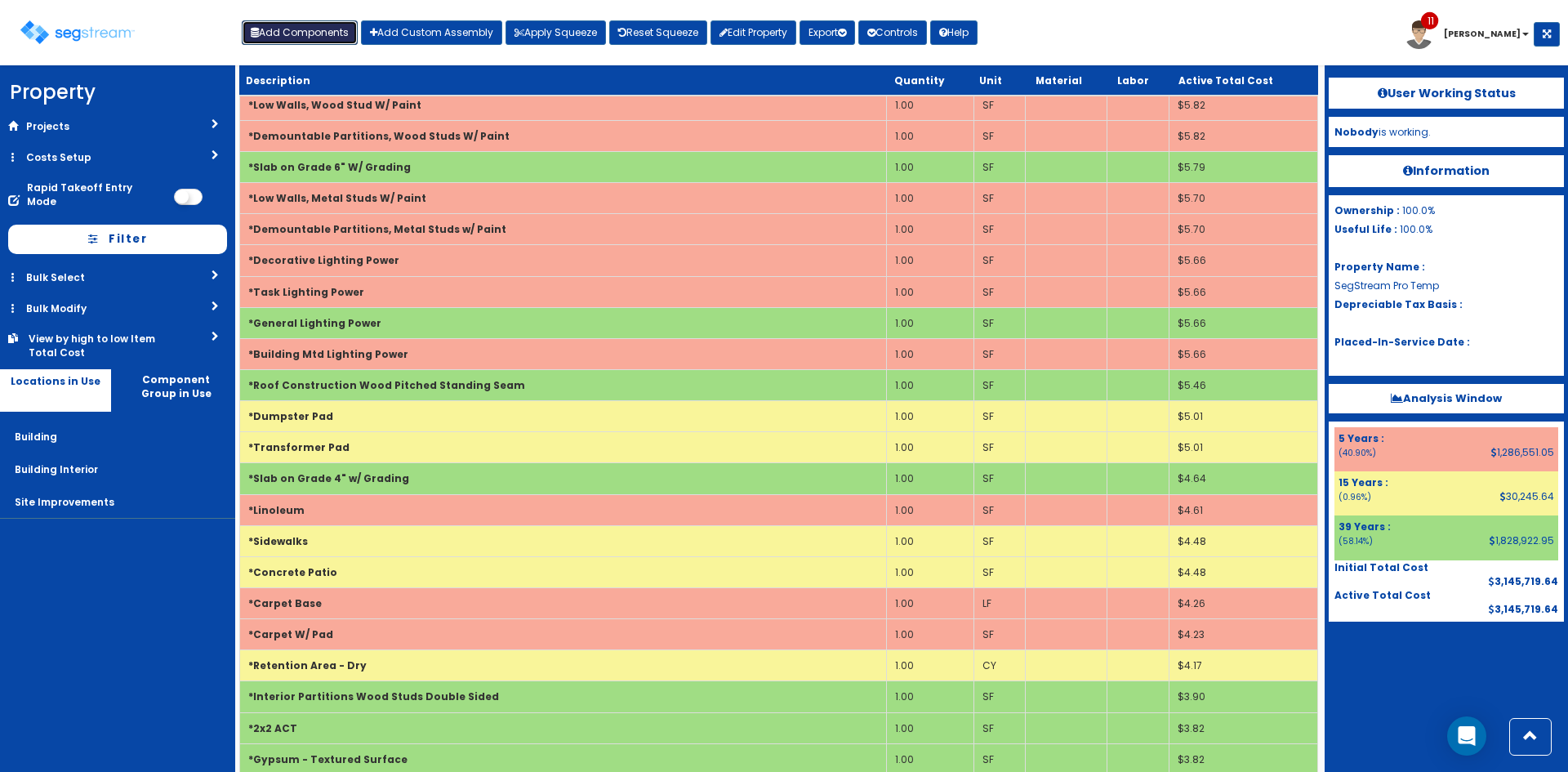
click at [293, 41] on button "Add Components" at bounding box center [300, 32] width 116 height 25
select select "5Y"
select select "default"
select select
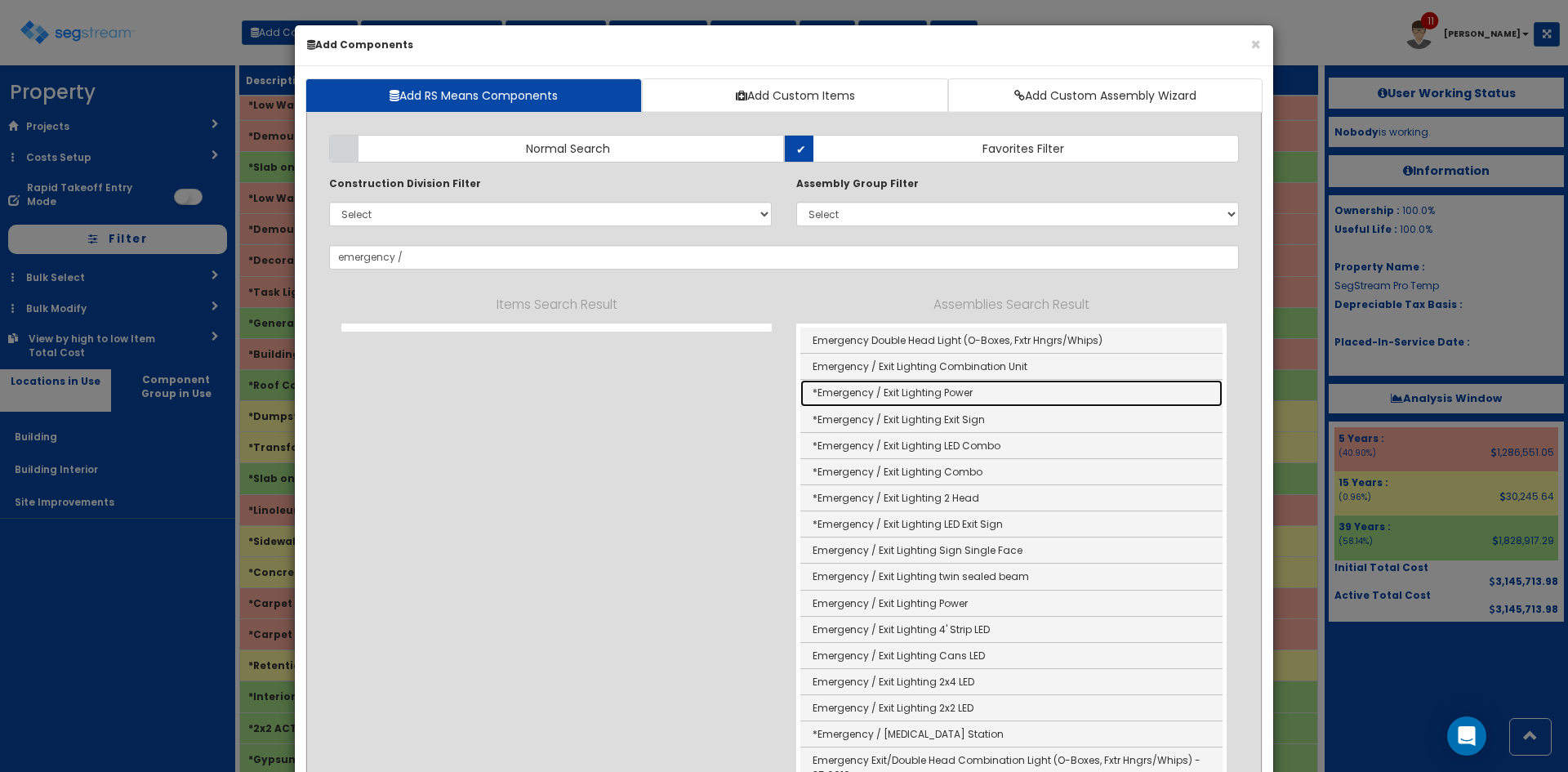
click at [951, 395] on link "*Emergency / Exit Lighting Power" at bounding box center [1012, 392] width 422 height 26
type input "*Emergency / Exit Lighting Power"
type input "SF"
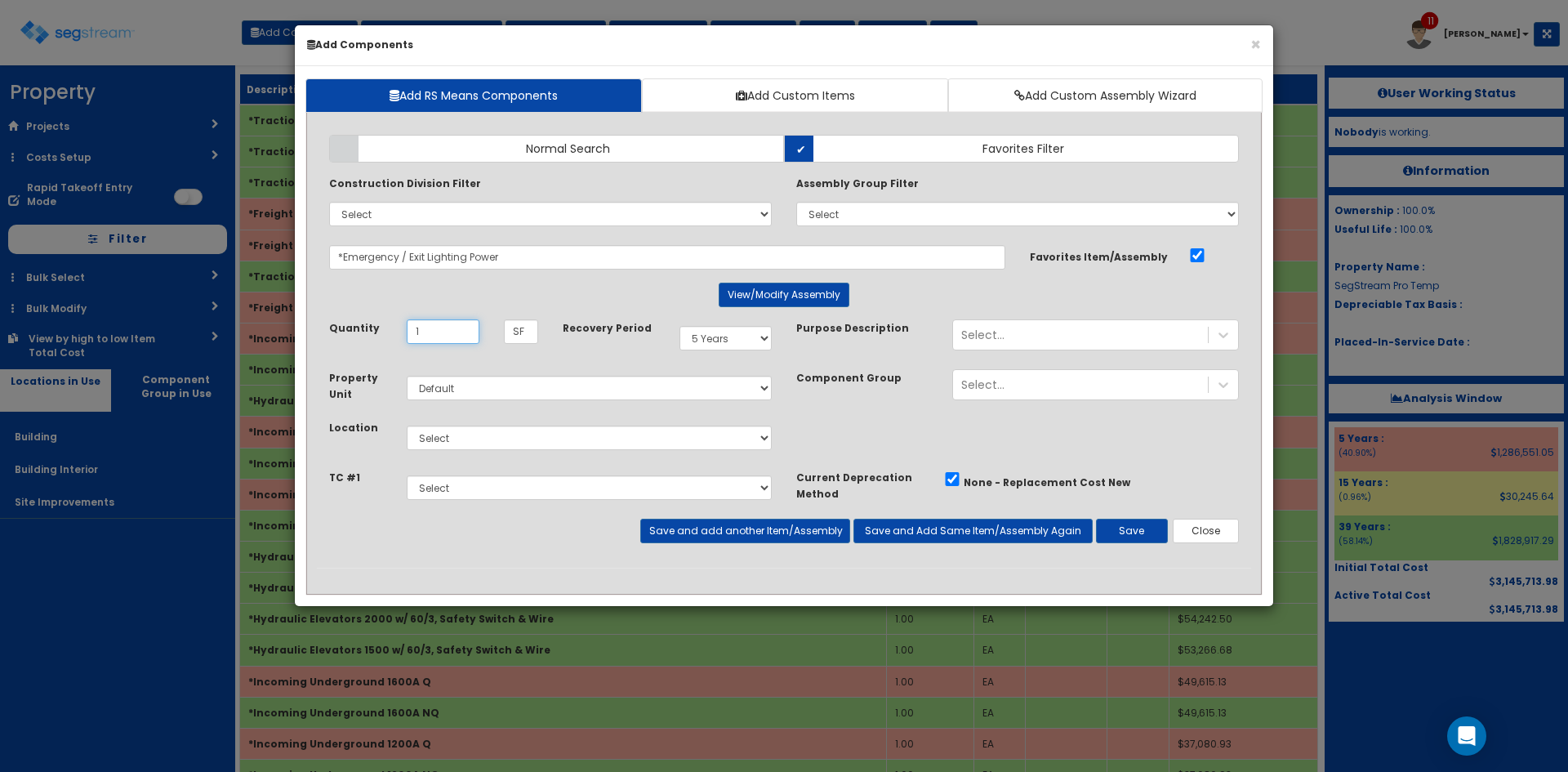
type input "1"
click at [476, 440] on select "Select Building Building Interior Site Improvements Add Additional Location" at bounding box center [589, 438] width 365 height 25
click at [726, 335] on select "Select 5 Years 7 Years 9 Years 10 Years 15 Years 15 Year QLI 15 Year QRP 15 Yea…" at bounding box center [725, 338] width 93 height 25
select select "39Y"
click at [679, 325] on select "Select 5 Years 7 Years 9 Years 10 Years 15 Years 15 Year QLI 15 Year QRP 15 Yea…" at bounding box center [725, 338] width 93 height 25
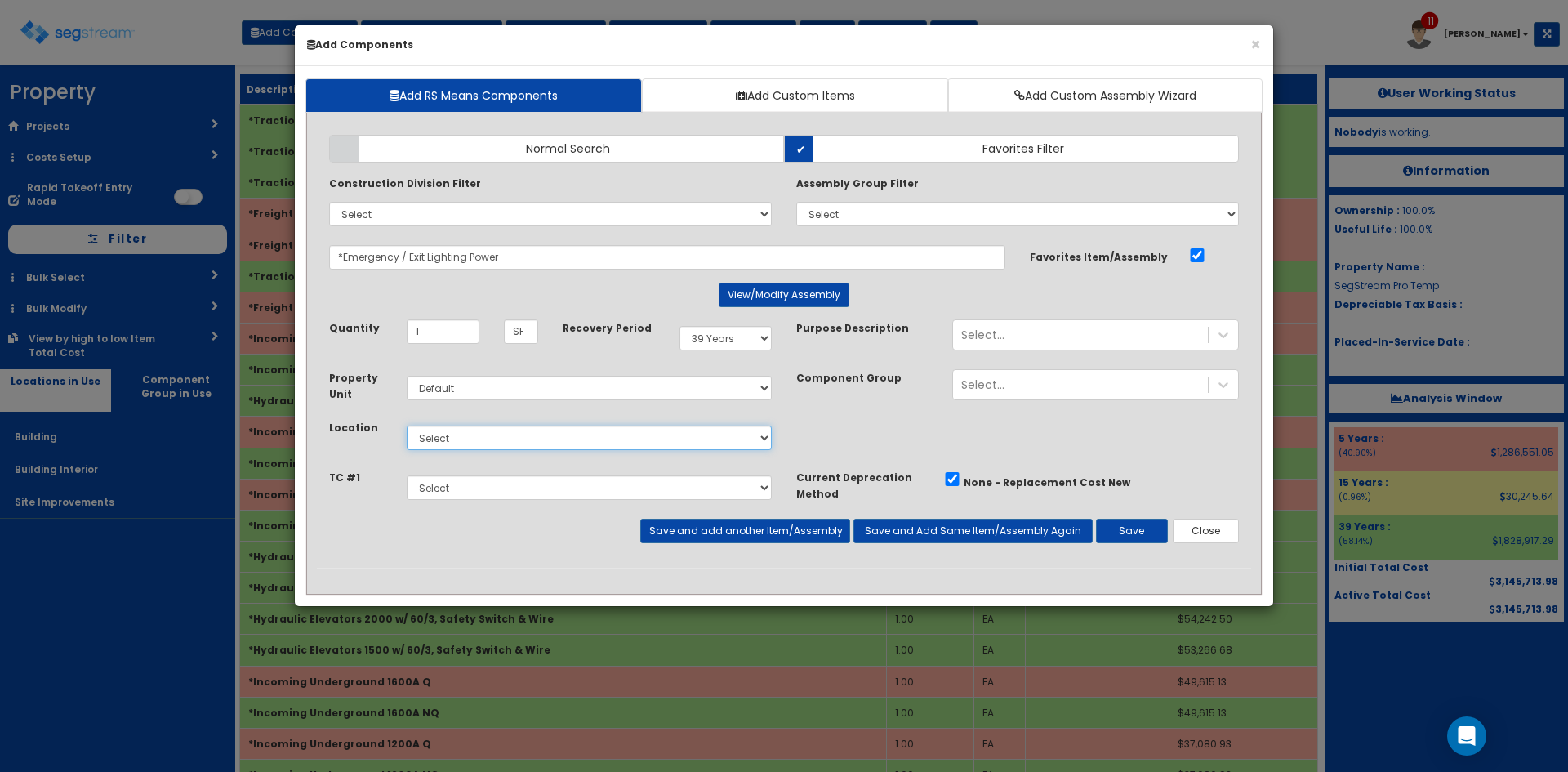
click at [462, 441] on select "Select Building Building Interior Site Improvements Add Additional Location" at bounding box center [589, 438] width 365 height 25
select select "7"
click at [407, 426] on select "Select Building Building Interior Site Improvements Add Additional Location" at bounding box center [589, 438] width 365 height 25
click at [1132, 533] on button "Save" at bounding box center [1131, 531] width 72 height 25
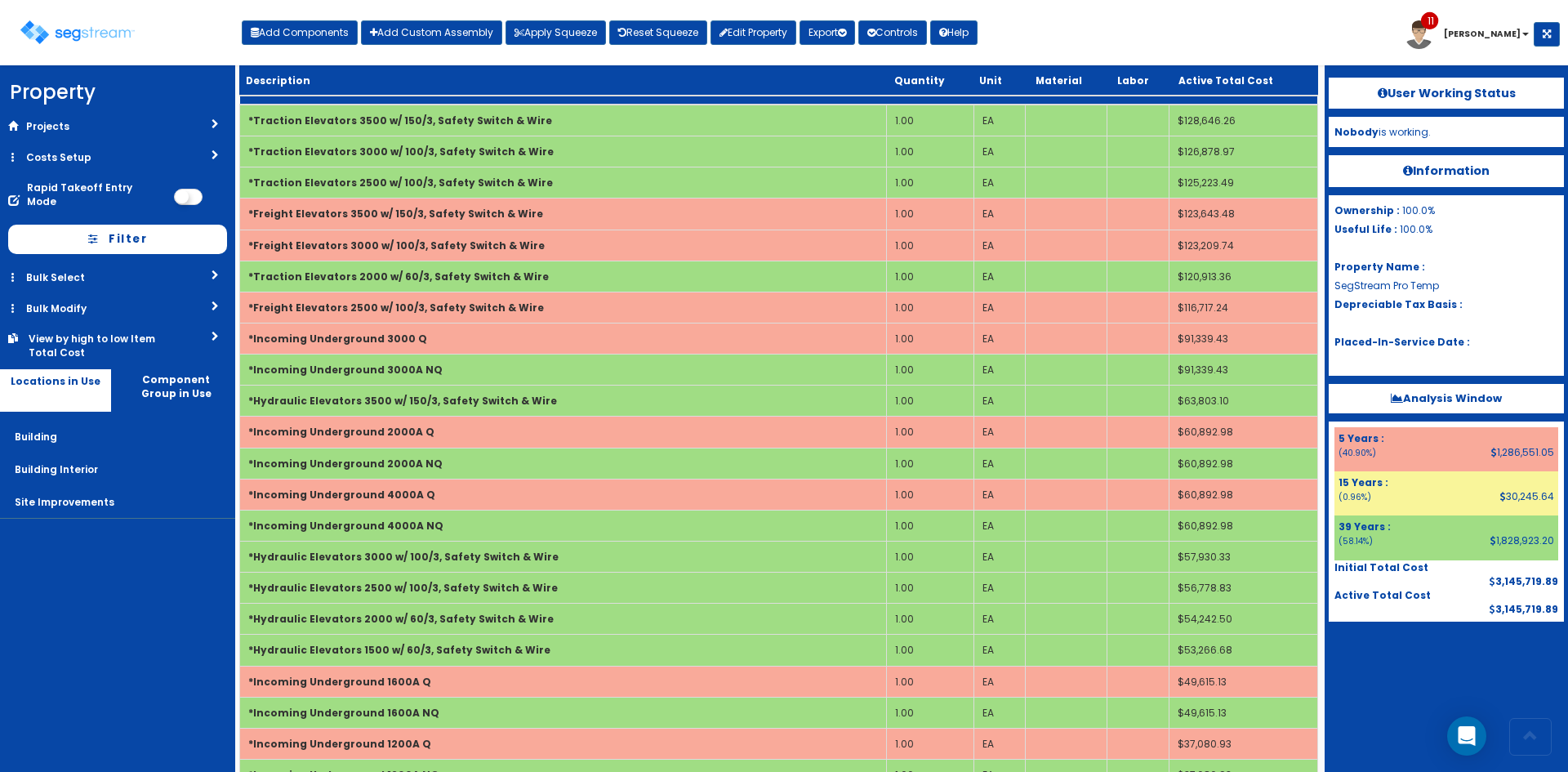
scroll to position [6804, 0]
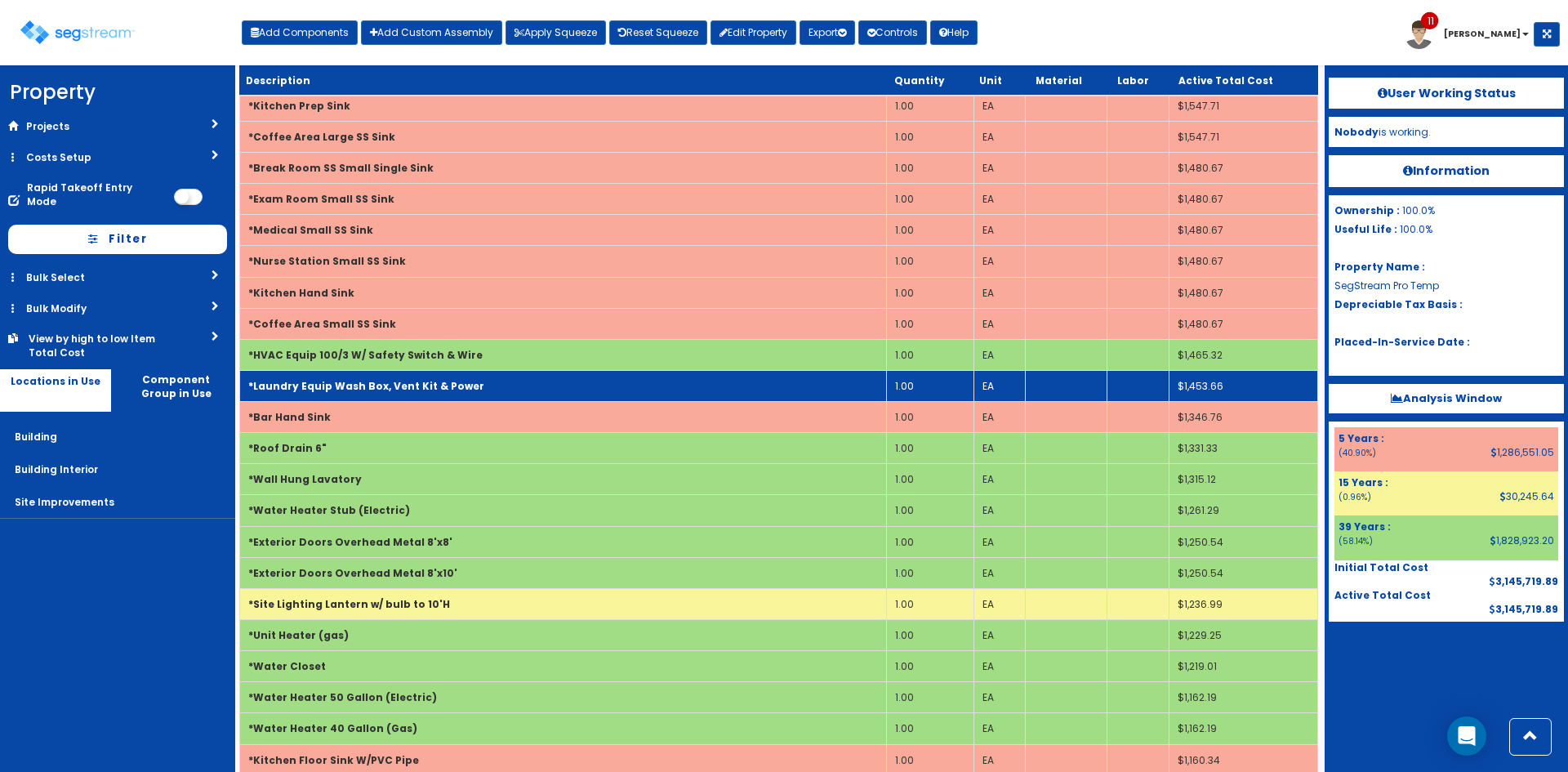
click at [563, 384] on td "*Laundry Equip Wash Box, Vent Kit & Power" at bounding box center [564, 386] width 647 height 31
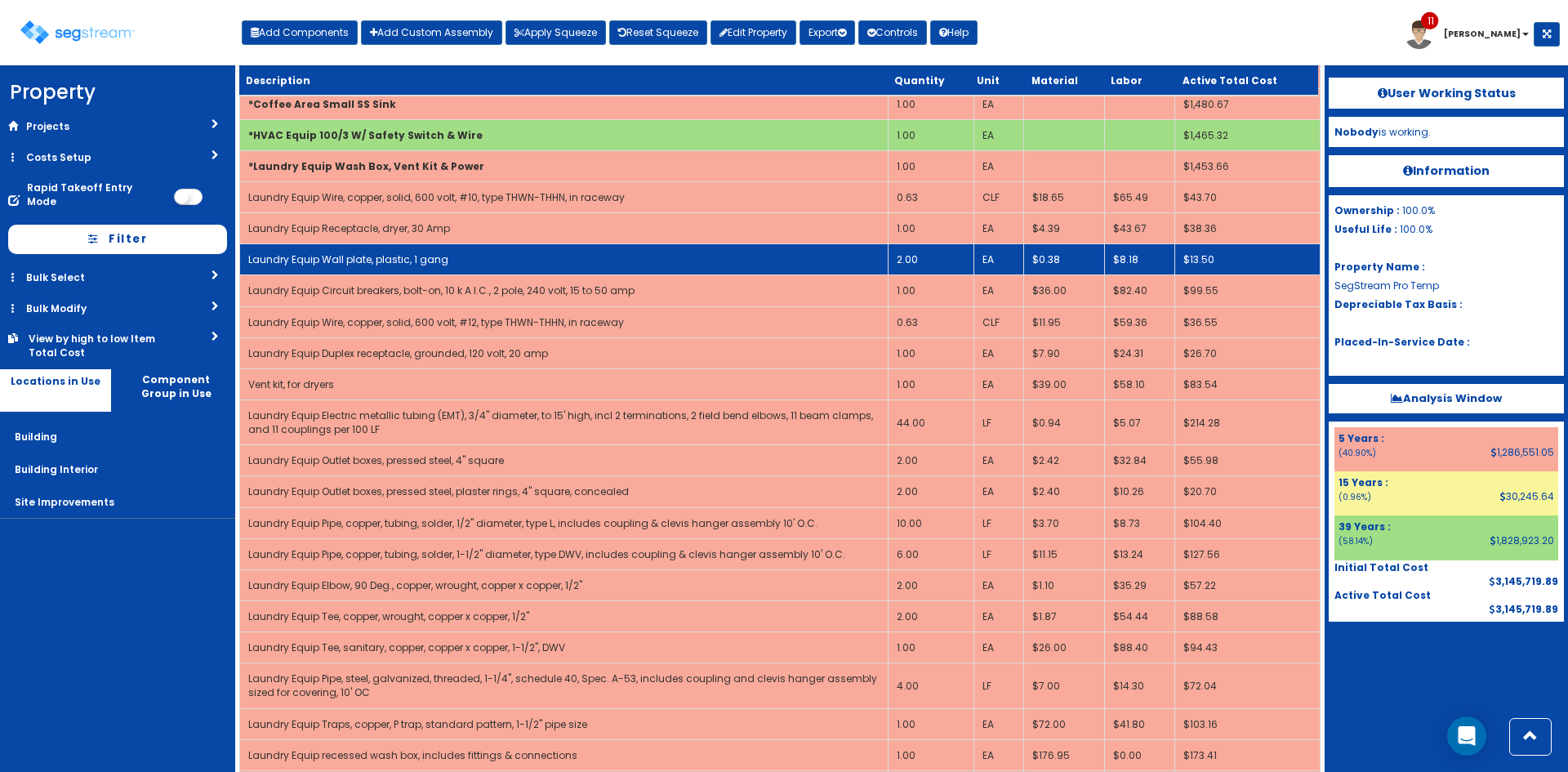
scroll to position [7023, 0]
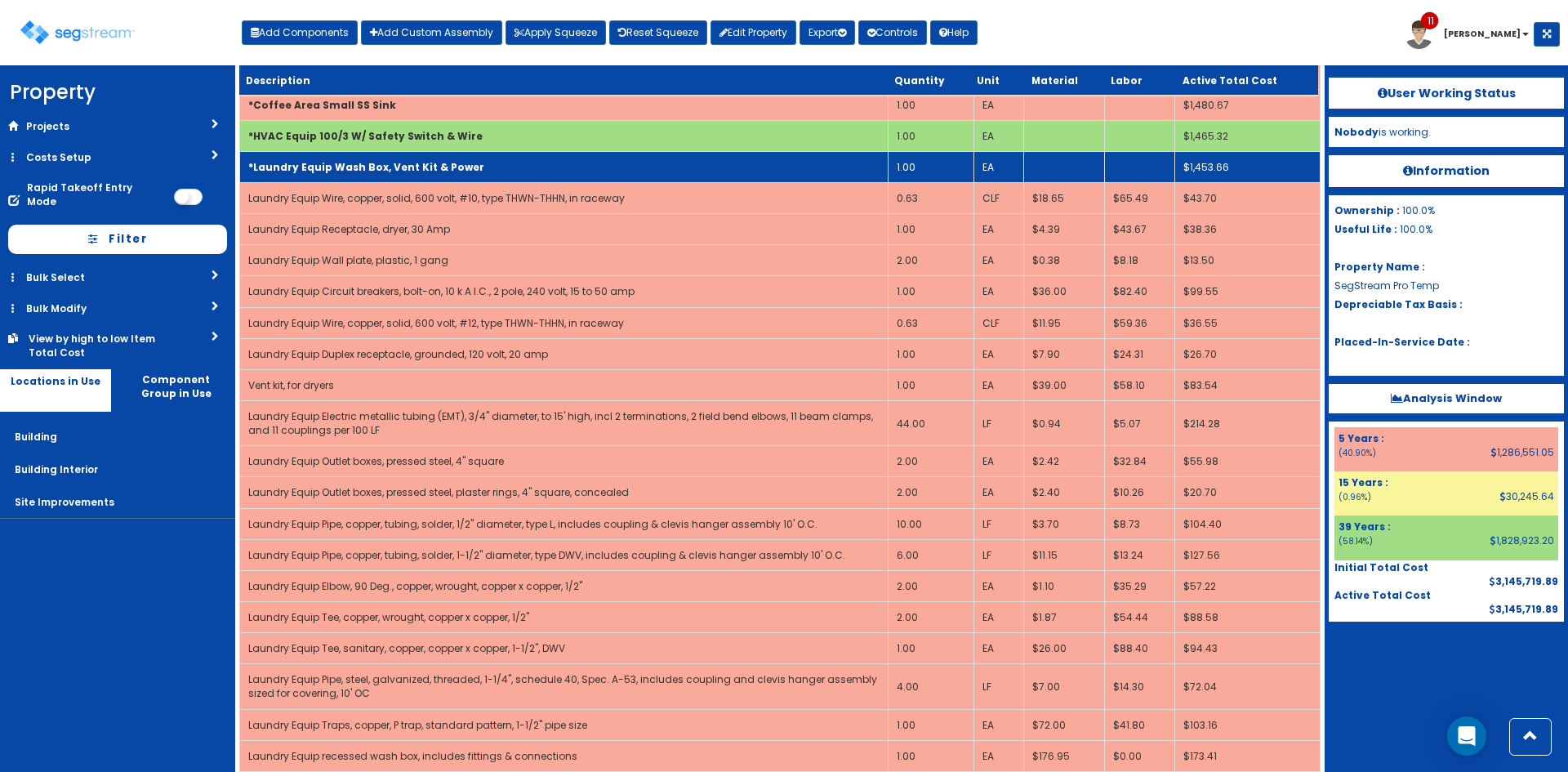
click at [459, 172] on b "*Laundry Equip Wash Box, Vent Kit & Power" at bounding box center [366, 167] width 236 height 14
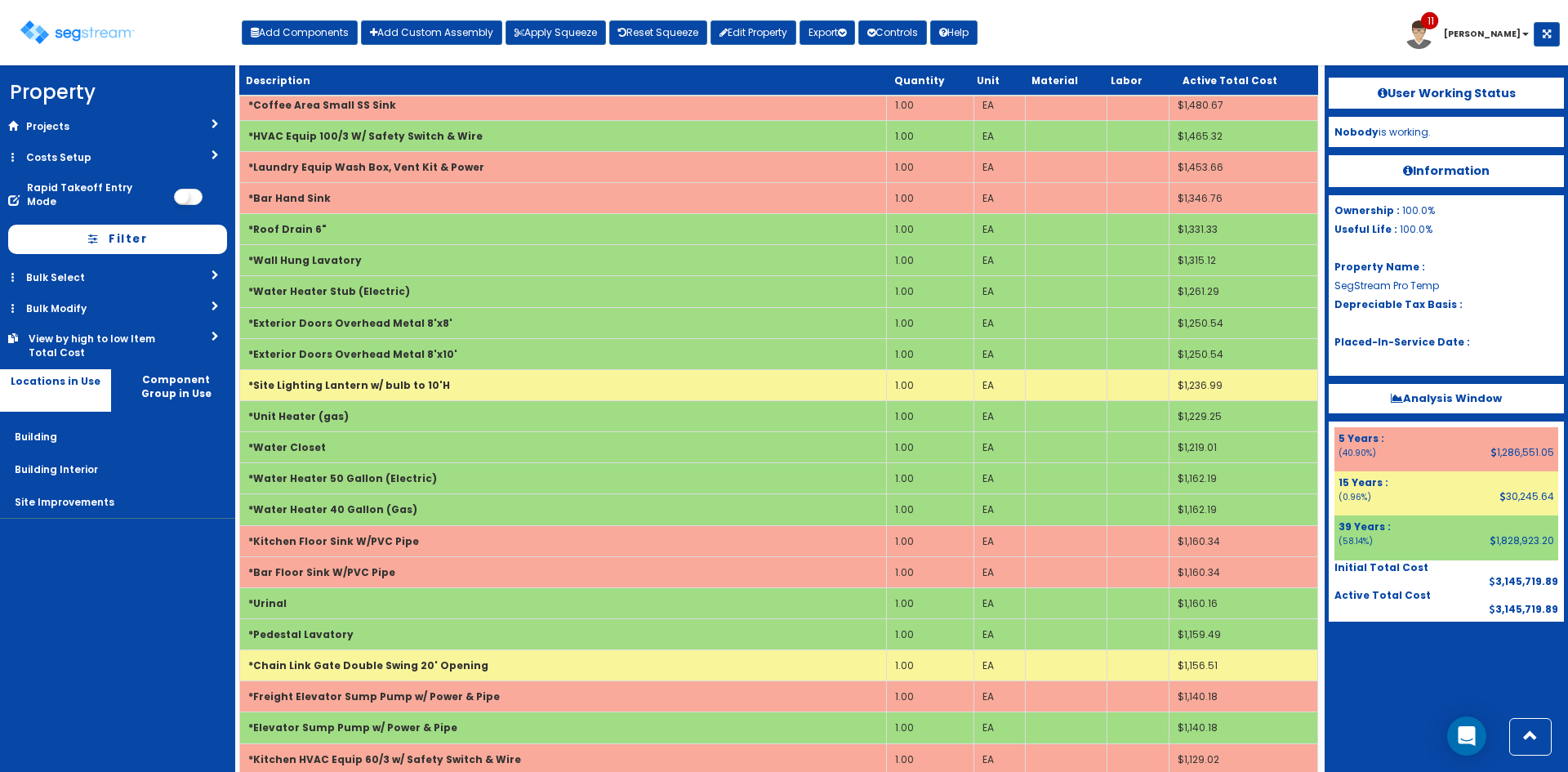
click at [59, 639] on nav "Property DB Projects Recent Properties Malvern Apartments Prefix test test 7/3 …" at bounding box center [117, 418] width 235 height 706
click at [1027, 39] on div "Toggle navigation Add Components Add Custom Assembly Apply Squeeze Reset Squeez…" at bounding box center [784, 39] width 1552 height 53
click at [1054, 37] on div "Toggle navigation Add Components Add Custom Assembly Apply Squeeze Reset Squeez…" at bounding box center [784, 39] width 1552 height 53
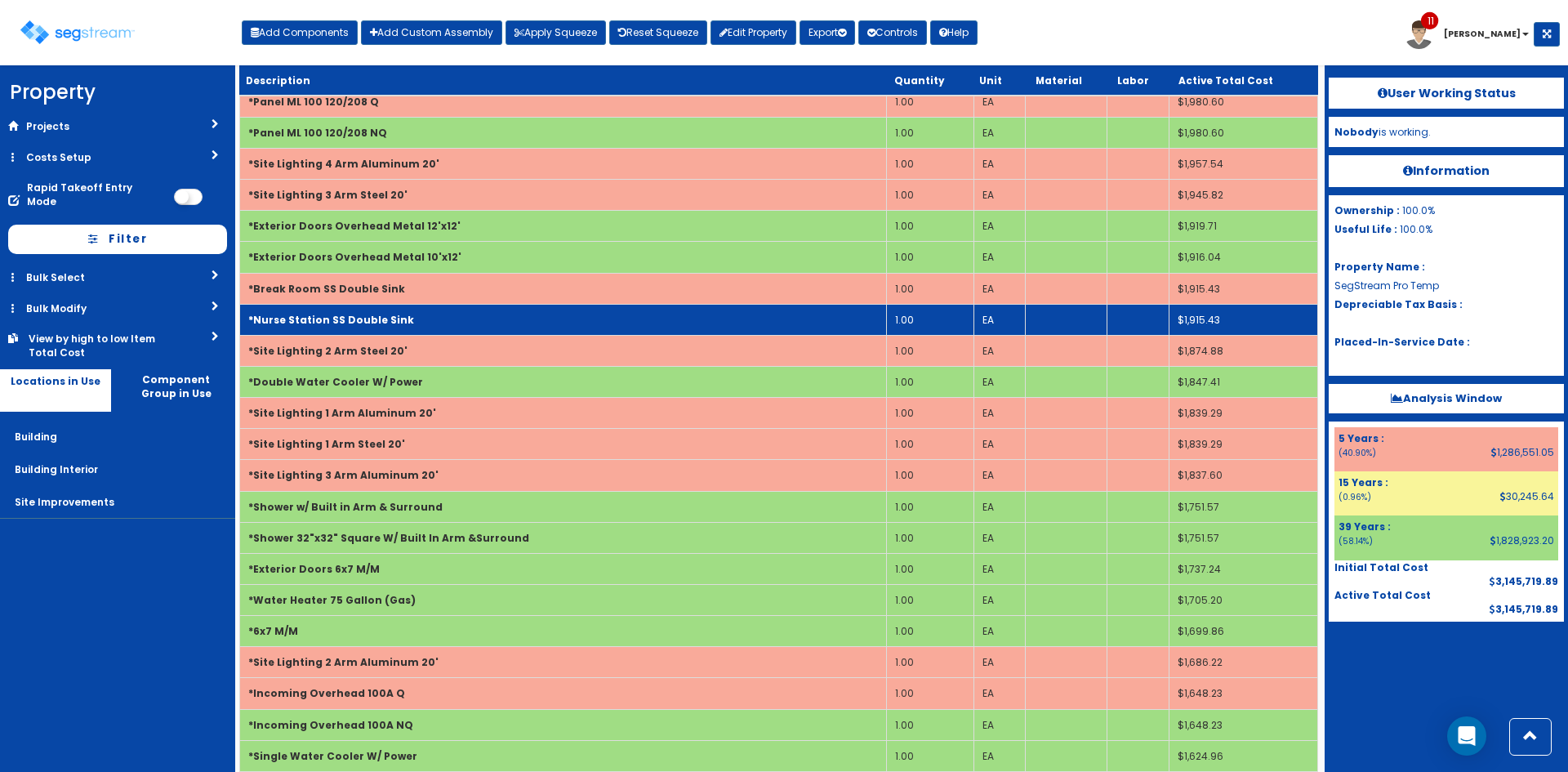
scroll to position [5936, 0]
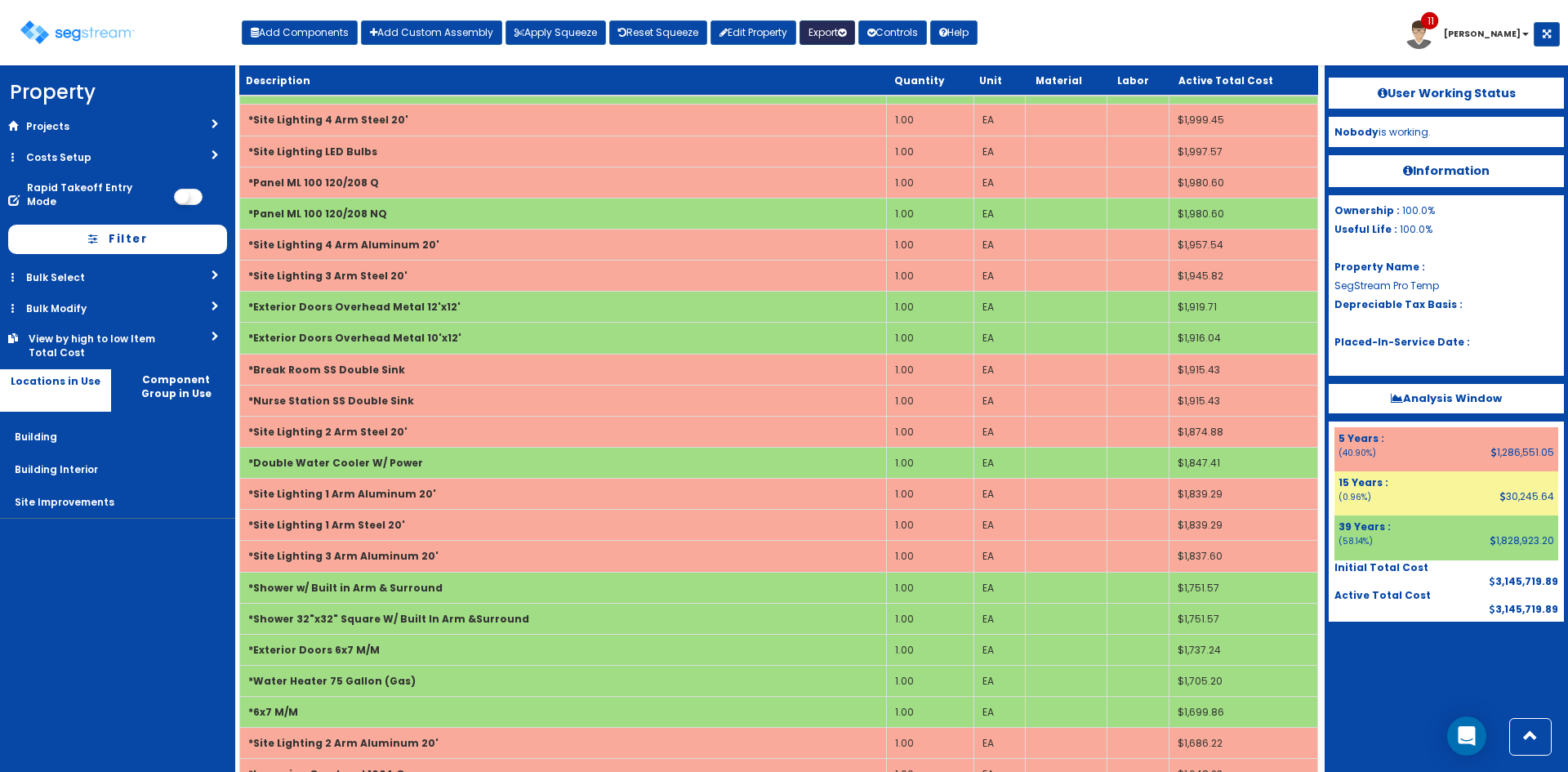
click at [842, 37] on button "Export" at bounding box center [827, 32] width 55 height 25
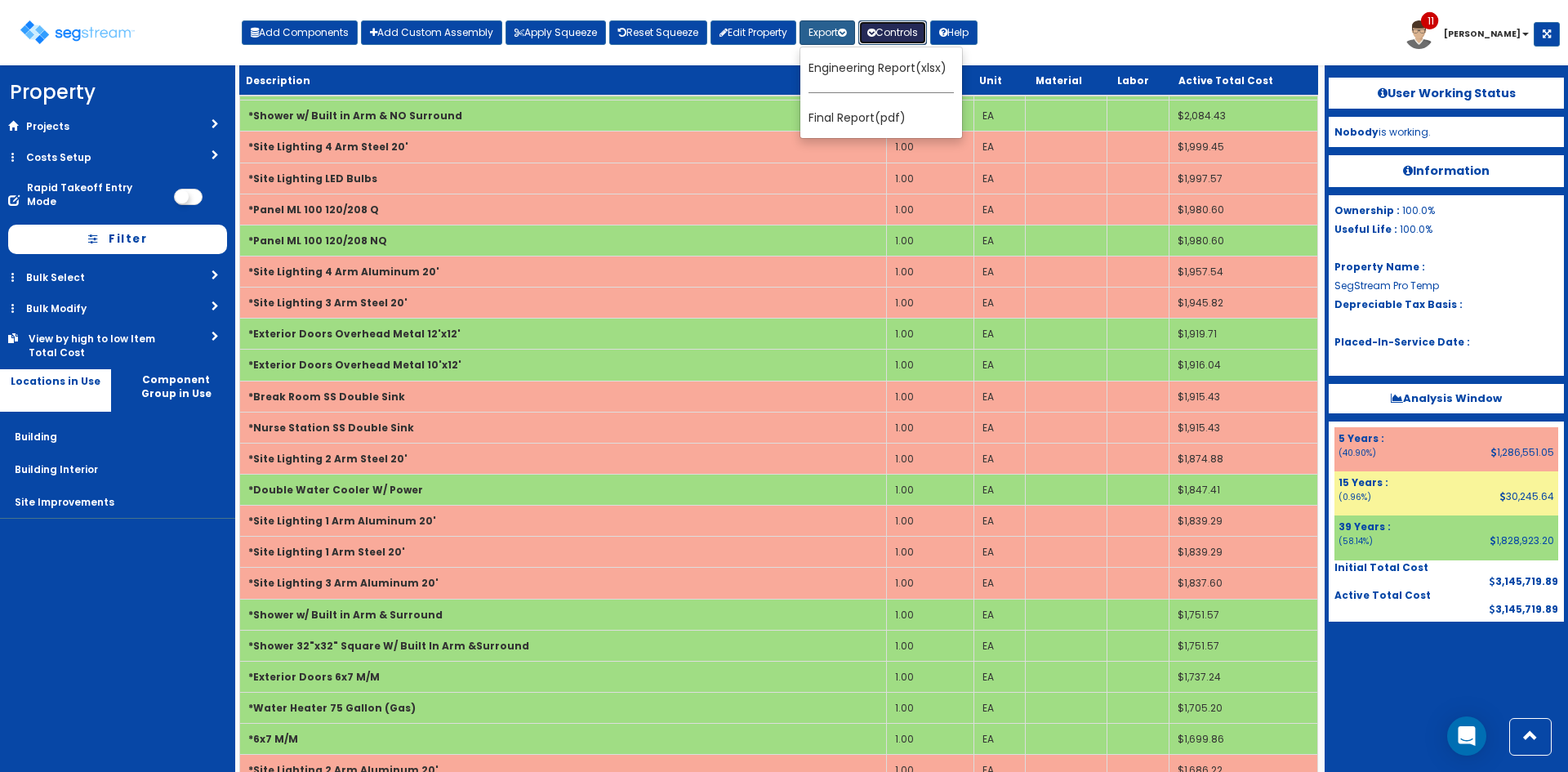
click at [889, 35] on button "Controls" at bounding box center [892, 32] width 69 height 25
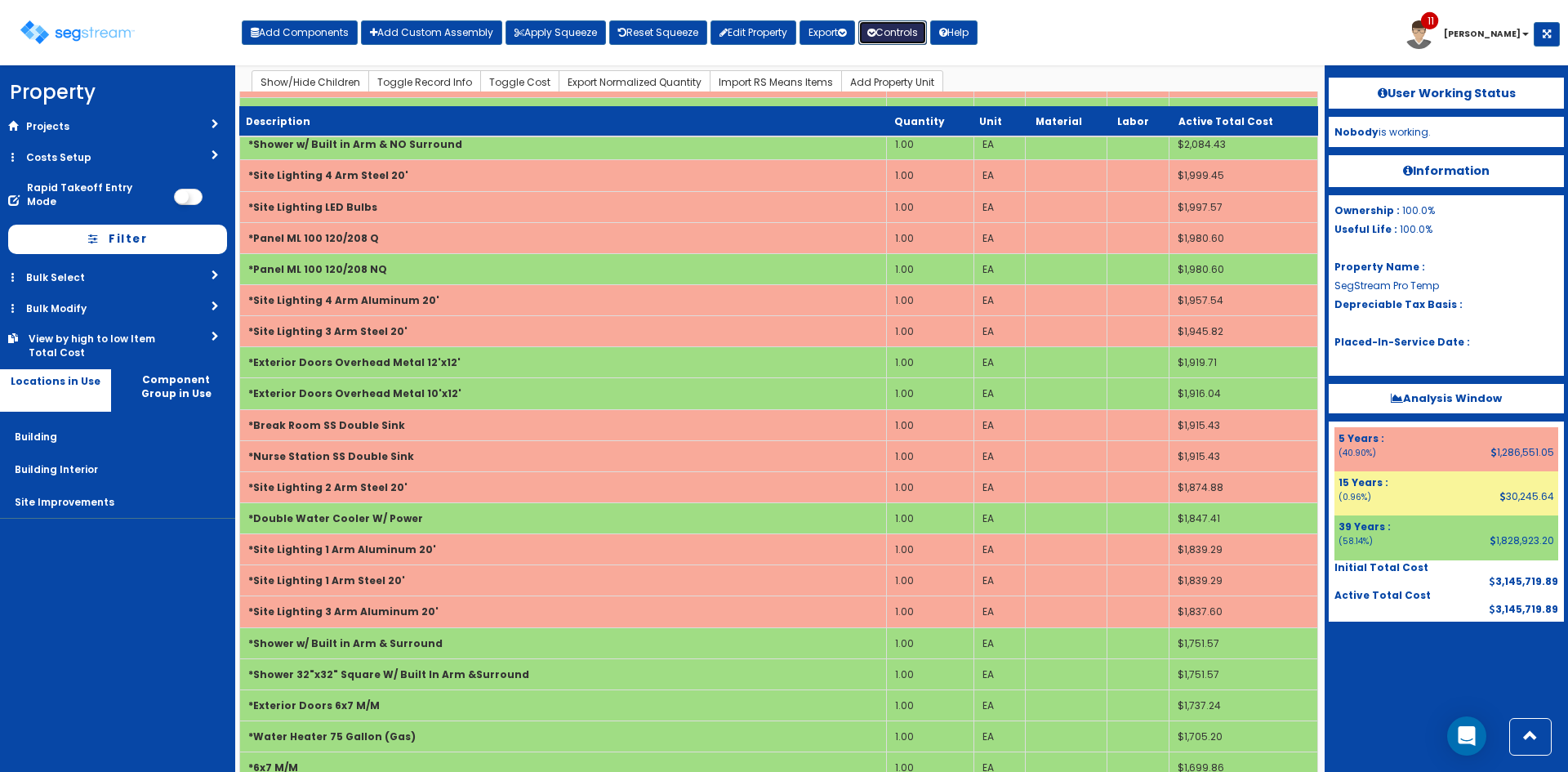
scroll to position [5827, 0]
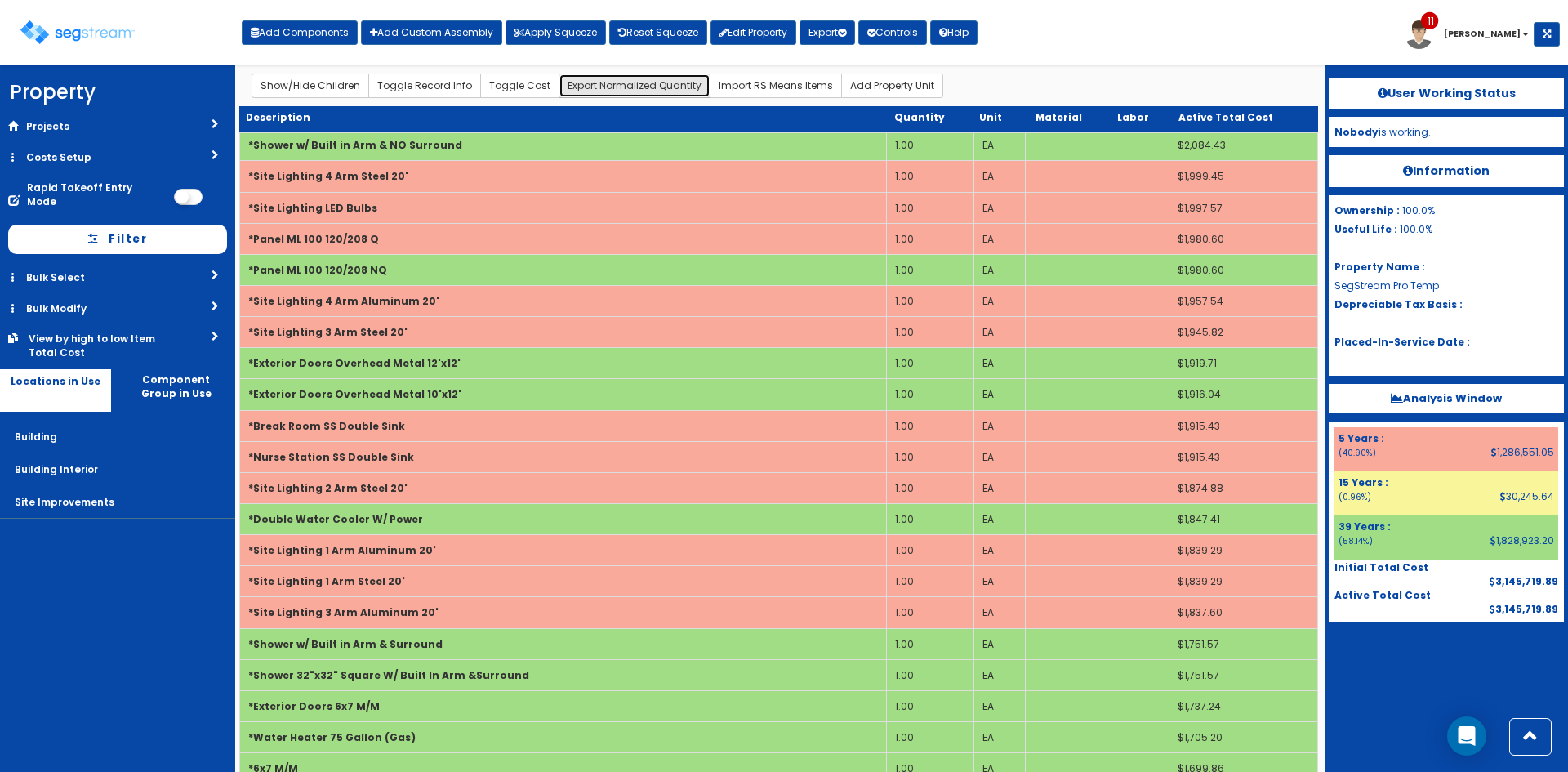
click at [675, 86] on link "Export Normalized Quantity" at bounding box center [634, 86] width 152 height 25
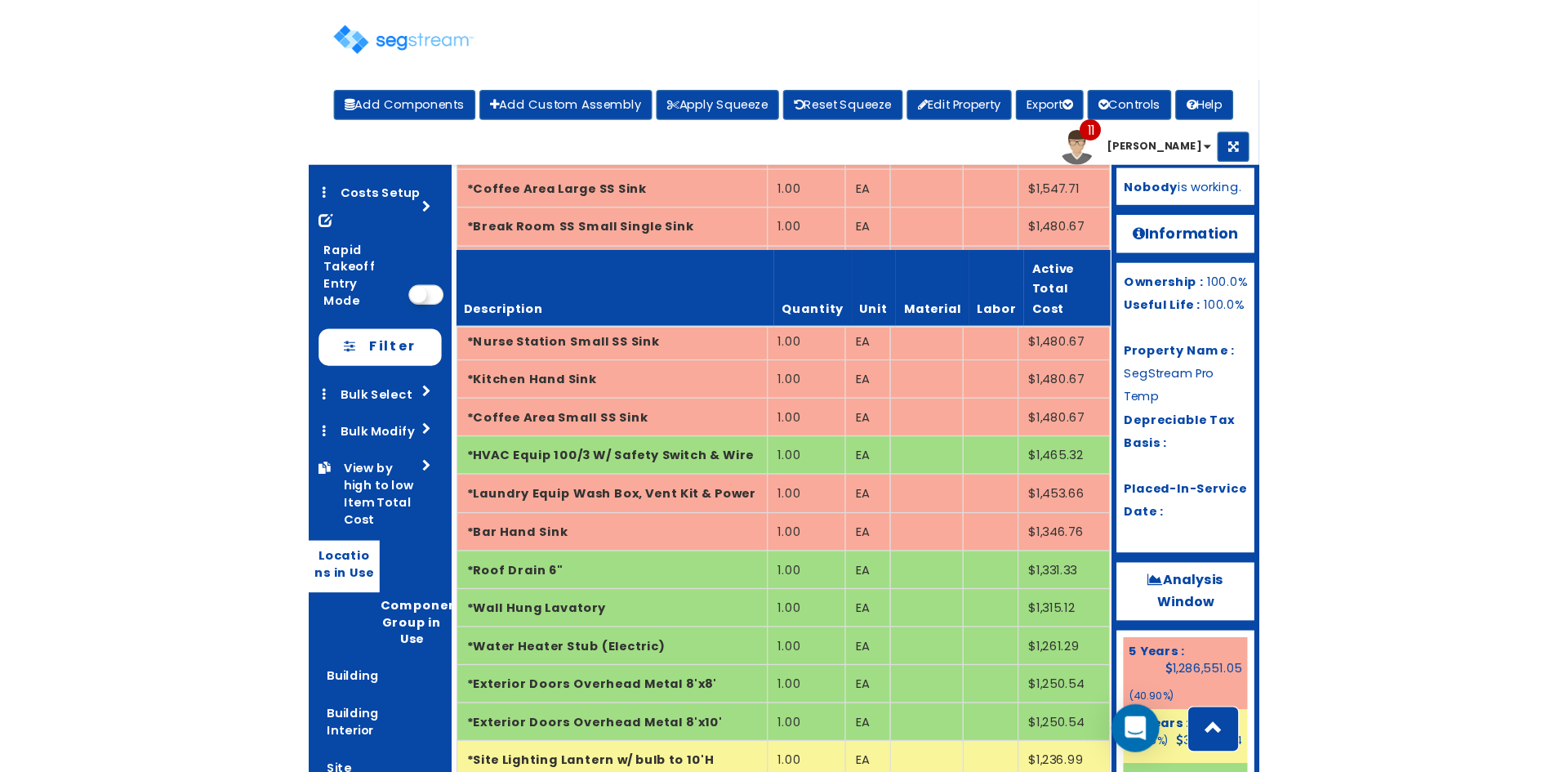
scroll to position [7023, 0]
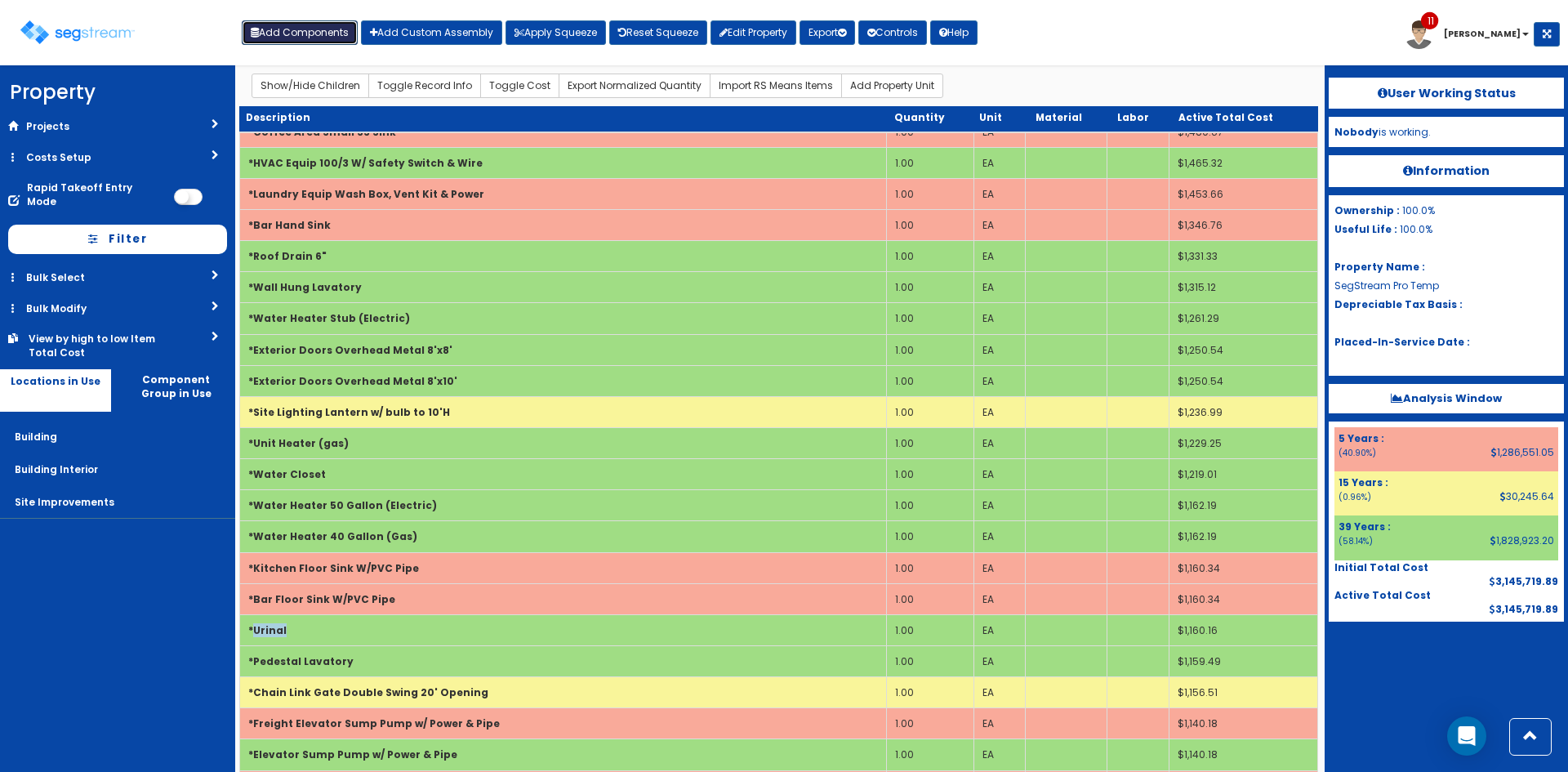
click at [300, 37] on button "Add Components" at bounding box center [300, 32] width 116 height 25
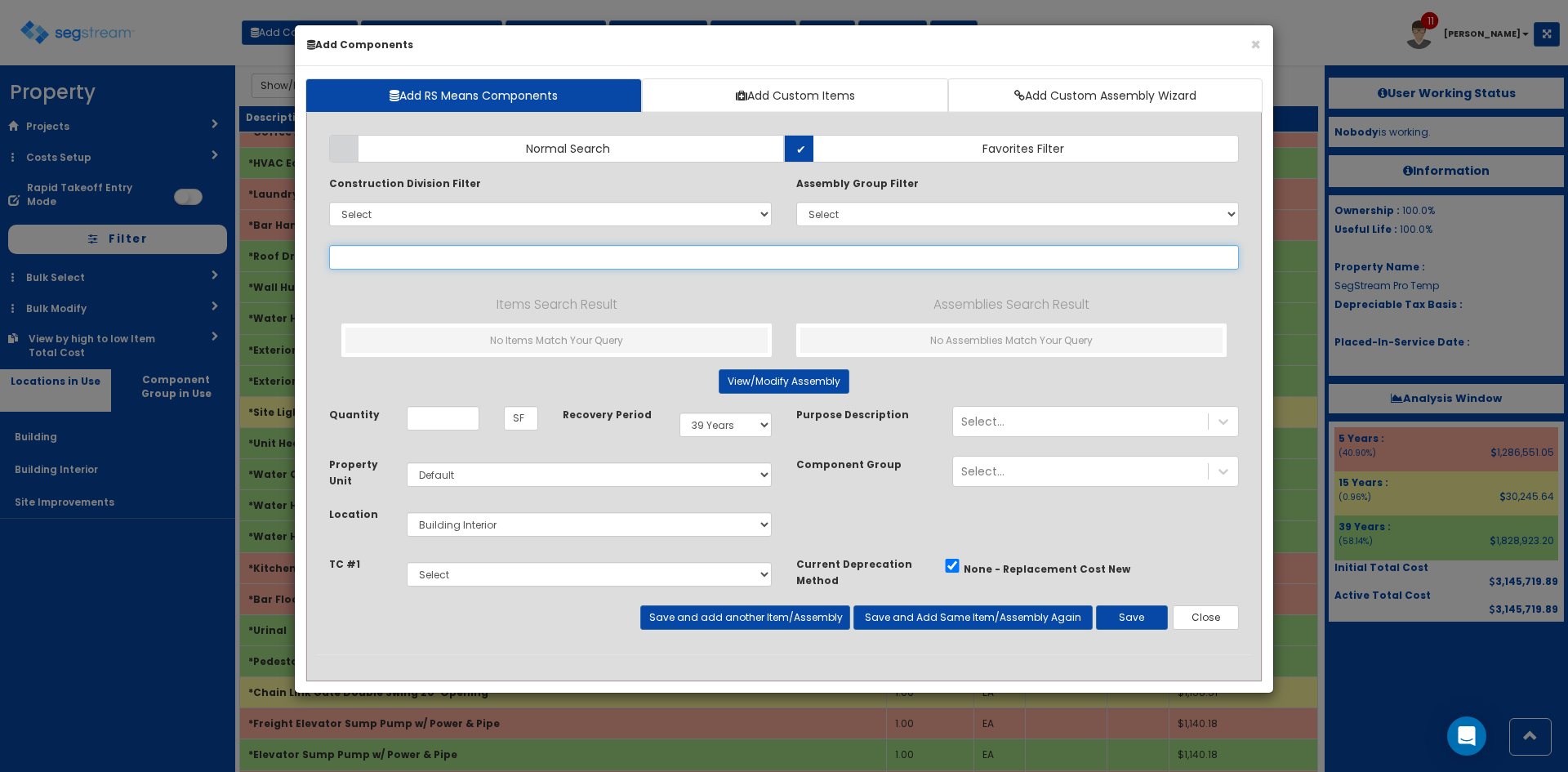
select select
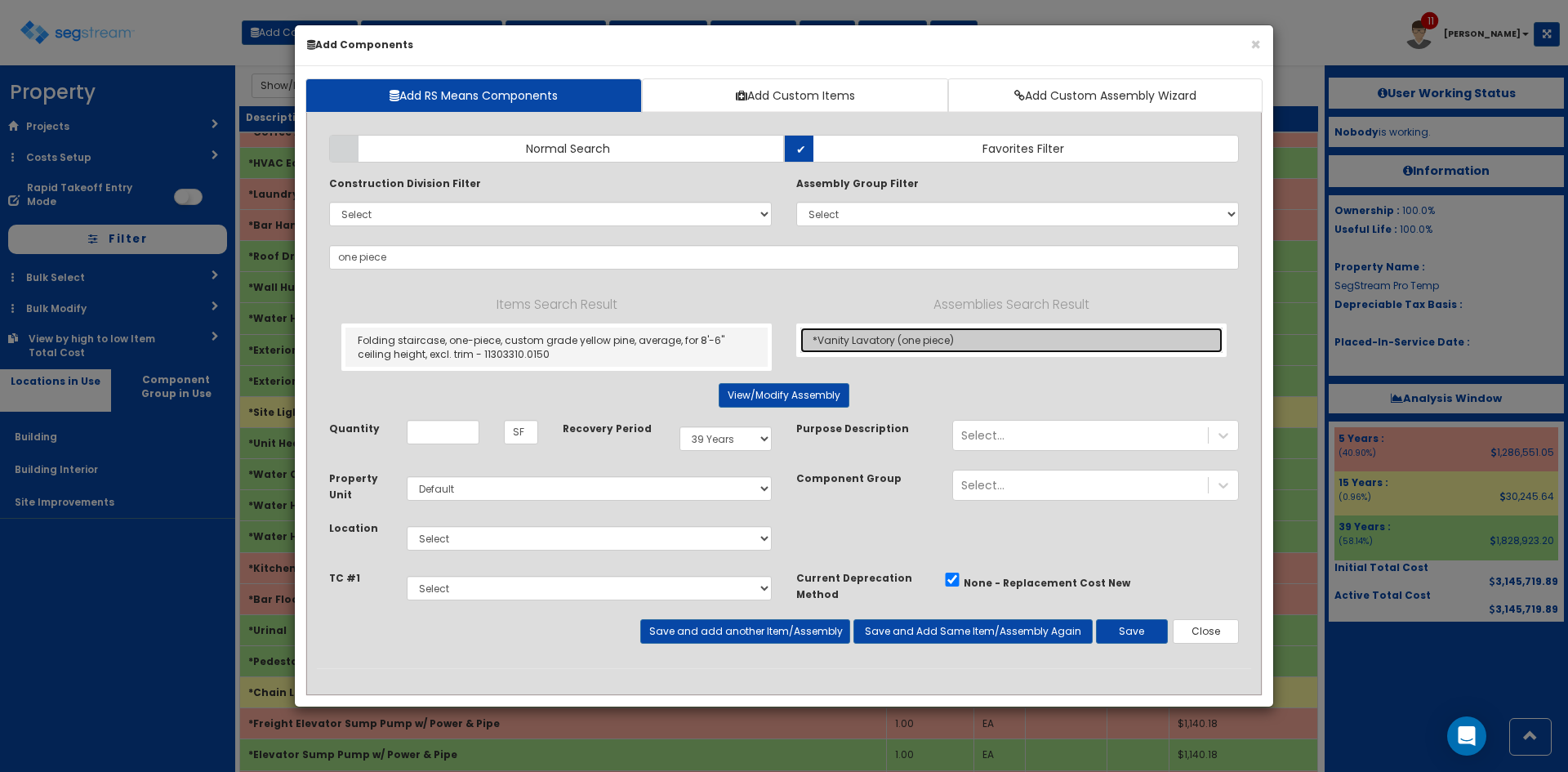
click at [868, 348] on link "*Vanity Lavatory (one piece)" at bounding box center [1012, 340] width 422 height 26
type input "*Vanity Lavatory (one piece)"
type input "EA"
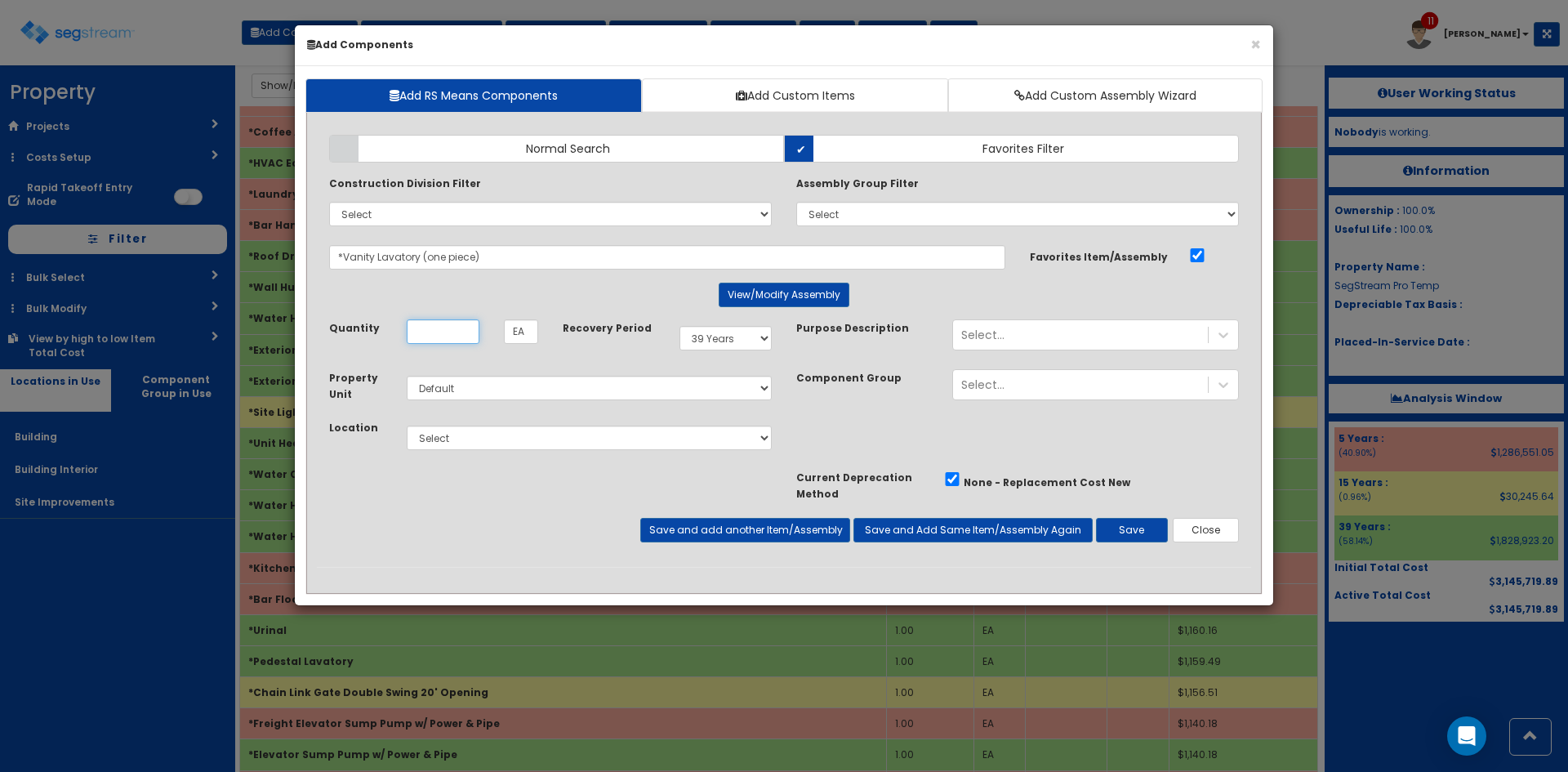
scroll to position [0, 0]
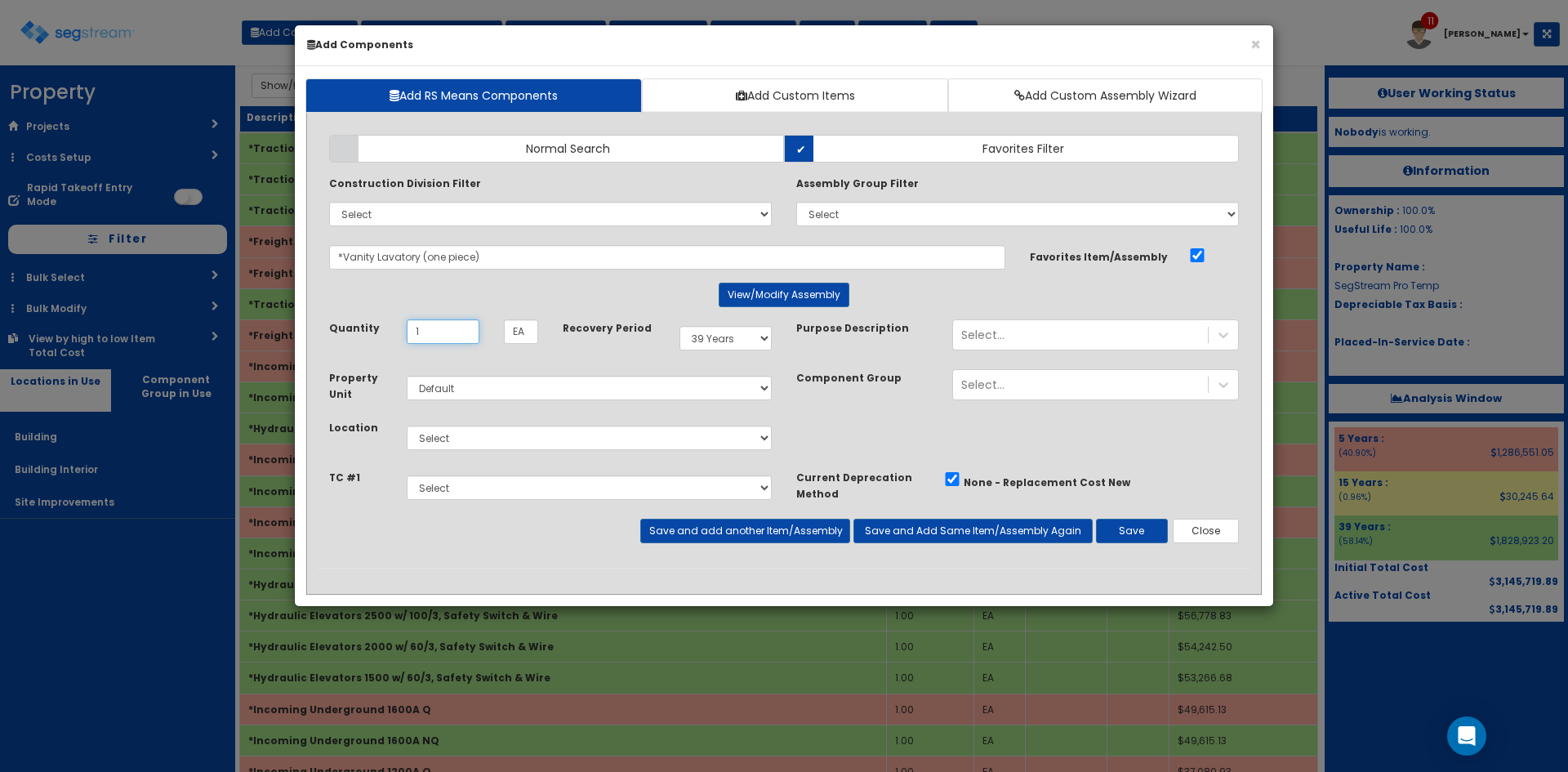
type input "1"
click at [704, 433] on select "Select Building Building Interior Site Improvements Add Additional Location" at bounding box center [589, 438] width 365 height 25
select select "7"
click at [407, 426] on select "Select Building Building Interior Site Improvements Add Additional Location" at bounding box center [589, 438] width 365 height 25
click at [1124, 527] on button "Save" at bounding box center [1131, 531] width 72 height 25
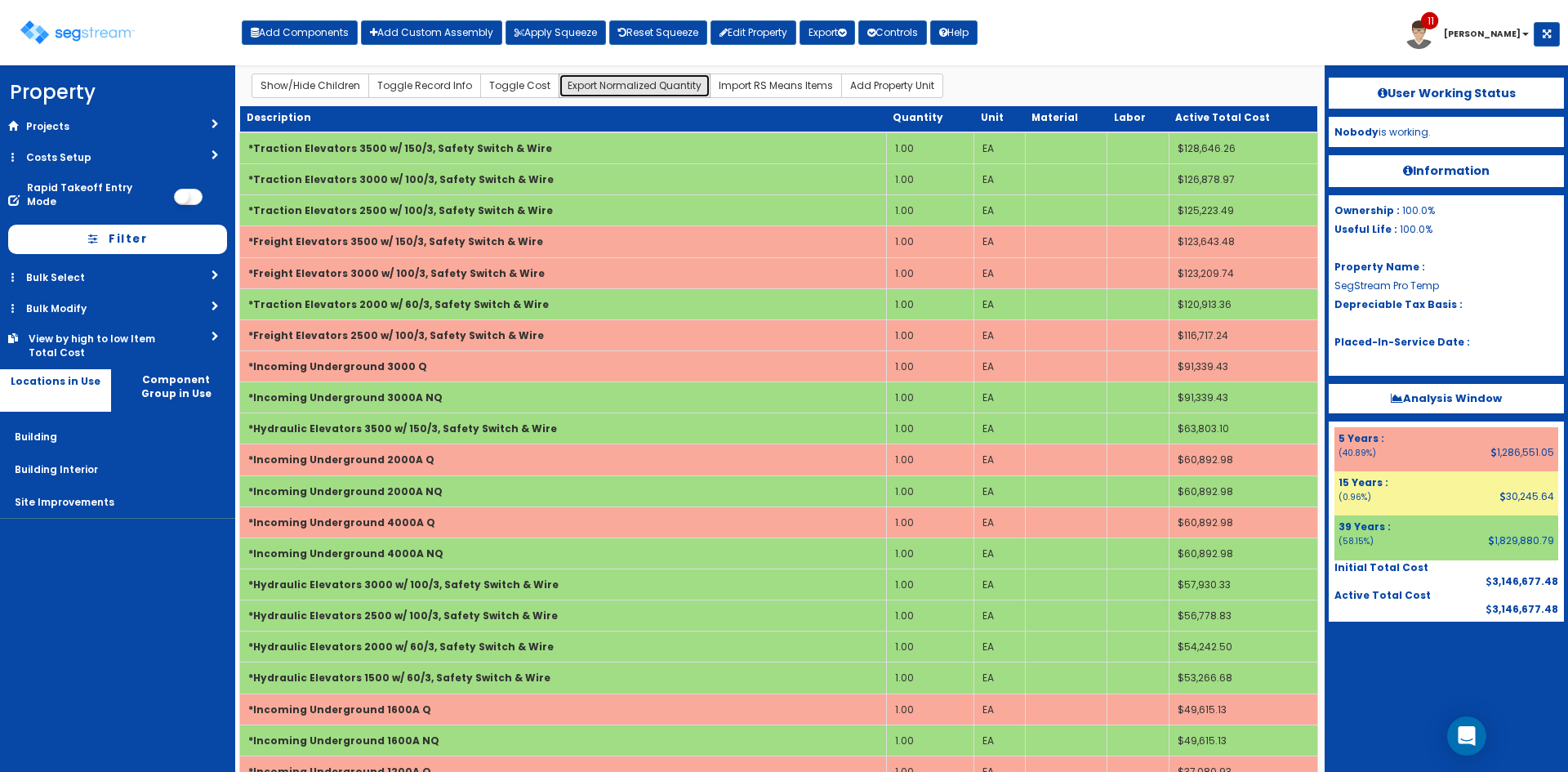
click at [662, 84] on link "Export Normalized Quantity" at bounding box center [634, 86] width 152 height 25
